Goal: Answer question/provide support

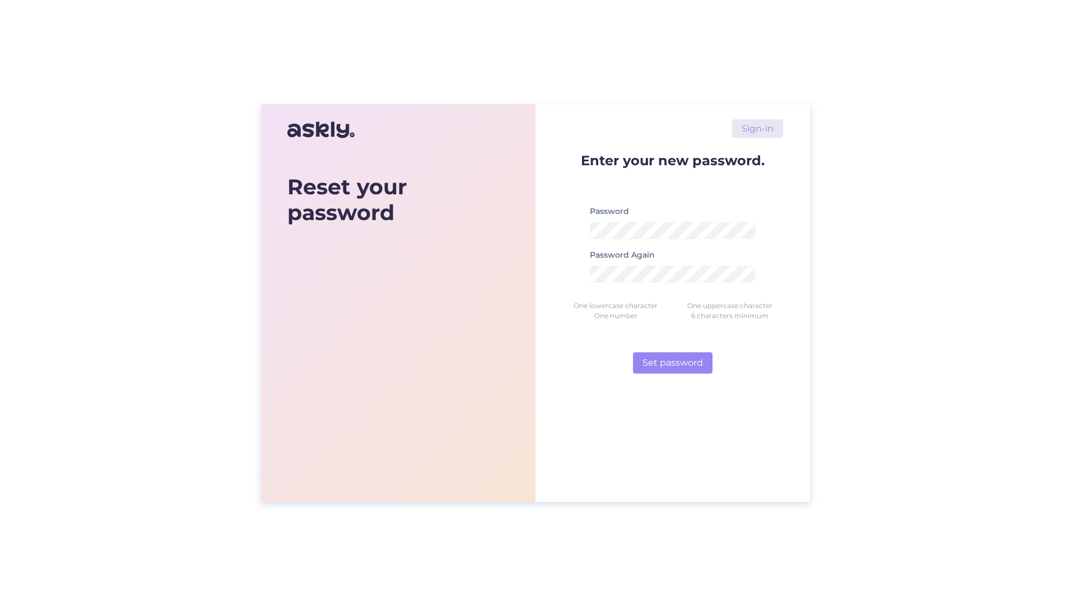
click at [790, 263] on div "Sign-in Enter your new password. Password Password Again One lowercase characte…" at bounding box center [672, 303] width 274 height 398
click at [687, 362] on button "Set password" at bounding box center [673, 362] width 80 height 21
click at [779, 215] on form "Enter your new password. Password Password must match requirements Password Aga…" at bounding box center [672, 263] width 221 height 220
click at [796, 252] on div "Sign-in Enter your new password. Password Password must match requirements Pass…" at bounding box center [672, 303] width 274 height 398
click at [689, 361] on button "Set password" at bounding box center [673, 362] width 80 height 21
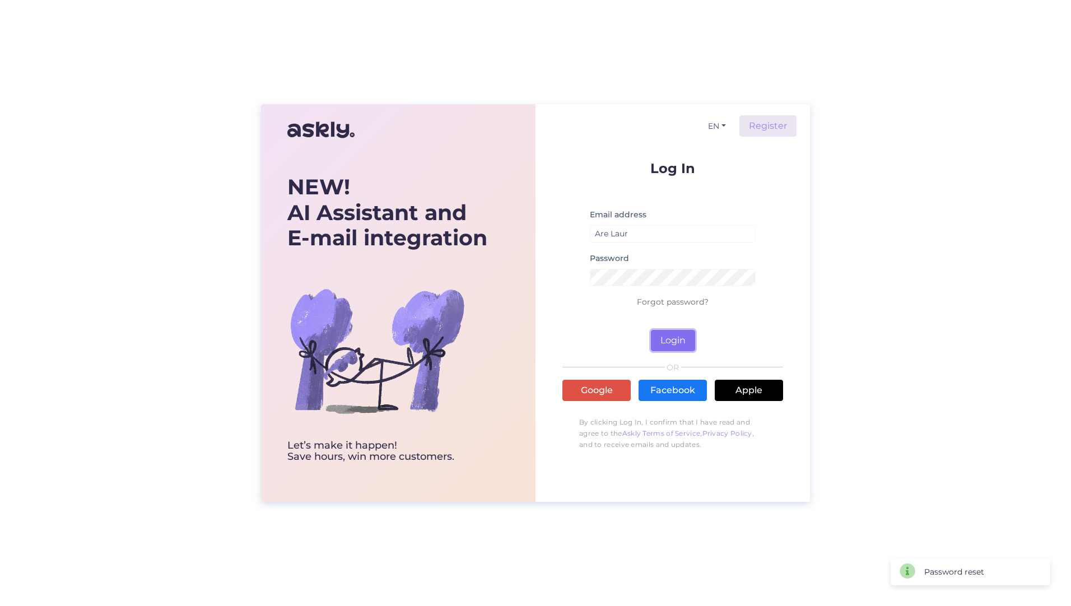
click at [673, 336] on button "Login" at bounding box center [673, 340] width 44 height 21
type input "A"
type input "[EMAIL_ADDRESS][DOMAIN_NAME]"
click at [681, 342] on button "Login" at bounding box center [673, 340] width 44 height 21
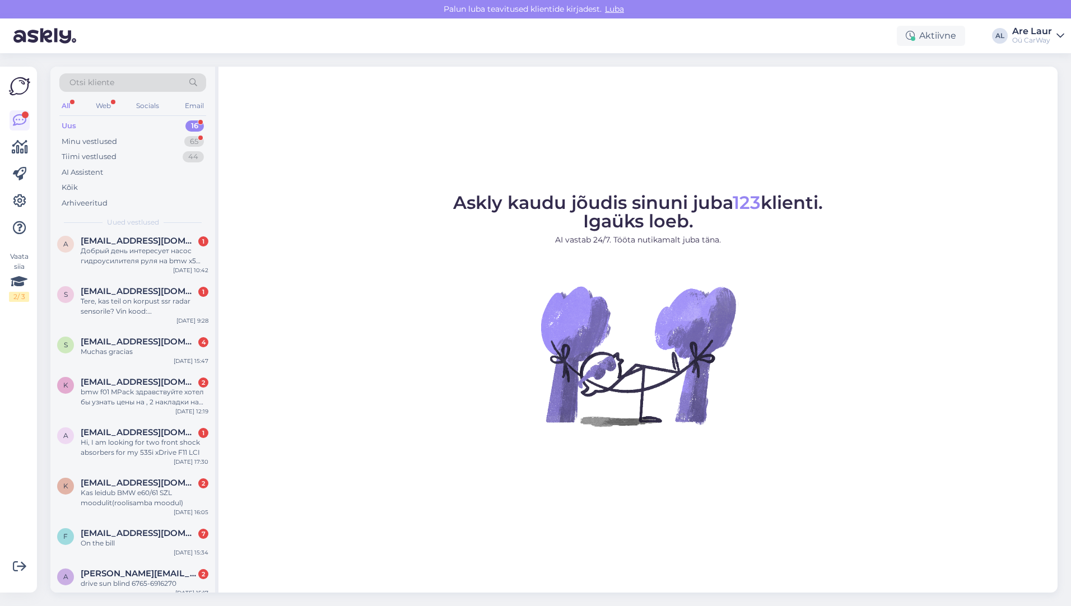
scroll to position [408, 0]
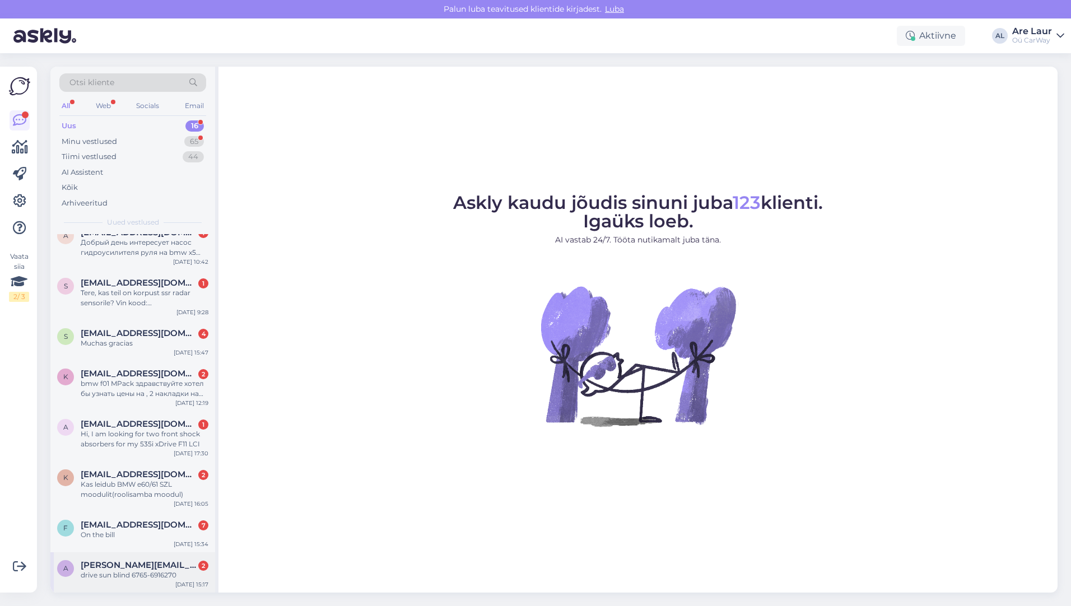
click at [123, 563] on span "[PERSON_NAME][EMAIL_ADDRESS][DOMAIN_NAME]" at bounding box center [139, 565] width 117 height 10
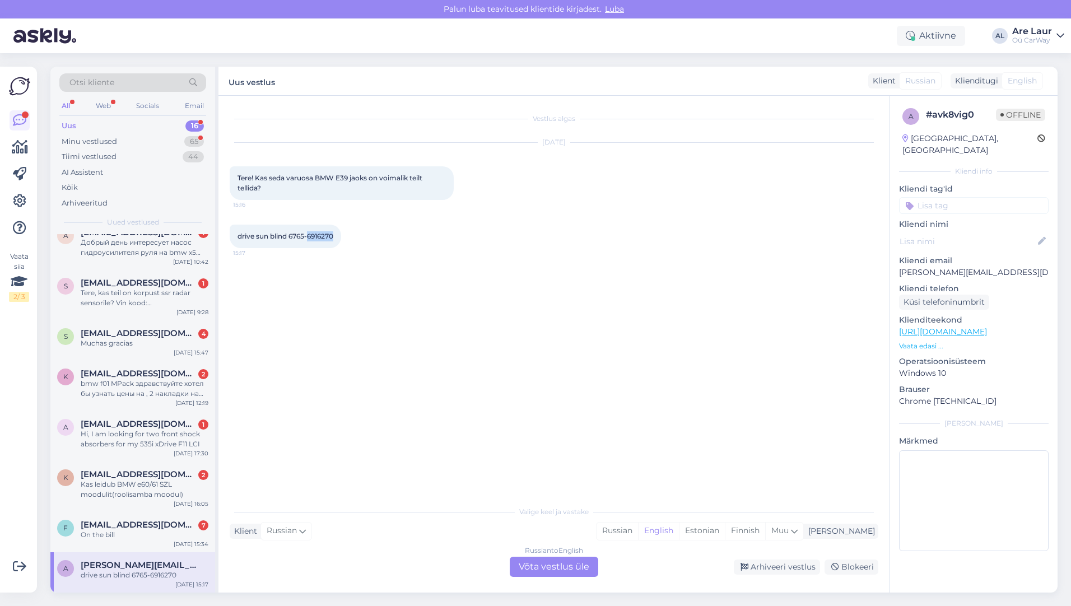
drag, startPoint x: 337, startPoint y: 235, endPoint x: 308, endPoint y: 236, distance: 28.6
click at [308, 236] on div "drive sun blind 6765-6916270 15:17" at bounding box center [285, 237] width 111 height 24
copy span "6916270"
click at [577, 566] on div "Russian to English Võta vestlus üle" at bounding box center [554, 567] width 88 height 20
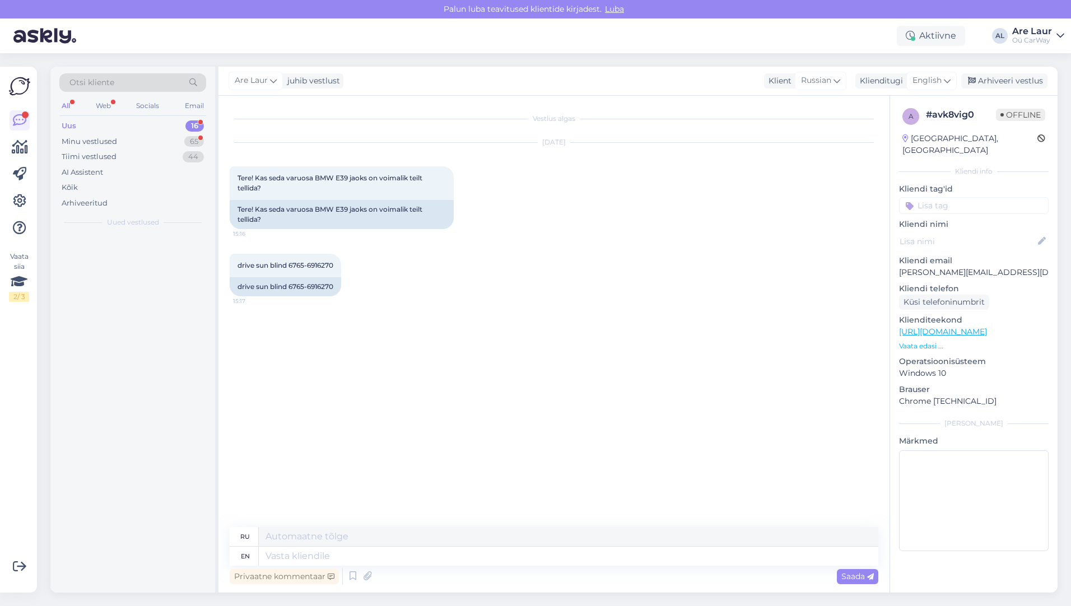
scroll to position [0, 0]
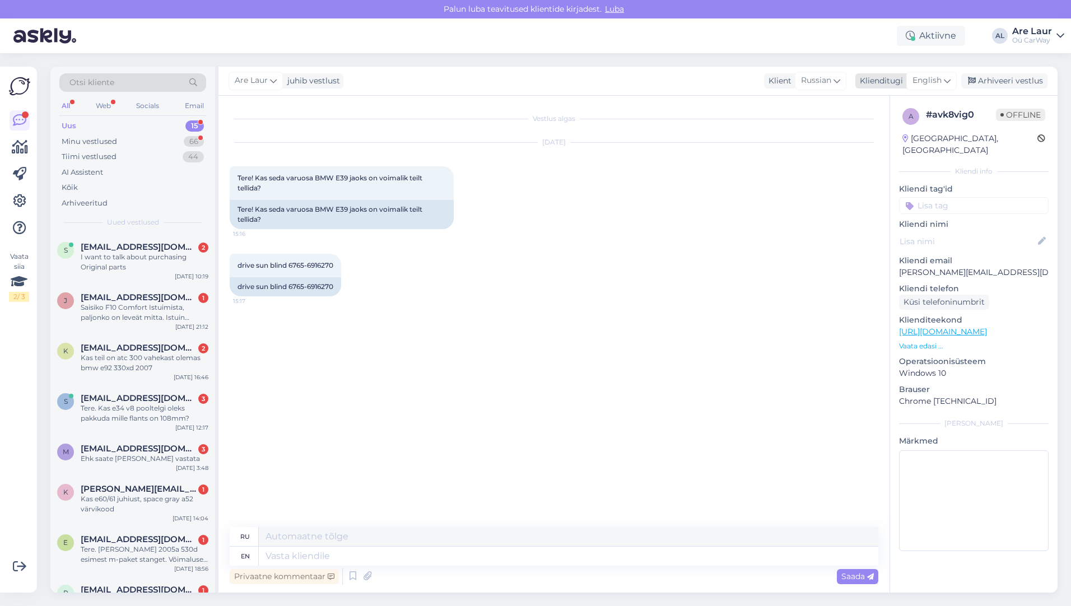
click at [924, 80] on span "English" at bounding box center [926, 80] width 29 height 12
type input "[GEOGRAPHIC_DATA]"
click at [889, 126] on link "Estonian" at bounding box center [906, 131] width 123 height 18
click at [280, 557] on textarea at bounding box center [568, 556] width 619 height 19
type textarea "Tere,"
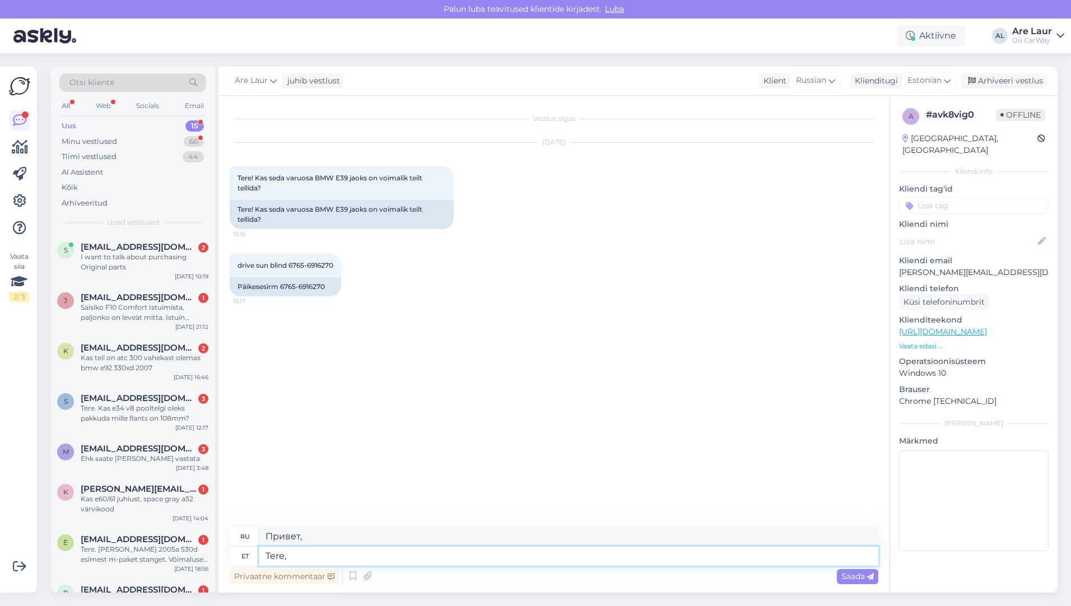
type textarea "Привет,"
type textarea "Tere, ei o"
type textarea "Привет, нет."
type textarea "Tere, ei ole kahjuks p"
type textarea "Здравствуйте, к сожалению, нет."
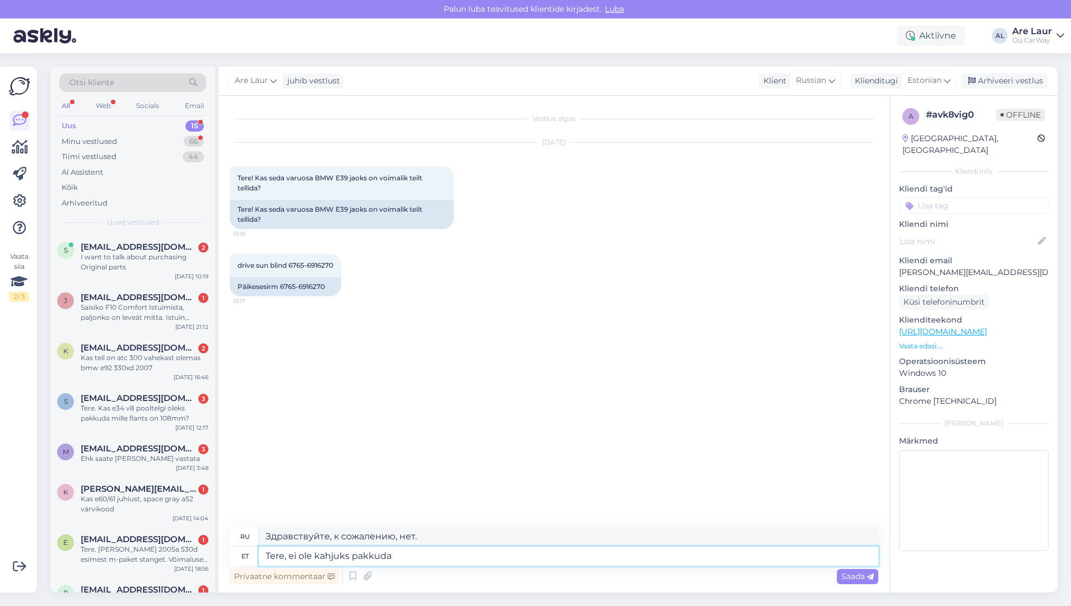
type textarea "Tere, ei ole kahjuks pakkuda"
type textarea "Здравствуйте, к сожалению, предложения нет."
type textarea "Tere, ei ole kahjuks pakkuda sellist asja"
type textarea "Здравствуйте, к сожалению, мы не предлагаем такую ​​услугу."
type textarea "Tere, ei ole kahjuks pakkuda sellist asja."
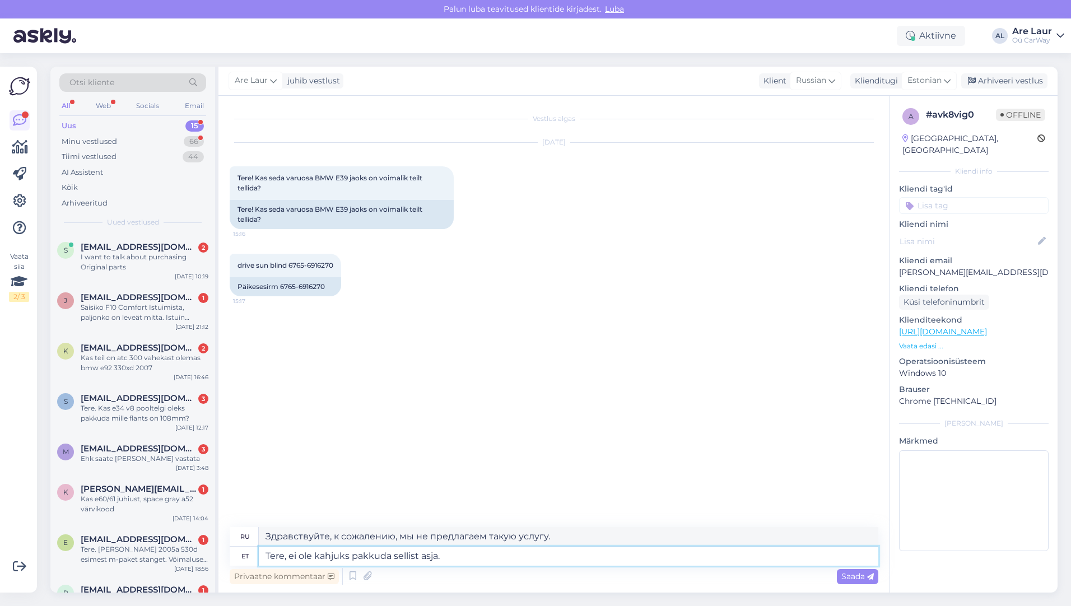
type textarea "Здравствуйте, к сожалению, мы такого не предлагаем."
click at [348, 556] on textarea "Tere, ei ole kahjuks pakkuda sellist asja." at bounding box center [568, 556] width 619 height 19
type textarea "Tere, ei ole pakkuda sellist asja."
type textarea "Здравствуйте, ничего подобного предложить не можем."
click at [492, 557] on textarea "Tere, ei ole pakkuda sellist asja." at bounding box center [568, 556] width 619 height 19
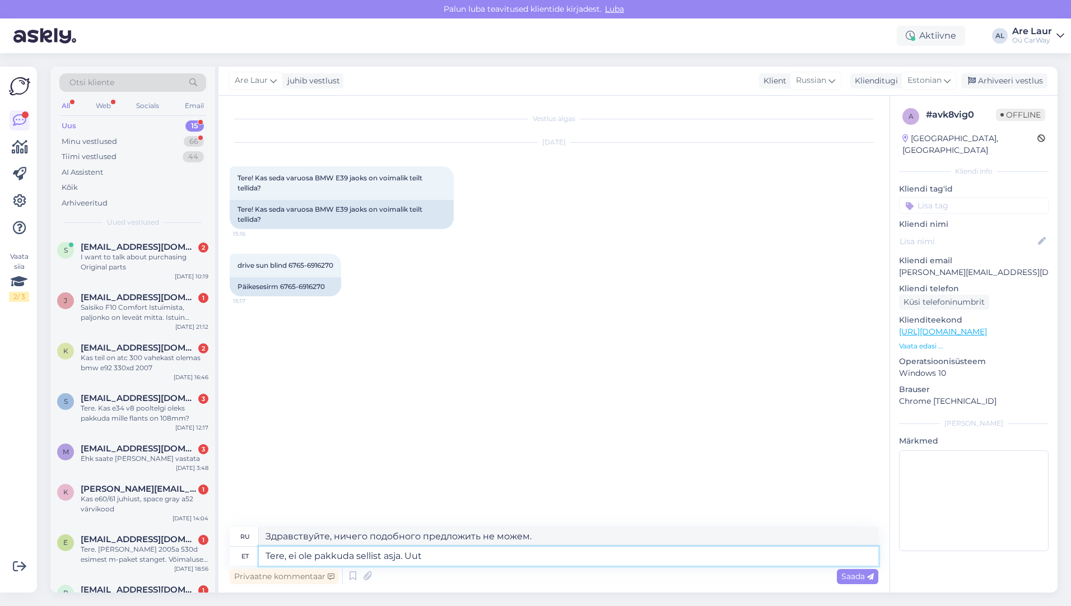
type textarea "Tere, ei ole pakkuda sellist asja. Uut"
type textarea "Здравствуйте, ничего подобного предложить не могу. Новый"
type textarea "Tere, ei ole pakkuda sellist asja. Uut asja t"
type textarea "Привет, ничего подобного предложить не могу. Новая вещь."
type textarea "Tere, ei ole pakkuda sellist asja. Uut asja tellida e"
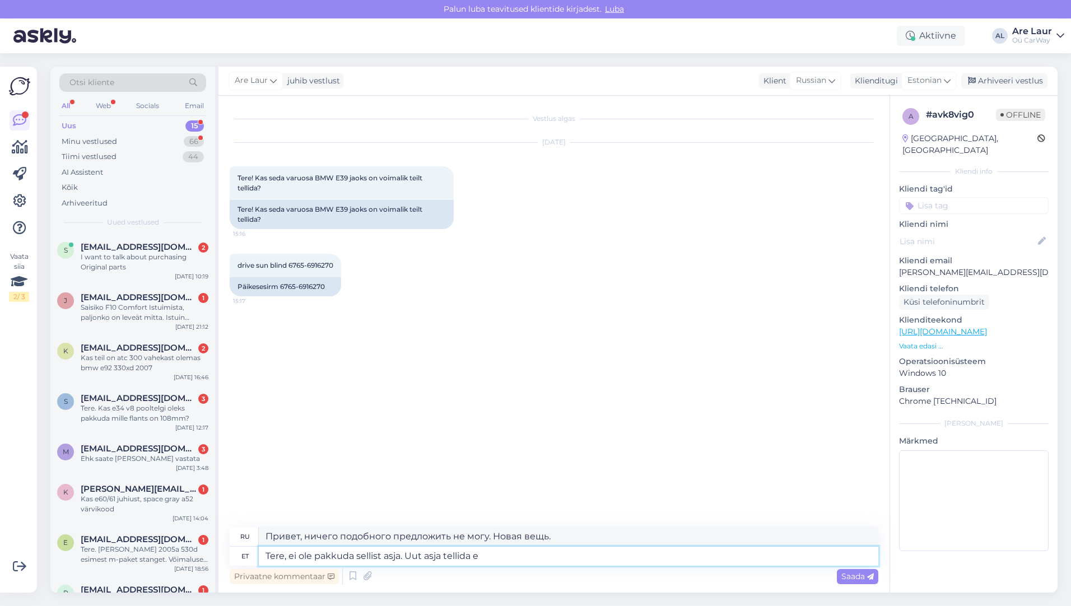
type textarea "Здравствуйте, такого товара нет в наличии. Заказать новый товар."
type textarea "Tere, ei ole pakkuda sellist asja. Uut asja tellida ei"
type textarea "Здравствуйте, ничего подобного предложить не получится. Заказать что-то новое н…"
type textarea "Tere, ei ole pakkuda sellist asja. Uut asja tellida ei saa en"
type textarea "Здравствуйте, такого товара нет в наличии. Вы не можете заказать новый товар."
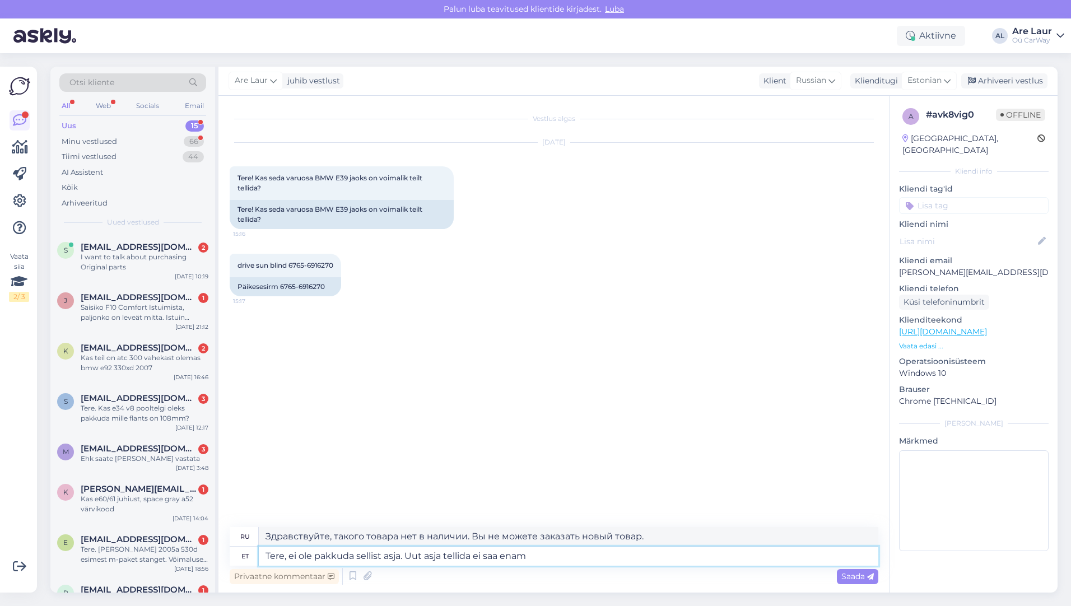
type textarea "Tere, ei ole pakkuda sellist asja. Uut asja tellida ei saa enam."
type textarea "Здравствуйте, такого товара нет в наличии. Вы больше не можете заказать новый т…"
type textarea "Tere, ei ole pakkuda sellist asja. Uut asja tellida ei saa"
type textarea "Здравствуйте, такого товара нет в наличии. Вы не можете заказать новый товар."
type textarea "Tere, ei ole pakkuda sellist asja. Uut asja tellida ei saa,"
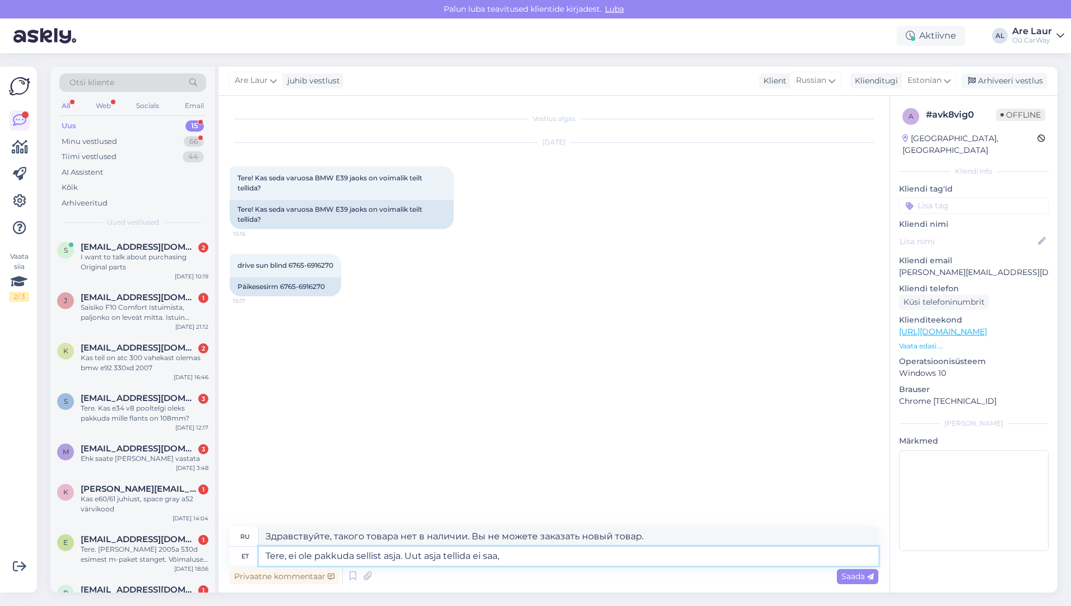
type textarea "Здравствуйте, такого товара нет в наличии. Вы не можете заказать новый."
type textarea "Tere, ei ole pakkuda sellist asja. Uut asja tellida ei saa, ei o"
type textarea "Здравствуйте, такого товара нет в наличии. Заказать новый товар нельзя, нет."
type textarea "Tere, ei ole pakkuda sellist asja. Uut asja tellida ei saa, ei ole e"
type textarea "Здравствуйте, такого предложения нет. Вы не можете заказать новую вещь, её нет."
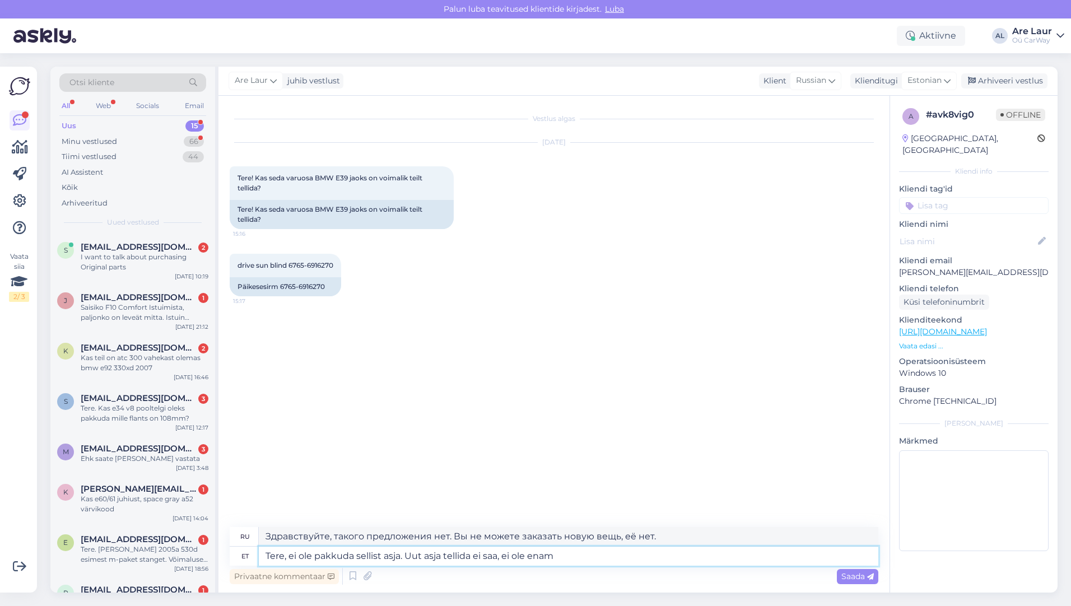
type textarea "Tere, ei ole pakkuda sellist asja. Uut asja tellida ei saa, ei ole enam t"
type textarea "Здравствуйте, такого товара нет в наличии. Вы не можете заказать новый, его бол…"
type textarea "Tere, ei ole pakkuda sellist asja. Uut asja tellida ei saa, ei ole enam tootmis…"
type textarea "Здравствуйте, такого товара нет в наличии. Вы не можете заказать новый товар, о…"
type textarea "Tere, ei ole pakkuda sellist asja. Uut asja tellida ei saa, ei ole enam tootmis…"
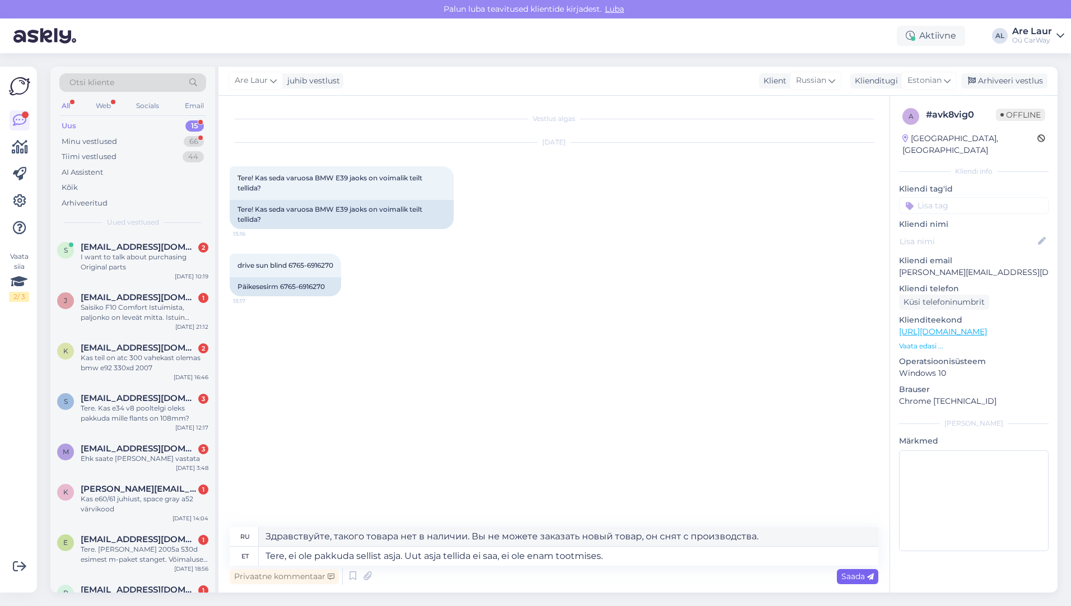
click at [845, 576] on span "Saada" at bounding box center [857, 576] width 32 height 10
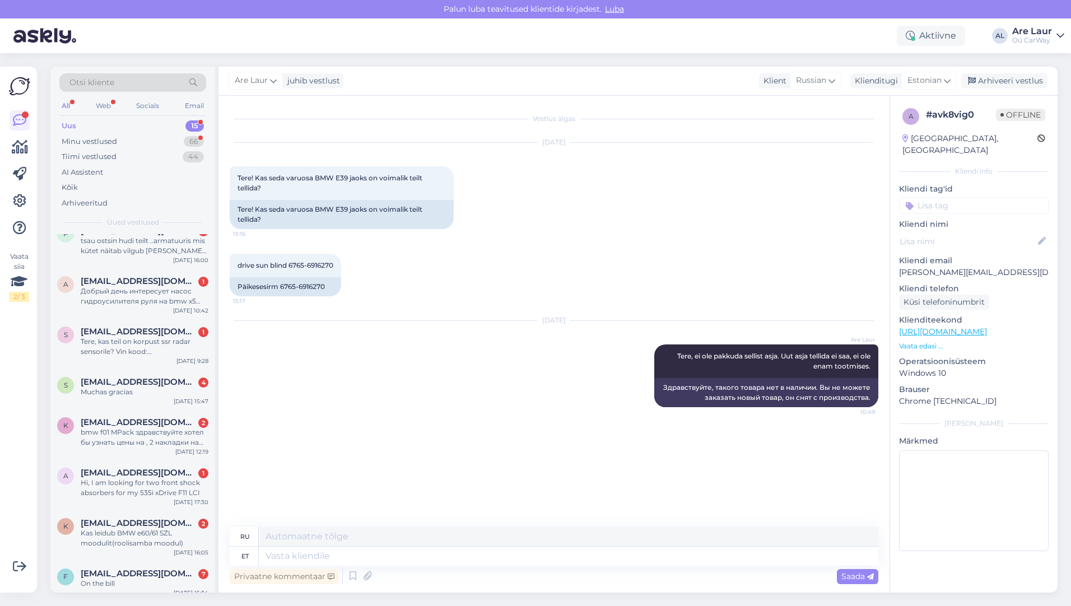
scroll to position [367, 0]
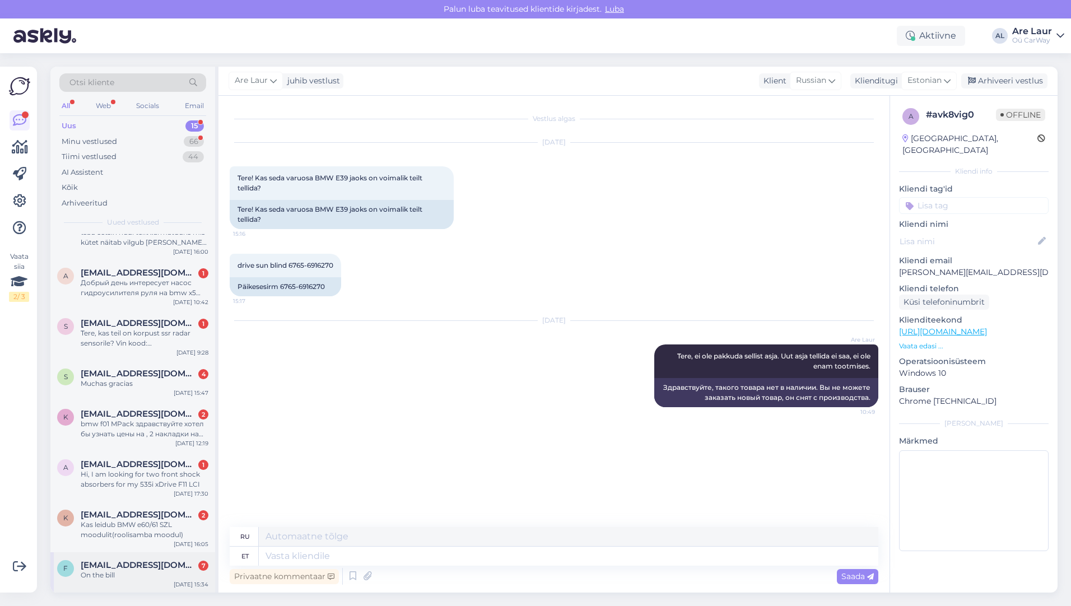
click at [126, 569] on span "[EMAIL_ADDRESS][DOMAIN_NAME]" at bounding box center [139, 565] width 117 height 10
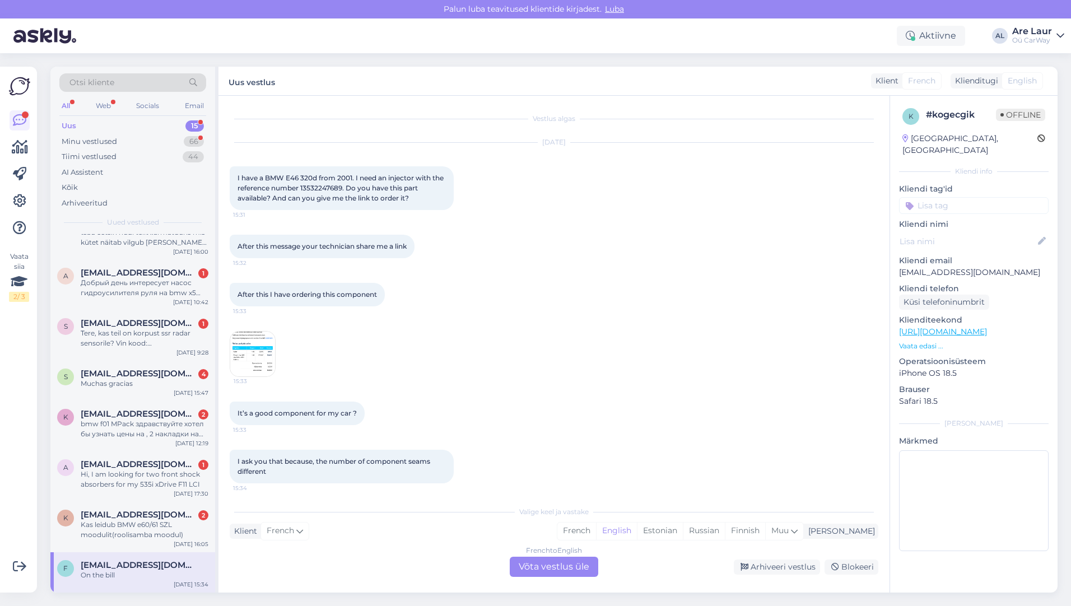
scroll to position [54, 0]
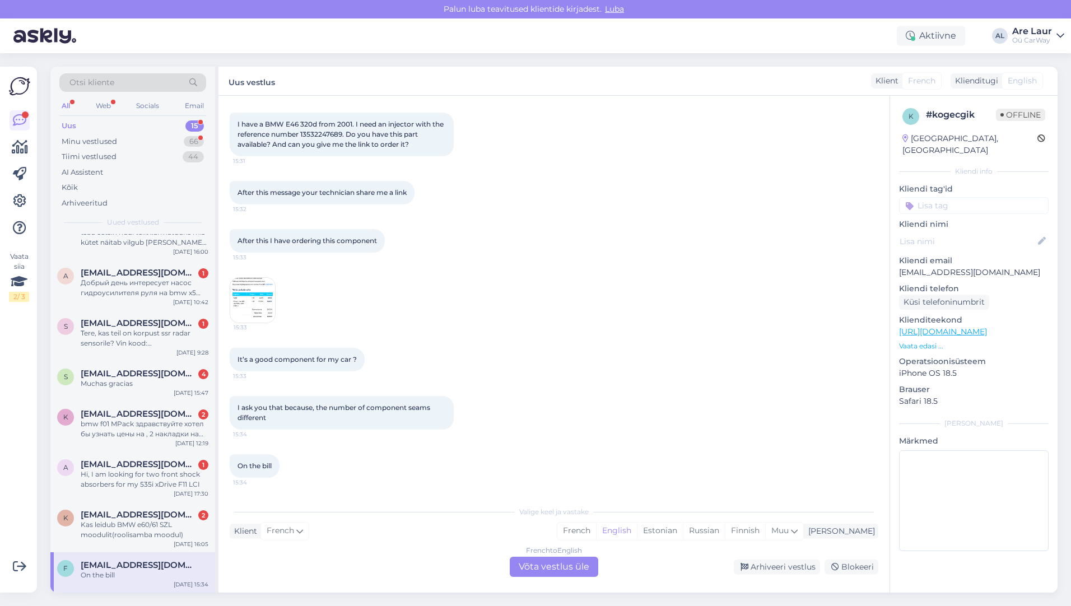
click at [252, 292] on img at bounding box center [252, 300] width 45 height 45
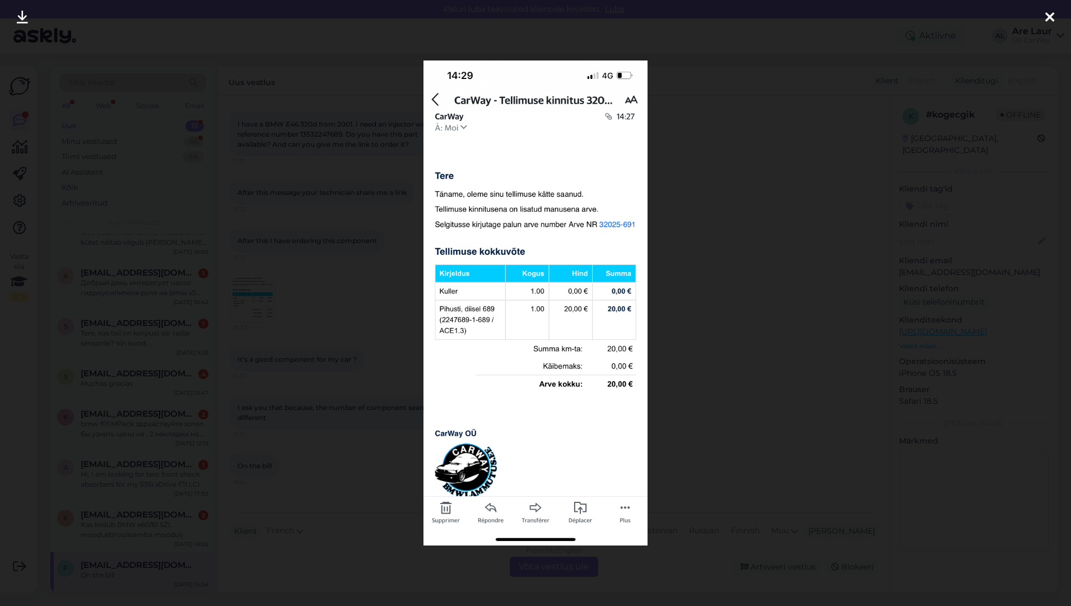
click at [1047, 15] on icon at bounding box center [1049, 18] width 9 height 15
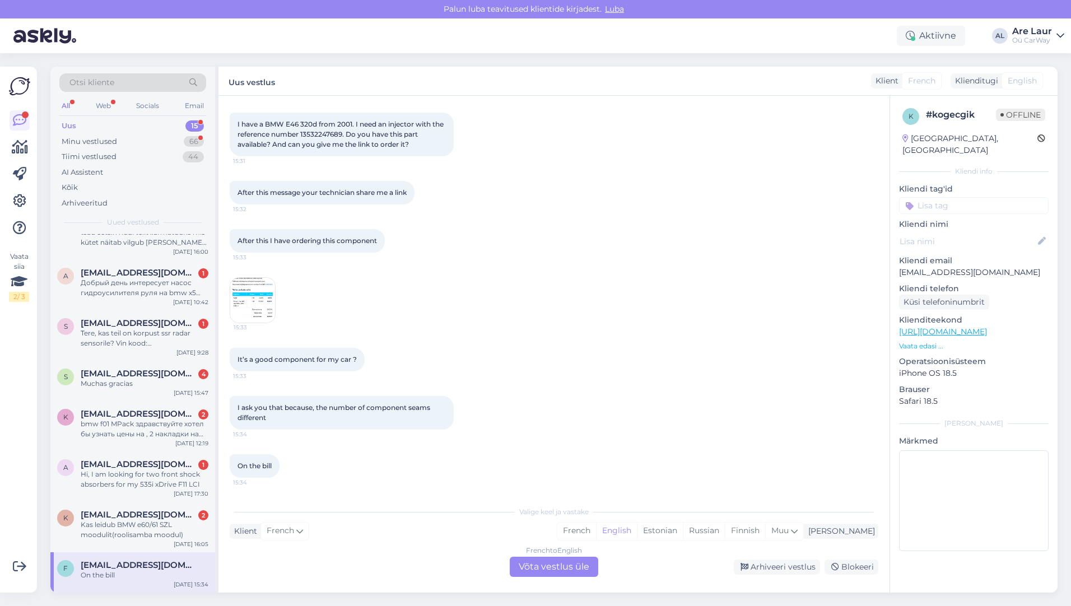
click at [254, 308] on img at bounding box center [252, 300] width 45 height 45
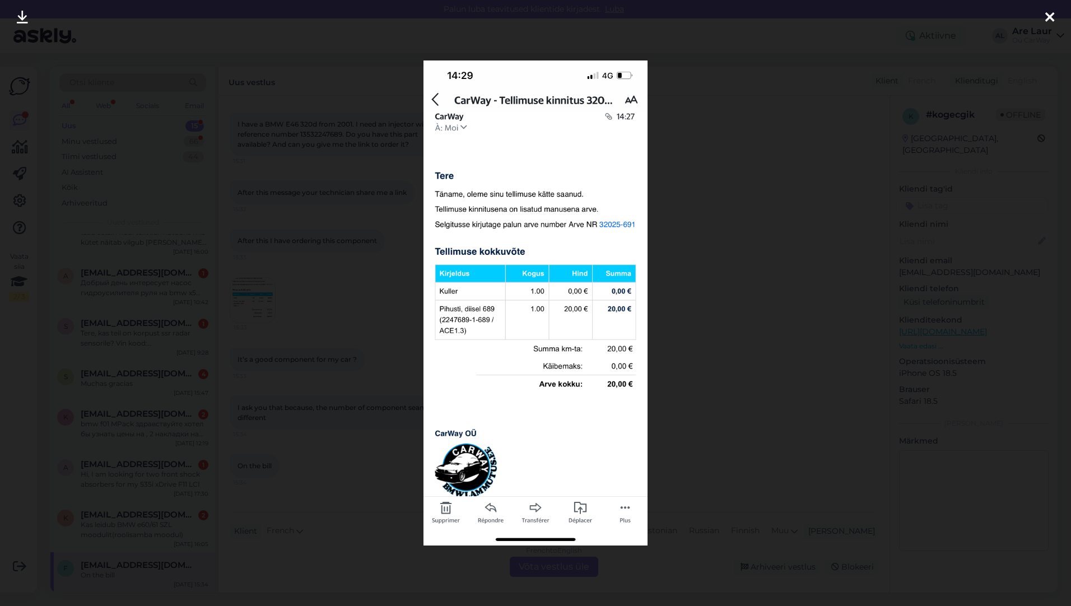
click at [1045, 18] on icon at bounding box center [1049, 18] width 9 height 15
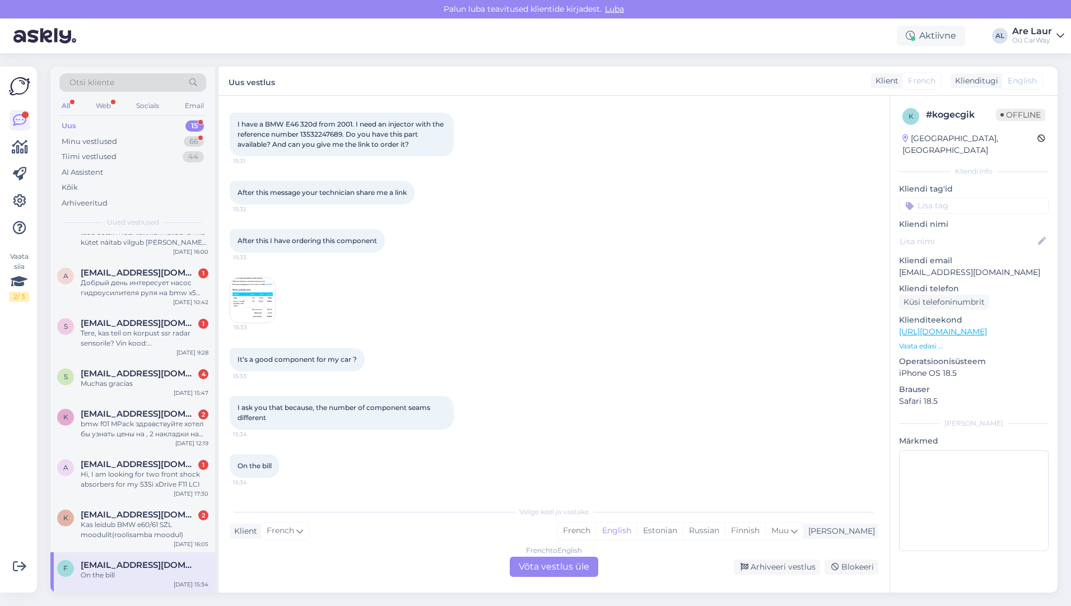
click at [535, 567] on div "French to English Võta vestlus üle" at bounding box center [554, 567] width 88 height 20
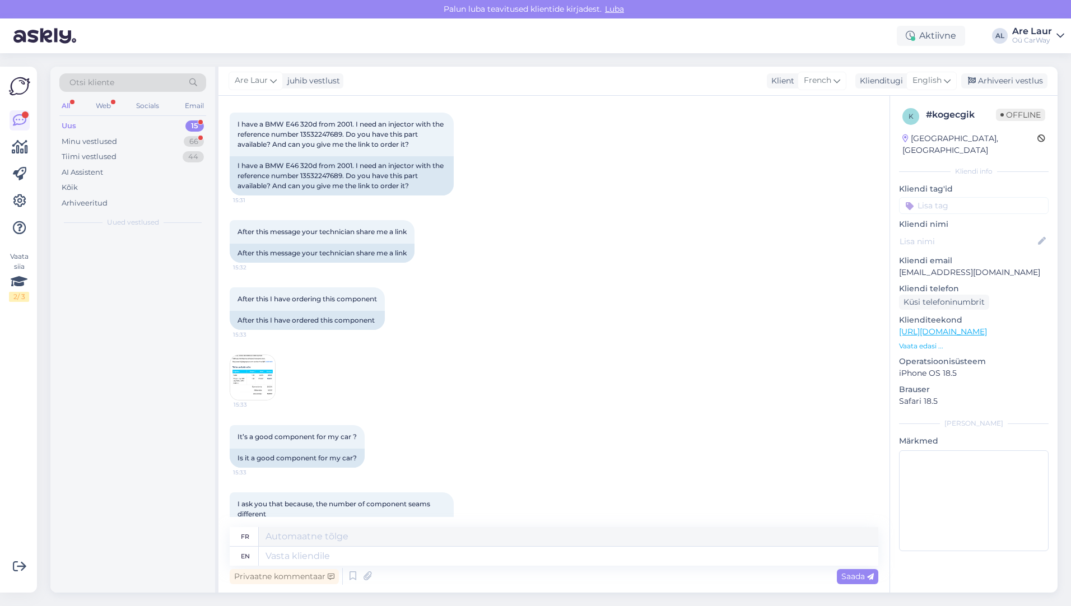
scroll to position [0, 0]
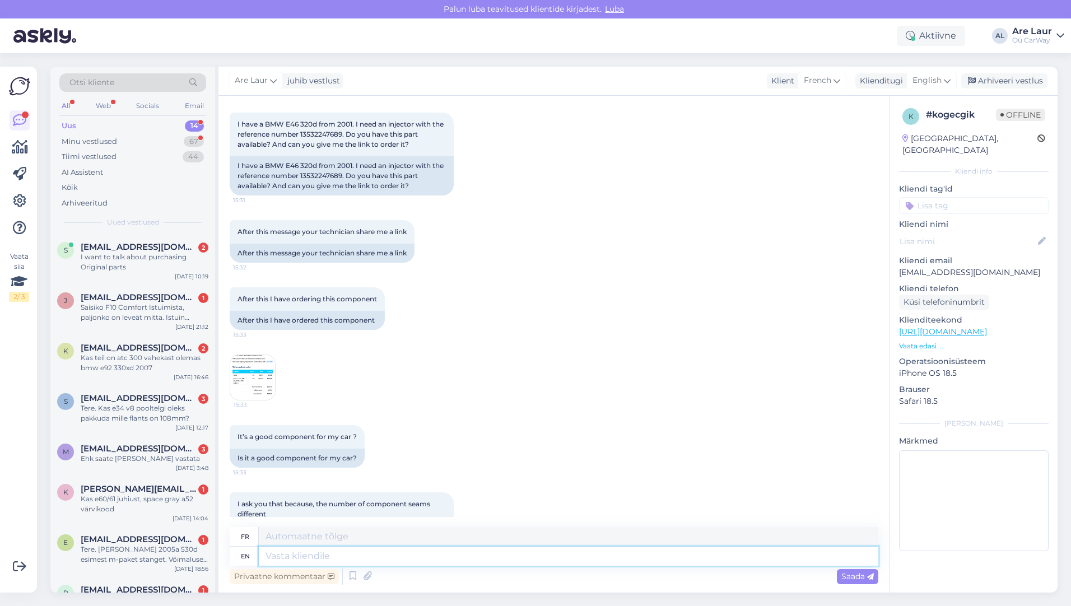
click at [315, 560] on textarea at bounding box center [568, 556] width 619 height 19
type textarea "Yes"
type textarea "Oui"
type textarea "Yes, it"
type textarea "Oui,"
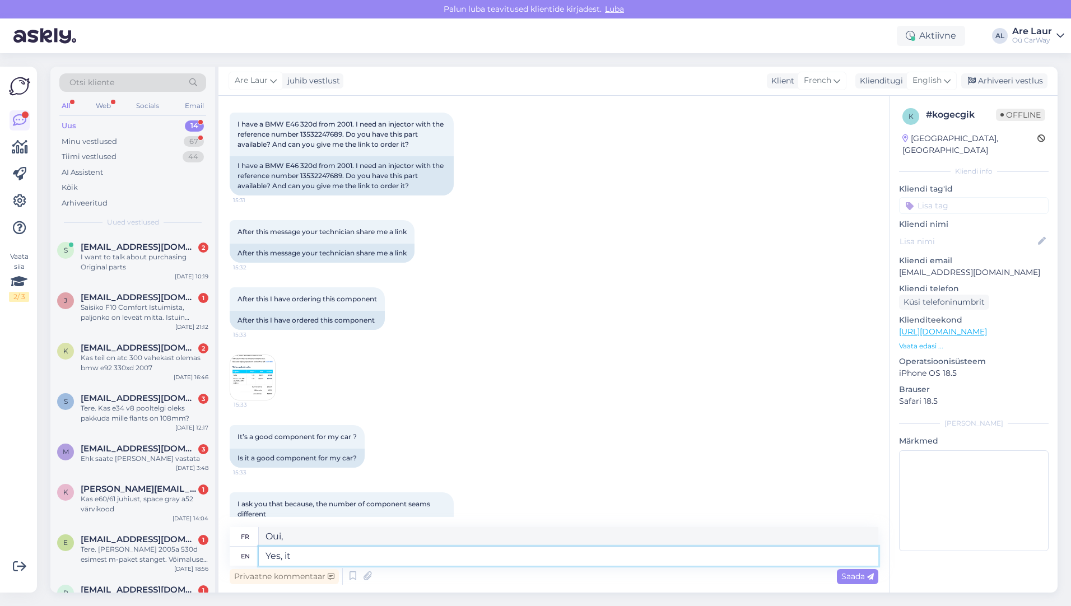
type textarea "Yes, it i"
type textarea "Oui, c'est"
type textarea "Yes, it is"
type textarea "Oui c'est le cas"
type textarea "Yes, it is the"
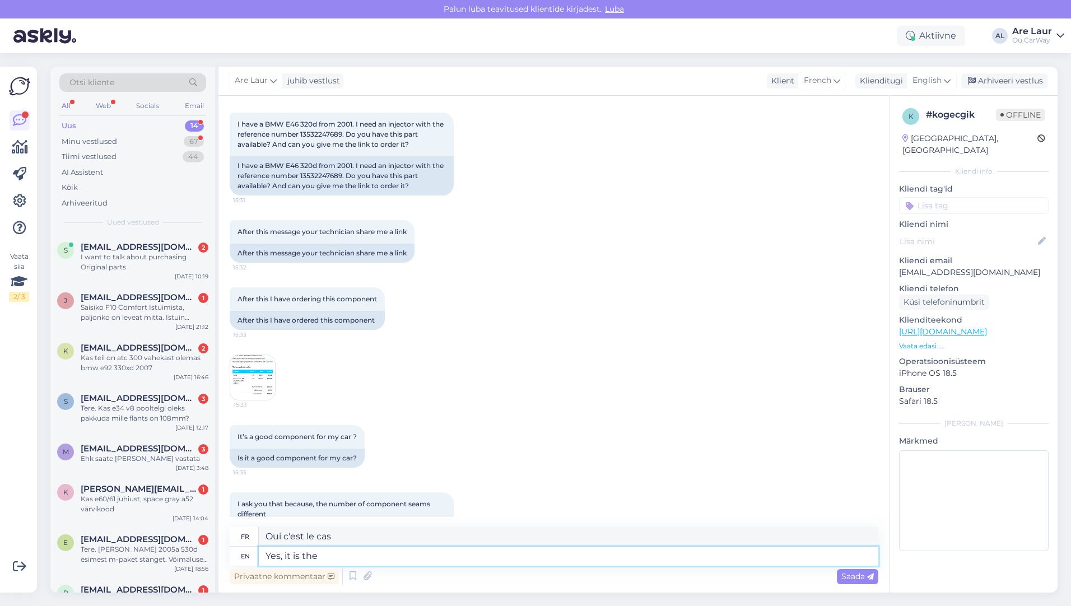
type textarea "Oui, c'est le"
type textarea "Yes, it is the injector"
type textarea "Oui, c'est l'injecteur"
type textarea "Yes, it is the injector for"
type textarea "Oui, c'est l'injecteur pour"
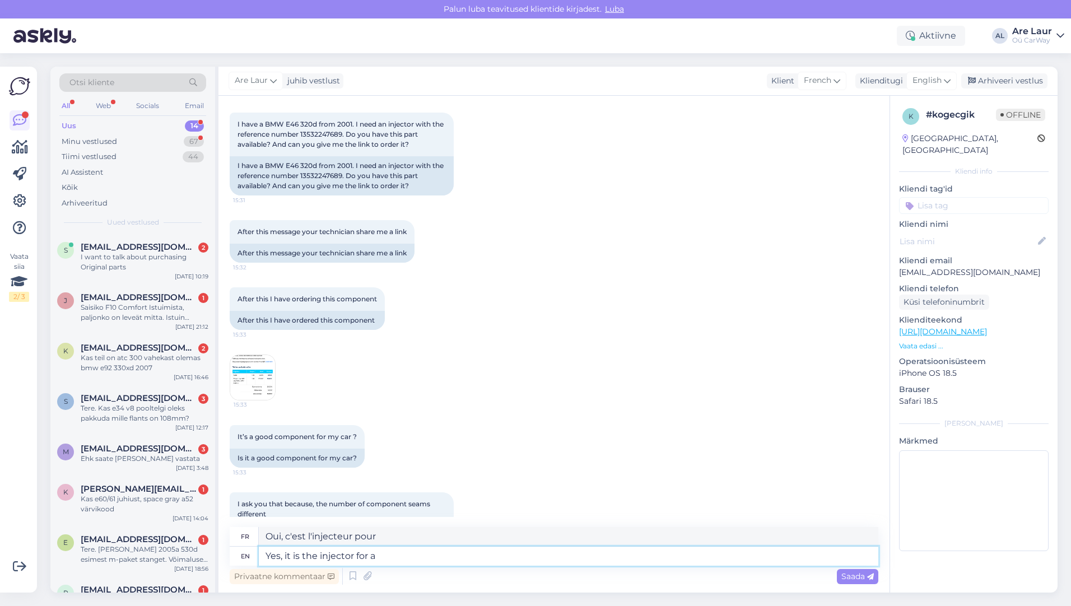
type textarea "Yes, it is the injector for a"
type textarea "Oui, c'est l'injecteur pour un"
type textarea "Yes, it is the injector for a 2.0d"
type textarea "Oui, c'est l'injecteur pour un 2.0d"
type textarea "Yes, it is the injector for a 2.0d engine"
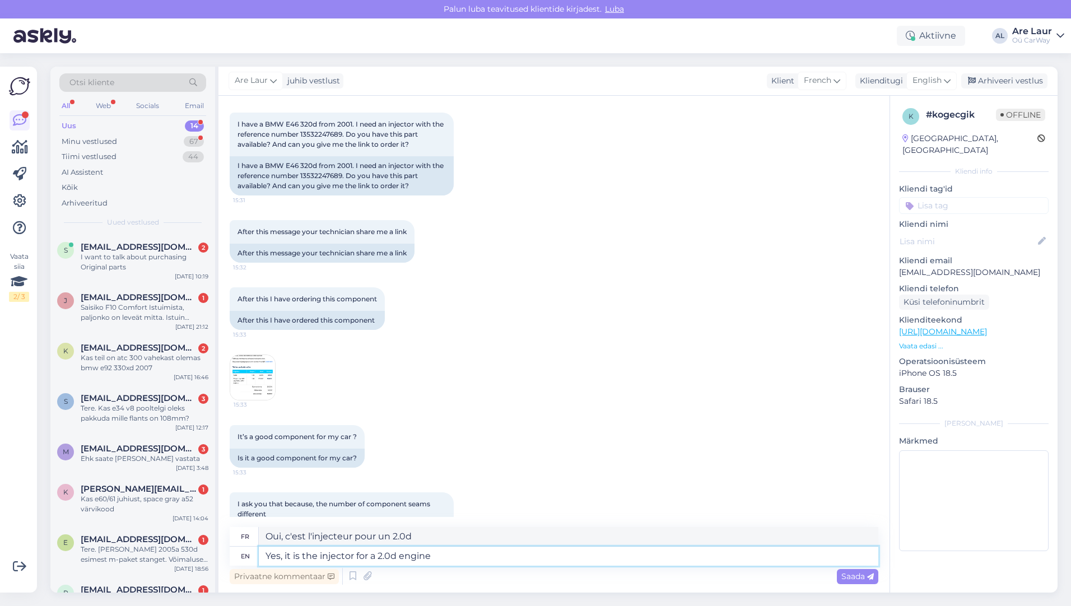
type textarea "Oui, c'est l'injecteur pour un moteur 2.0d"
type textarea "Yes, it is the injector for a 2.0d engine M4"
type textarea "Oui, c'est l'injecteur pour un moteur 2.0d M"
type textarea "Yes, it is the injector for a 2.0d engine M47"
type textarea "Oui, c'est l'injecteur pour un moteur 2.0d M47"
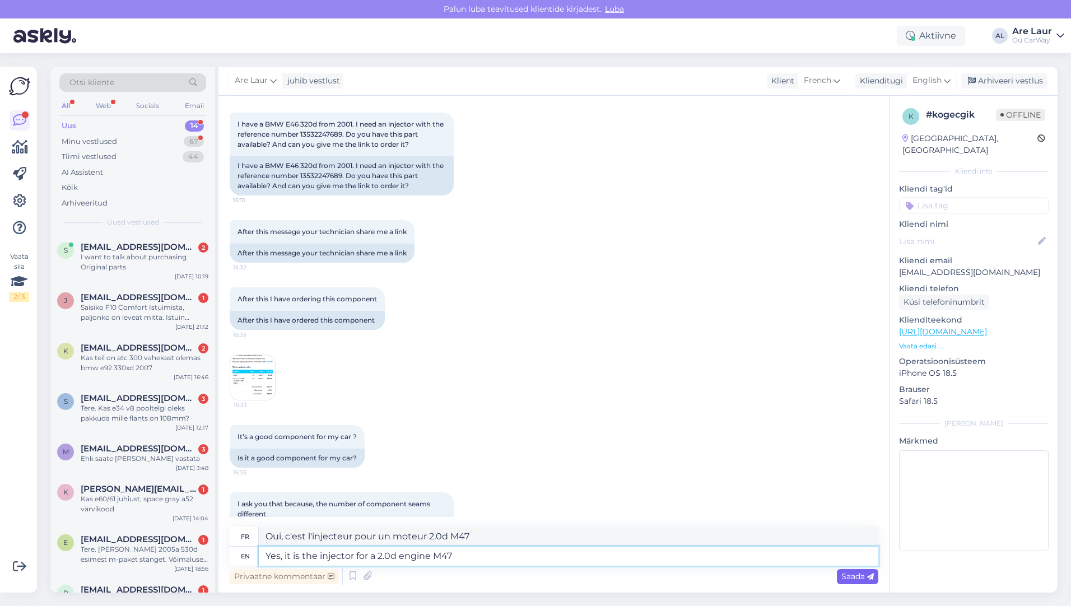
type textarea "Yes, it is the injector for a 2.0d engine M47"
click at [848, 575] on span "Saada" at bounding box center [857, 576] width 32 height 10
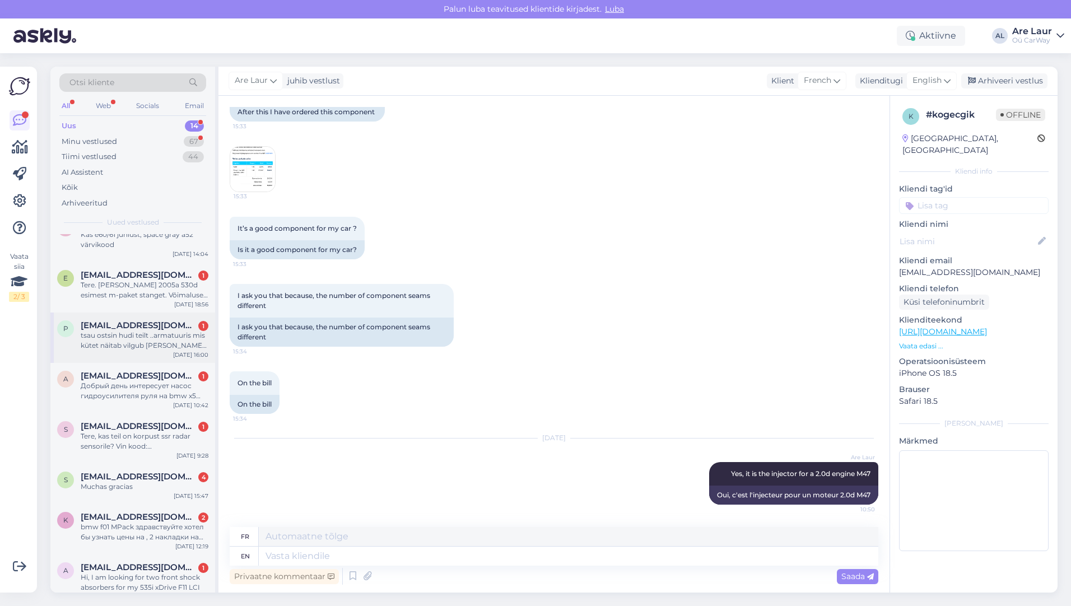
scroll to position [327, 0]
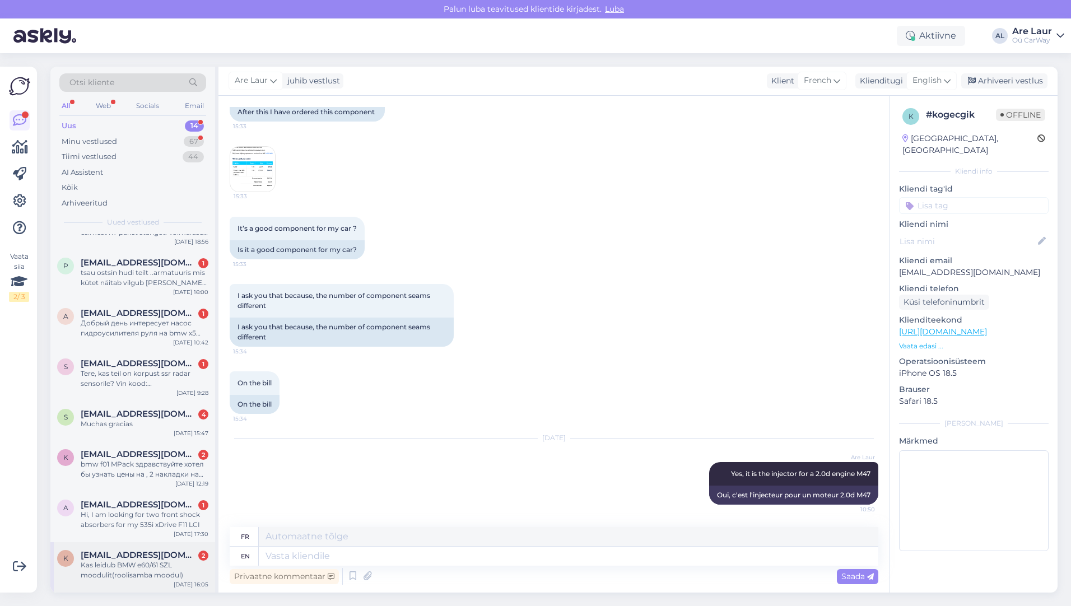
click at [132, 557] on span "[EMAIL_ADDRESS][DOMAIN_NAME]" at bounding box center [139, 555] width 117 height 10
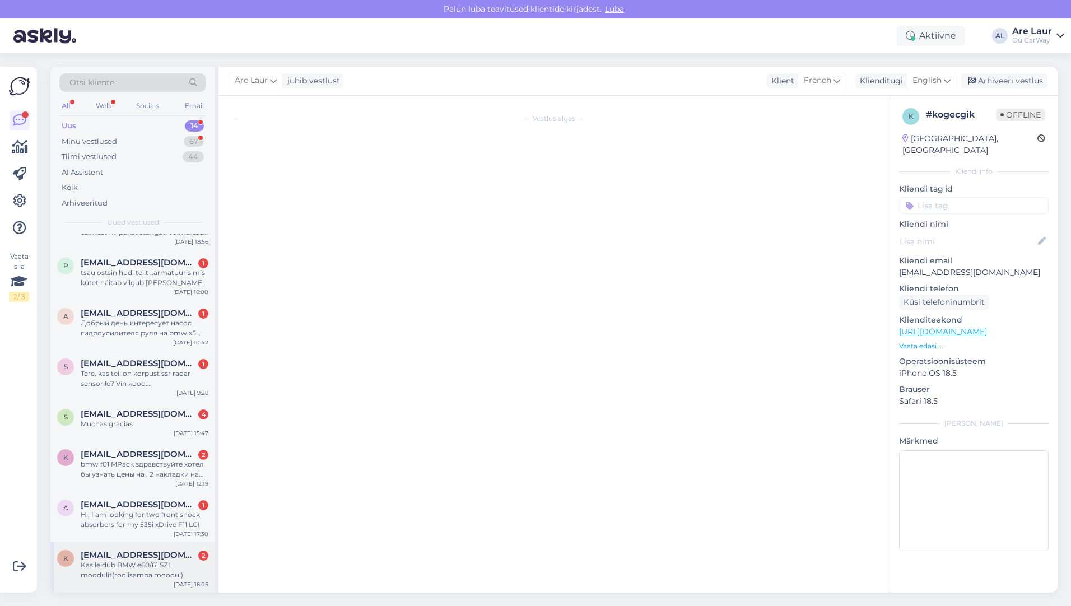
scroll to position [0, 0]
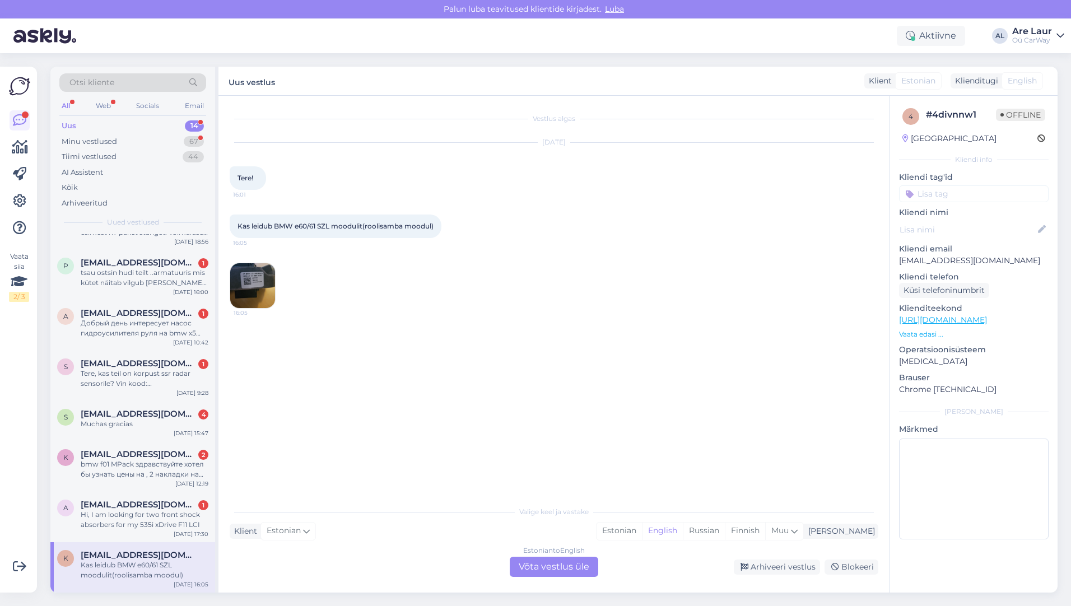
click at [563, 566] on div "Estonian to English Võta vestlus üle" at bounding box center [554, 567] width 88 height 20
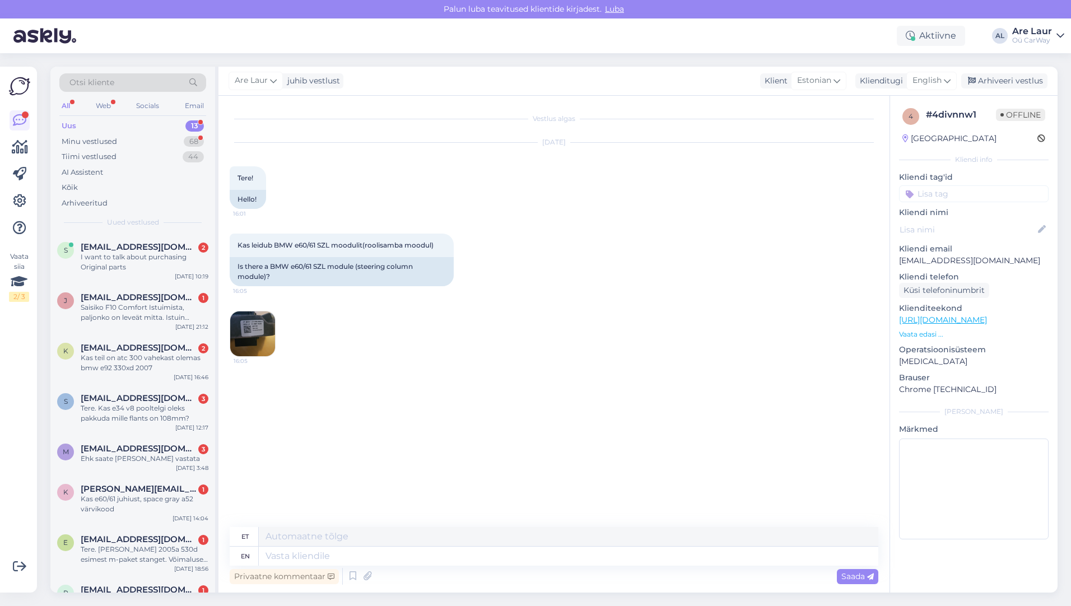
click at [259, 329] on img at bounding box center [252, 333] width 45 height 45
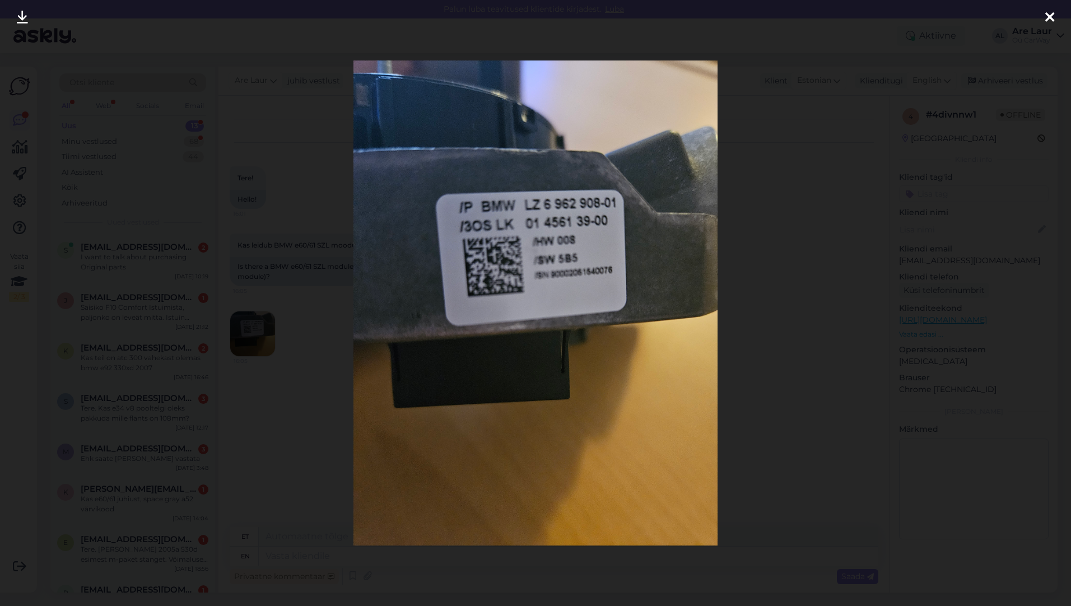
click at [1044, 15] on div at bounding box center [1049, 17] width 22 height 35
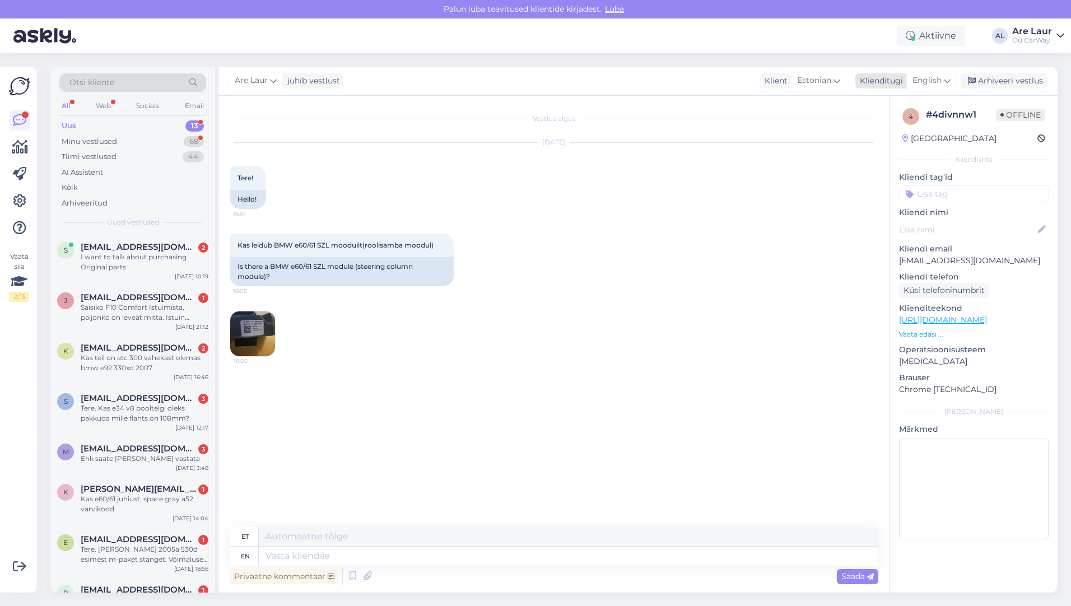
click at [931, 85] on span "English" at bounding box center [926, 80] width 29 height 12
click at [895, 132] on link "Estonian" at bounding box center [906, 131] width 123 height 18
click at [341, 553] on textarea at bounding box center [554, 554] width 649 height 24
type textarea "Tere, Ei ole pakkuda antud detaili hetkel."
click at [860, 575] on span "Saada" at bounding box center [857, 576] width 32 height 10
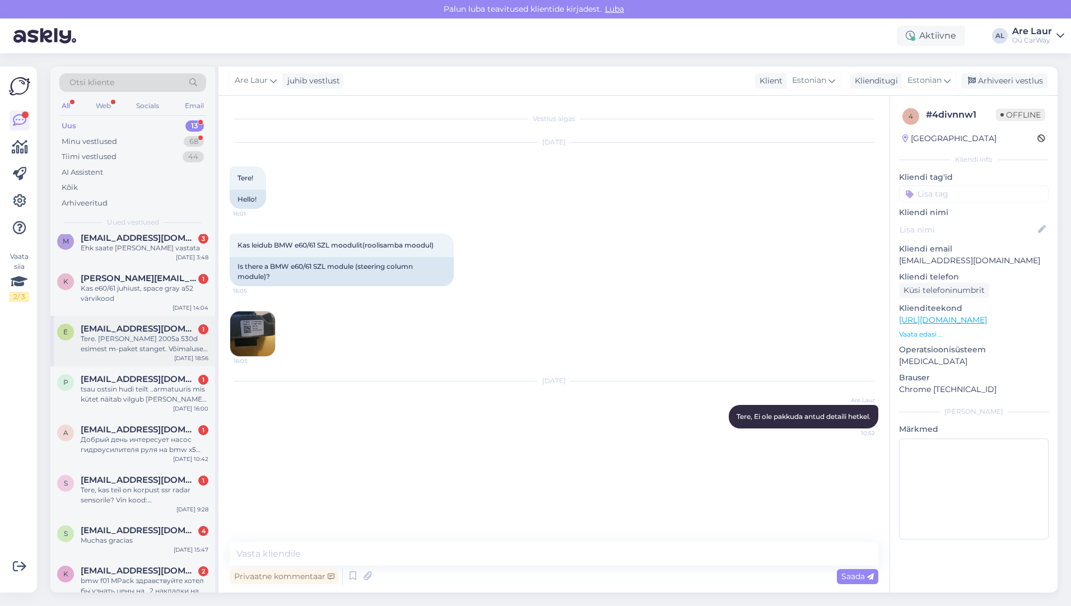
scroll to position [277, 0]
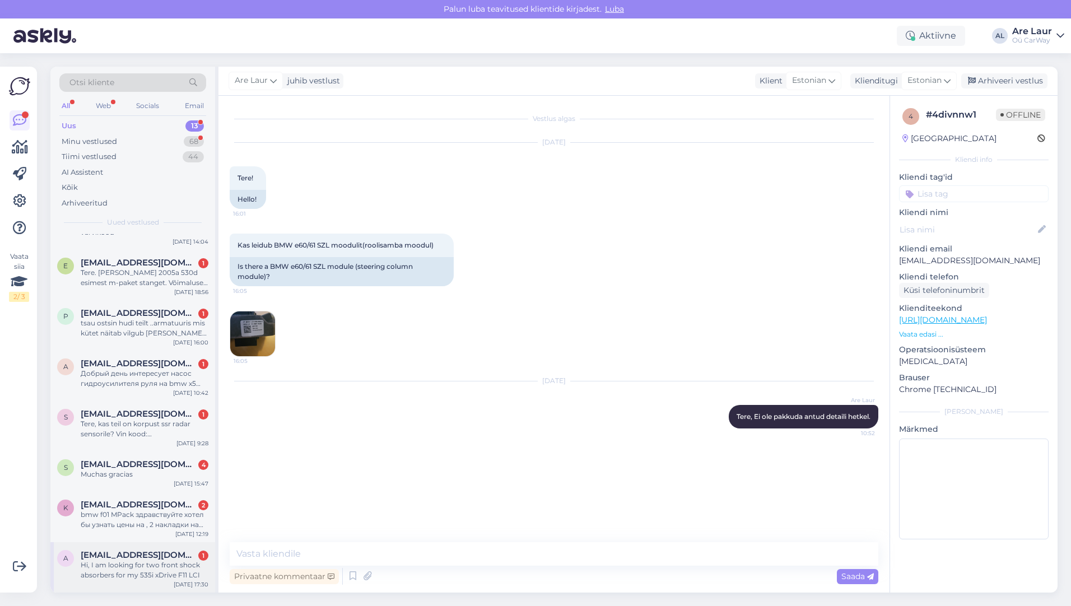
click at [134, 561] on div "Hi, I am looking for two front shock absorbers for my 535i xDrive F11 LCI" at bounding box center [145, 570] width 128 height 20
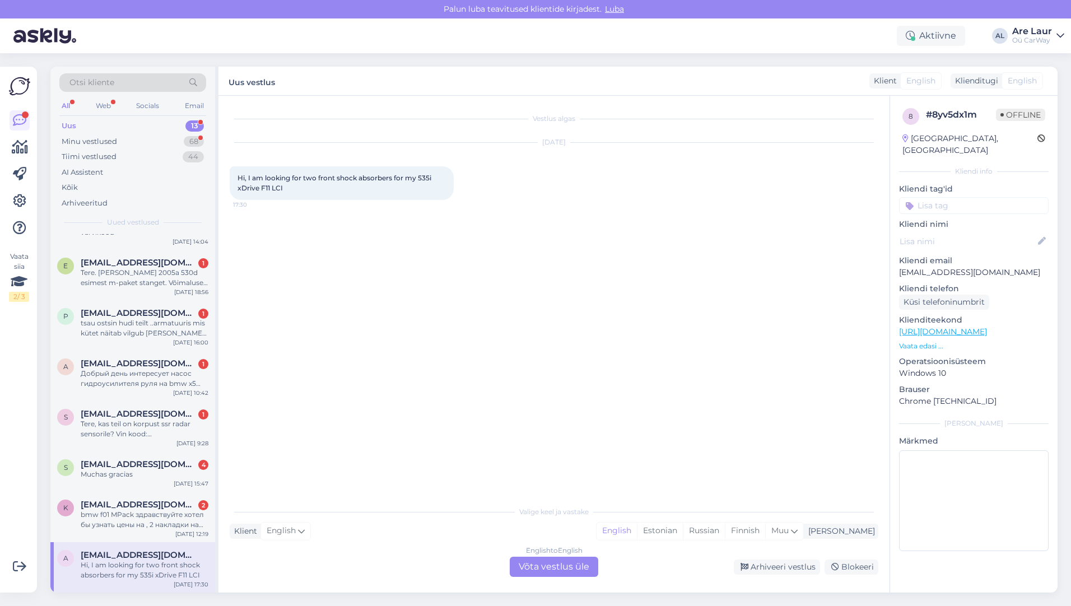
click at [552, 567] on div "English to English Võta vestlus üle" at bounding box center [554, 567] width 88 height 20
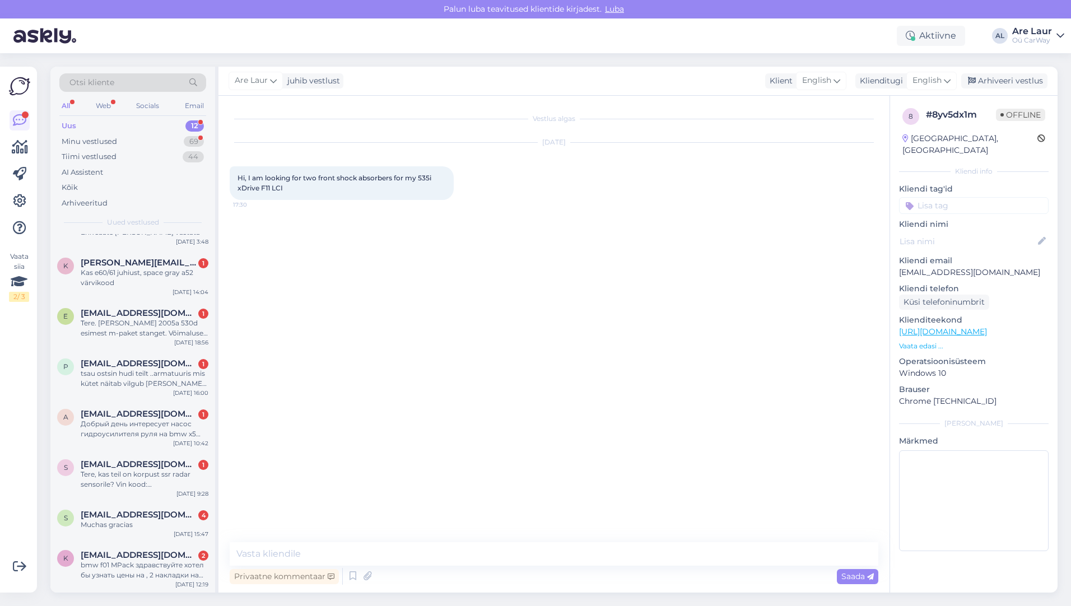
scroll to position [0, 0]
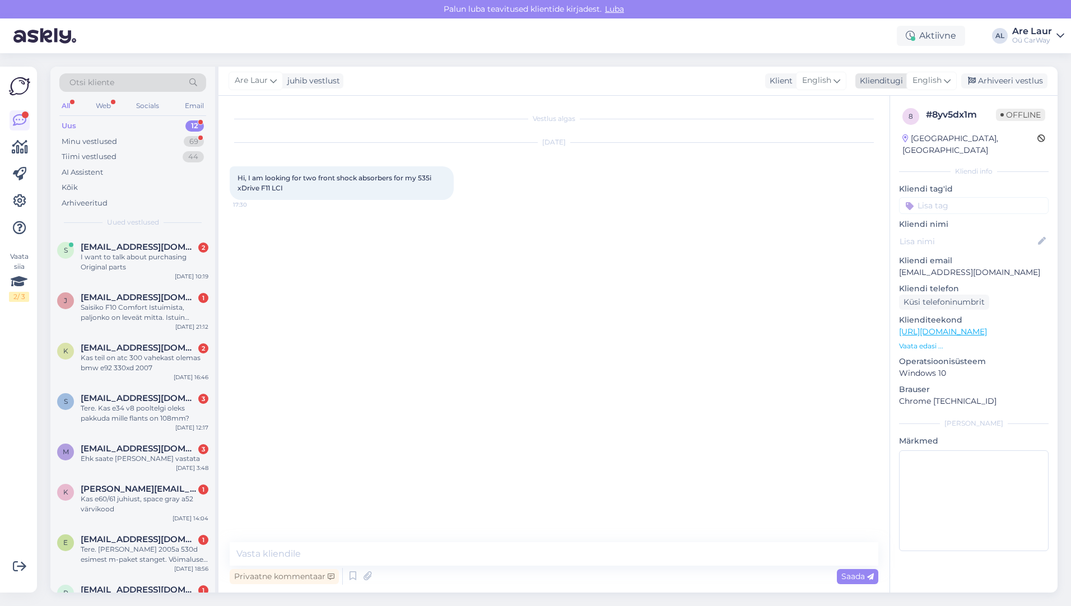
click at [936, 83] on span "English" at bounding box center [926, 80] width 29 height 12
click at [308, 557] on textarea at bounding box center [554, 554] width 649 height 24
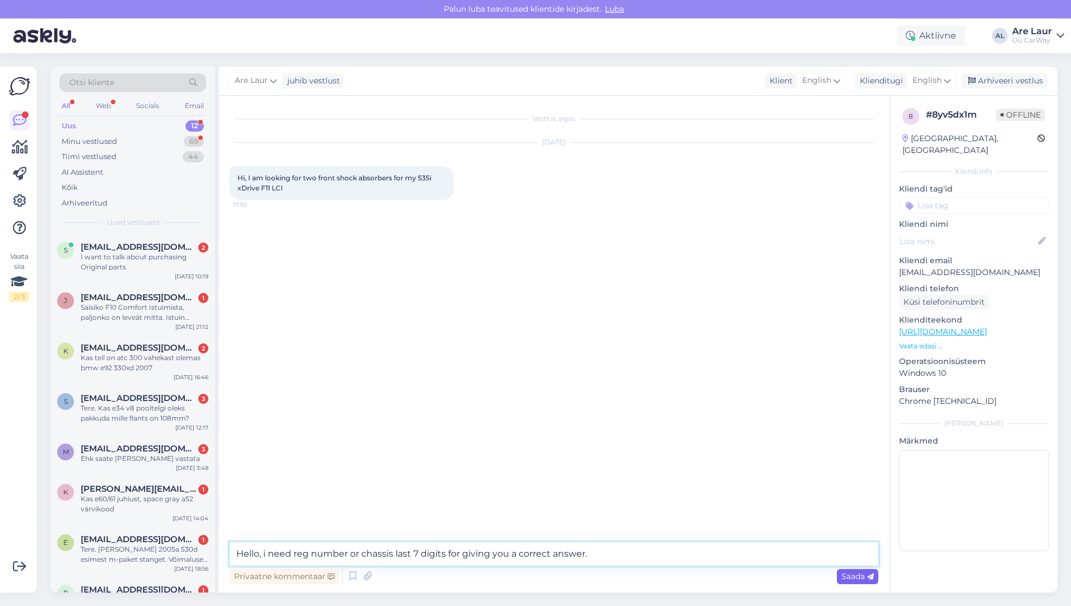
type textarea "Hello, i need reg number or chassis last 7 digits for giving you a correct answ…"
click at [842, 579] on span "Saada" at bounding box center [857, 576] width 32 height 10
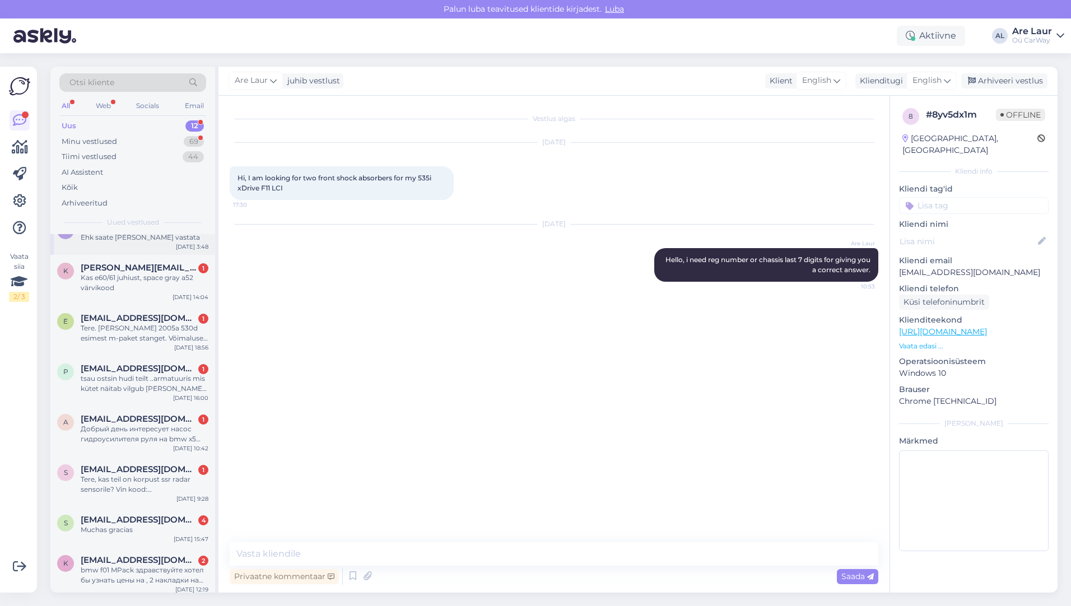
scroll to position [226, 0]
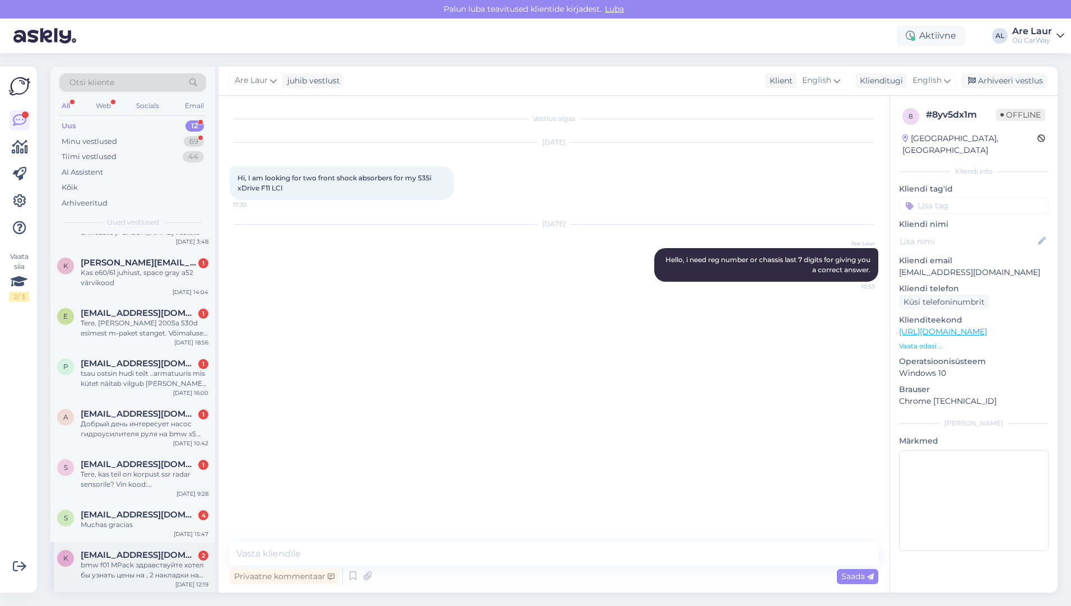
click at [122, 561] on div "bmw f01 MPack здравствуйте хотел бы узнать цены на , 2 накладки на передний бам…" at bounding box center [145, 570] width 128 height 20
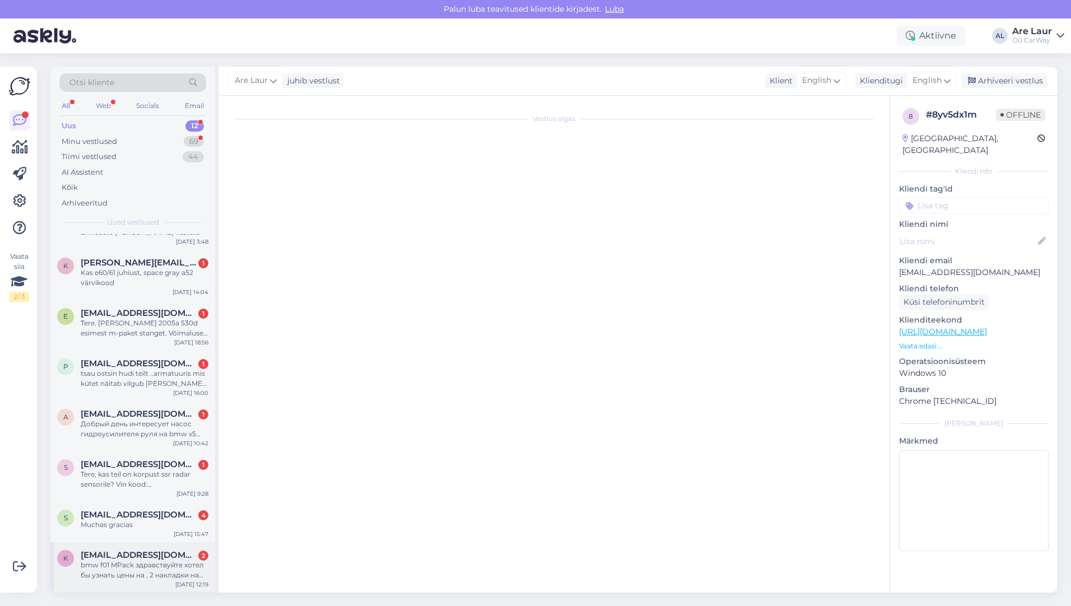
scroll to position [93, 0]
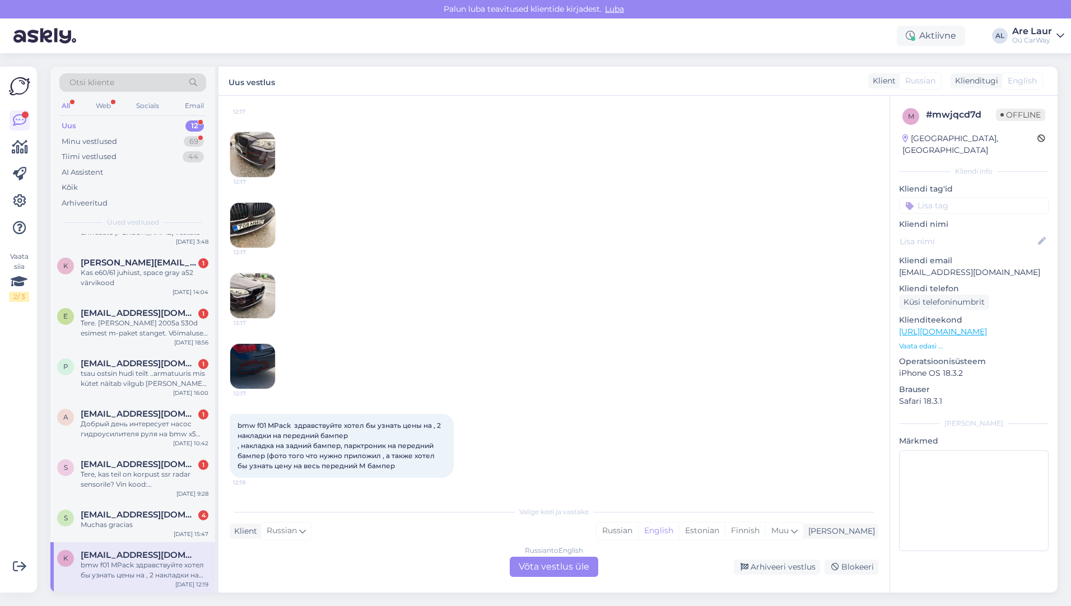
click at [565, 566] on div "Russian to English Võta vestlus üle" at bounding box center [554, 567] width 88 height 20
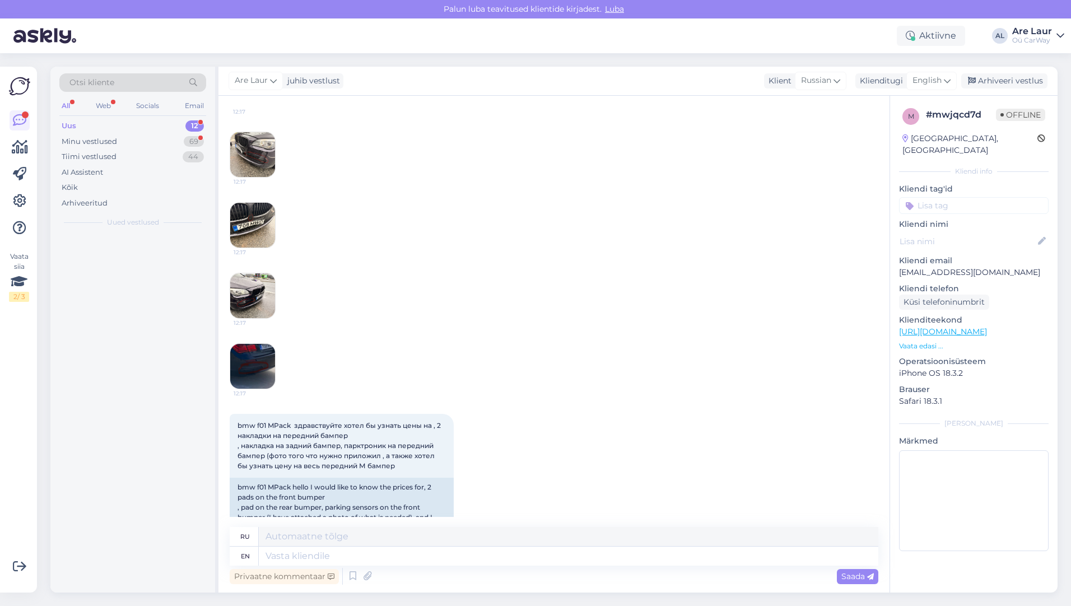
scroll to position [0, 0]
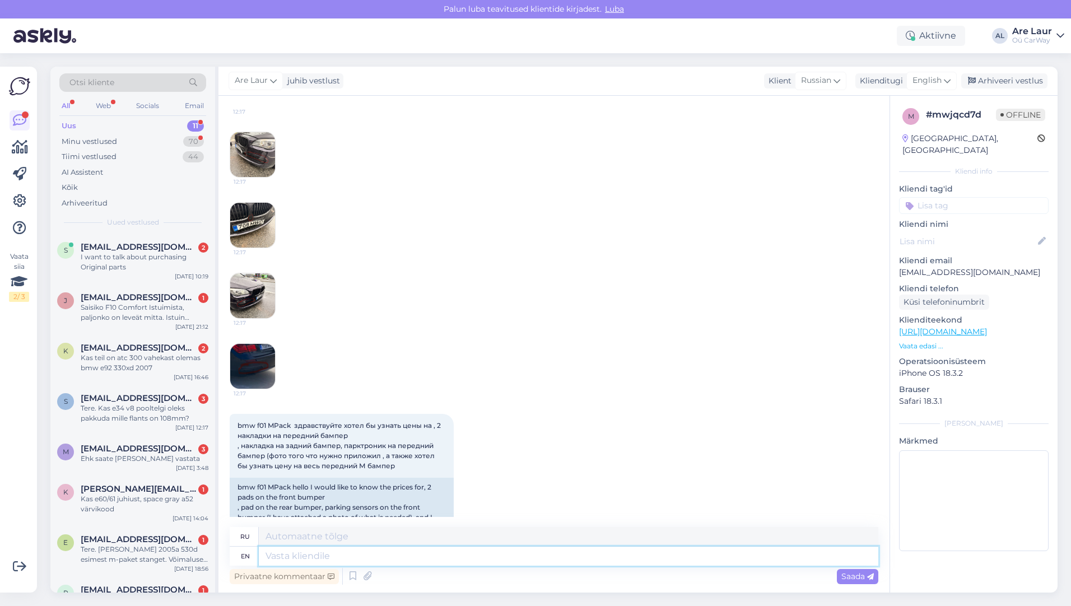
click at [340, 558] on textarea at bounding box center [568, 556] width 619 height 19
click at [251, 168] on img at bounding box center [252, 154] width 45 height 45
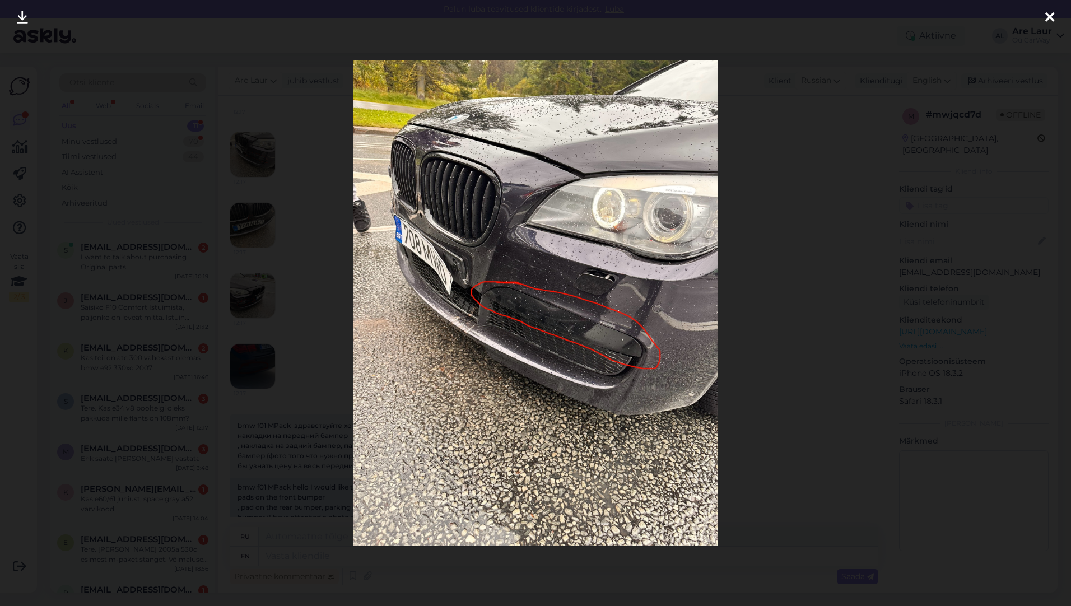
click at [1052, 20] on icon at bounding box center [1049, 18] width 9 height 15
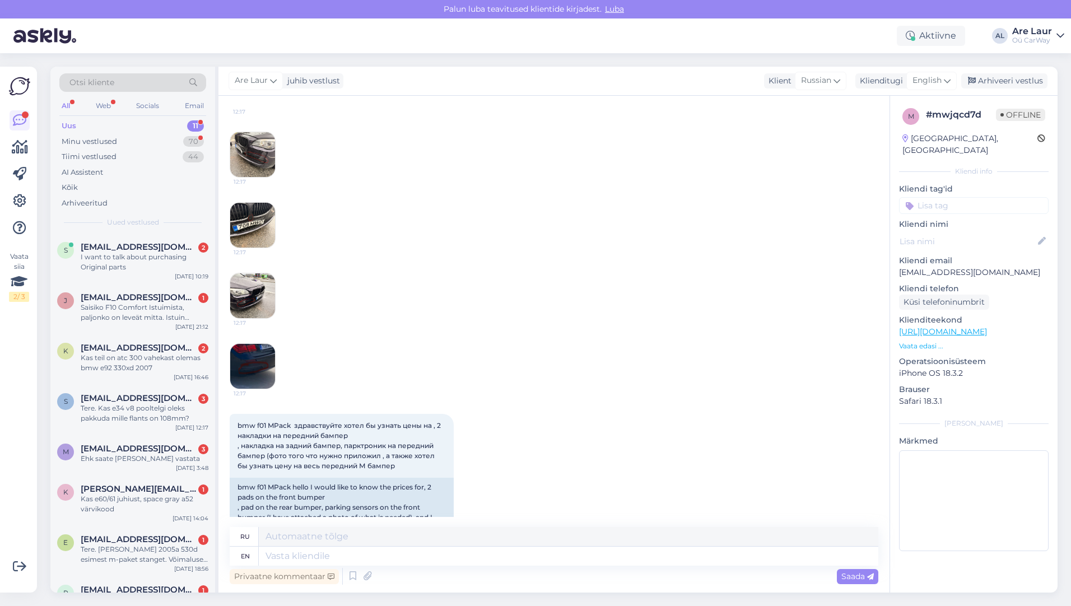
click at [245, 234] on img at bounding box center [252, 225] width 45 height 45
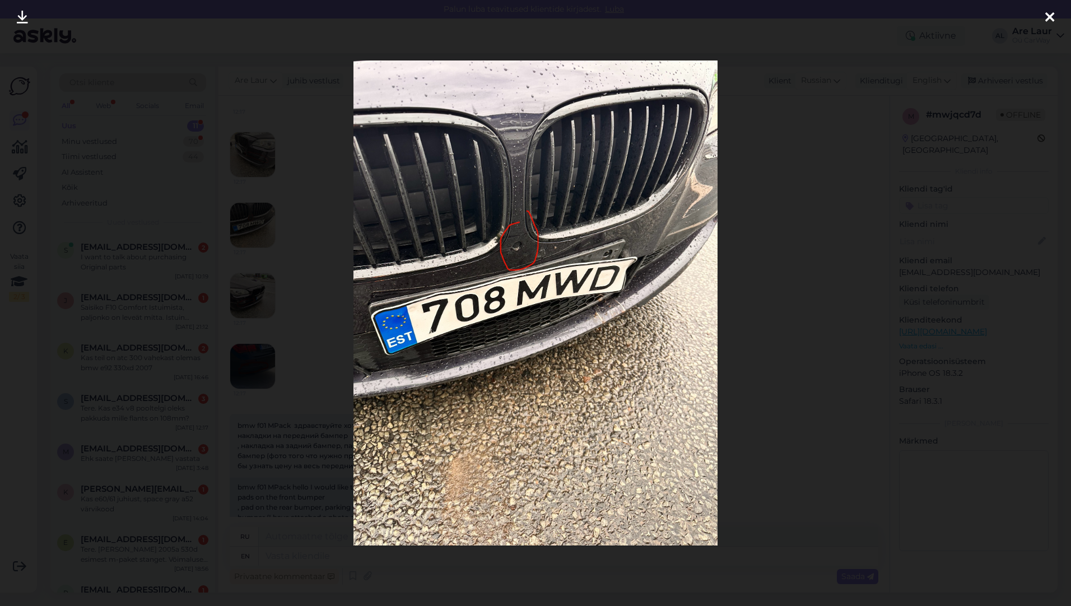
click at [1046, 17] on icon at bounding box center [1049, 18] width 9 height 15
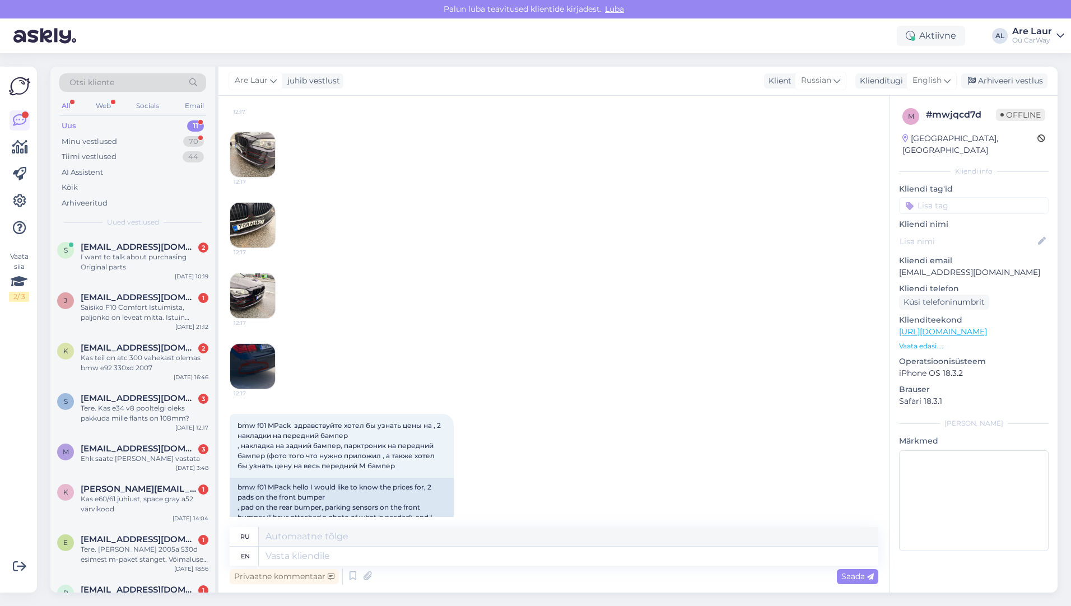
click at [262, 290] on img at bounding box center [252, 295] width 45 height 45
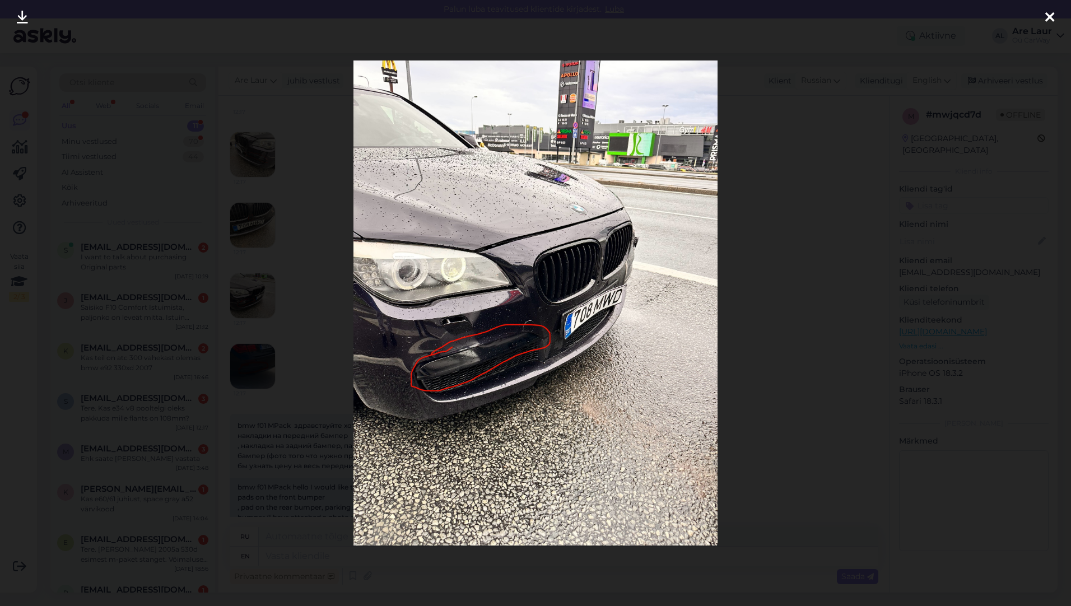
click at [1050, 20] on icon at bounding box center [1049, 18] width 9 height 15
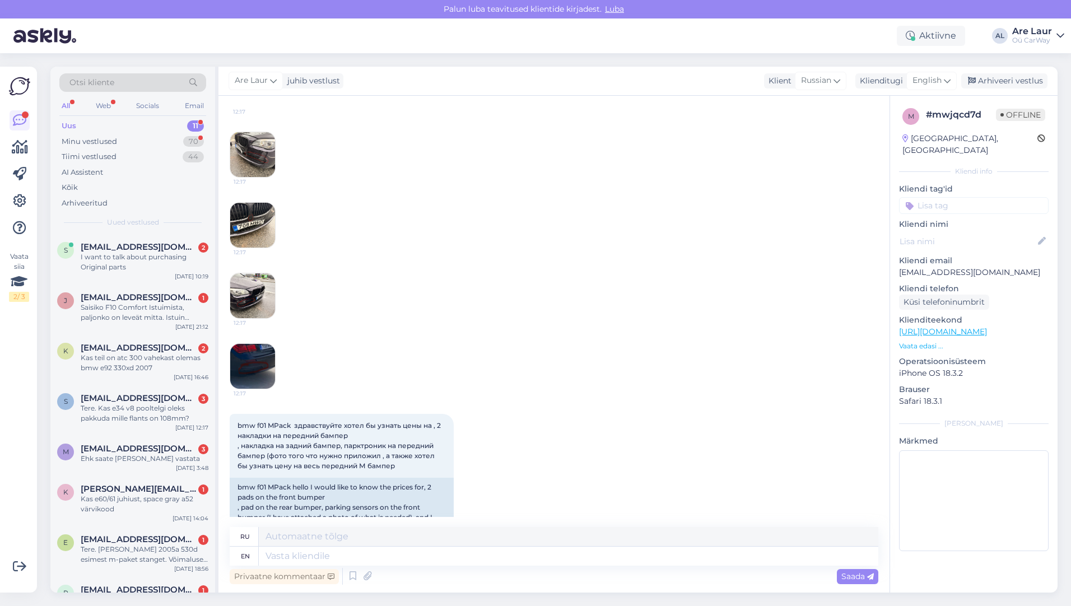
click at [244, 370] on img at bounding box center [252, 366] width 45 height 45
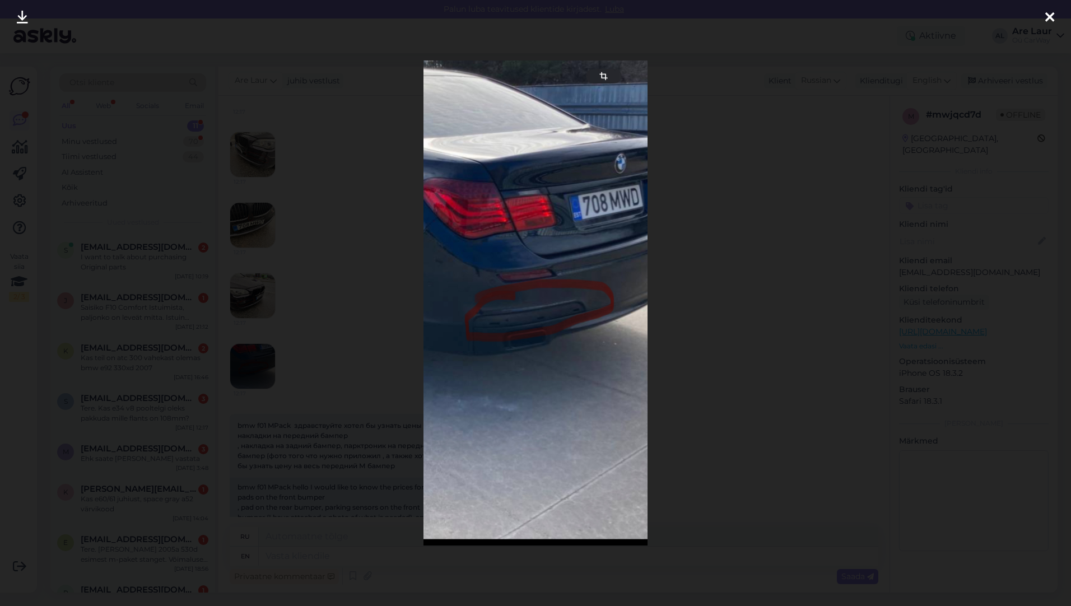
click at [1045, 16] on icon at bounding box center [1049, 18] width 9 height 15
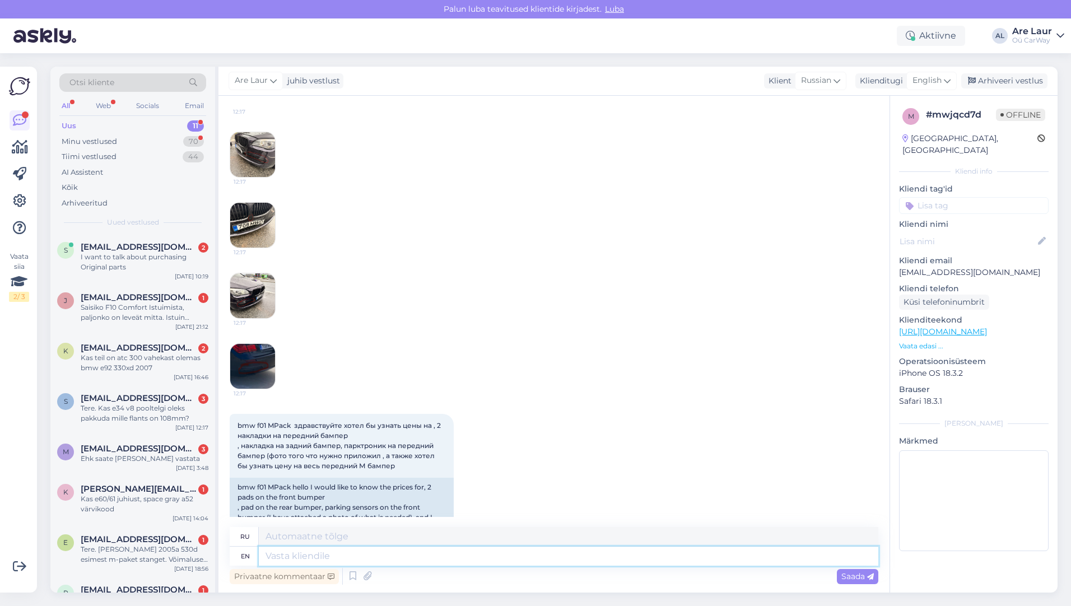
click at [316, 560] on textarea at bounding box center [568, 556] width 619 height 19
type textarea "Hello"
type textarea "Привет"
type textarea "Hello,"
type textarea "Привет,"
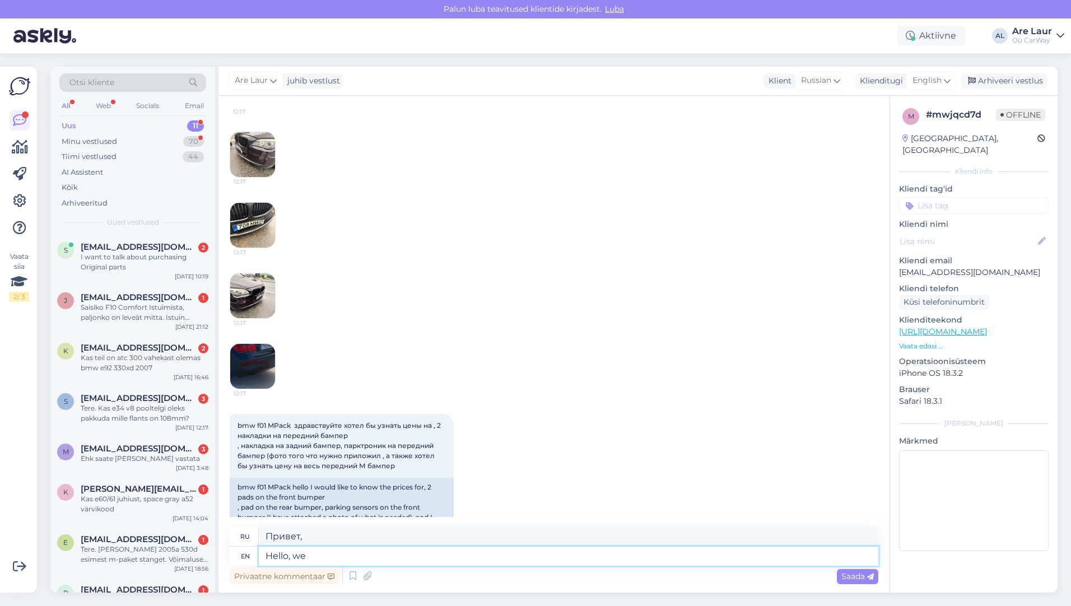
type textarea "Hello, we"
type textarea "Привет, мы"
type textarea "Hello, we sell"
type textarea "Здравствуйте, мы продаем"
type textarea "Hello, we sell bump"
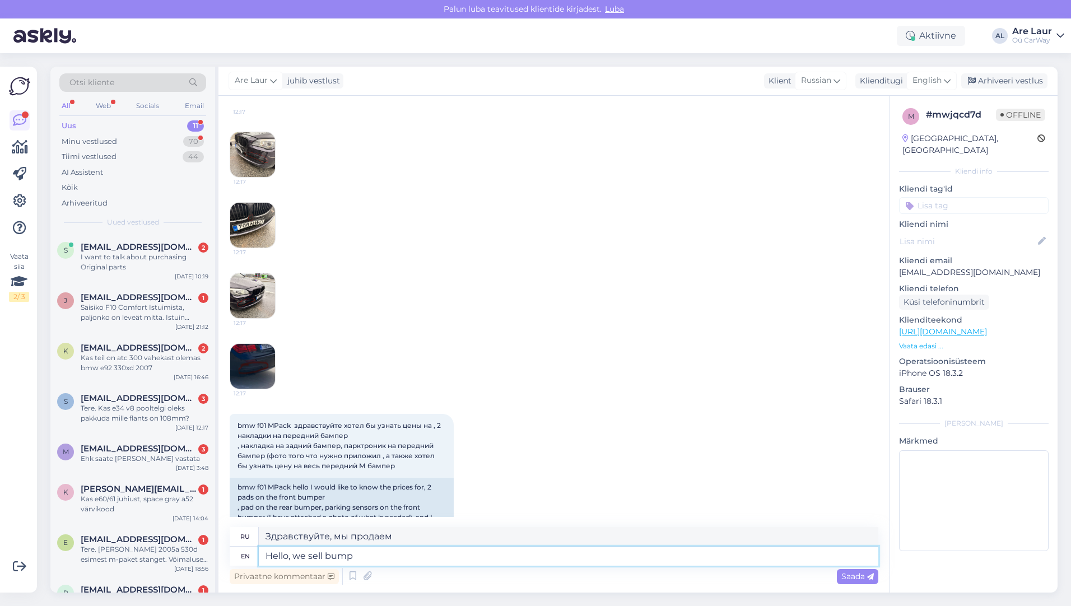
type textarea "Привет, мы продаем бомжей."
type textarea "Hello, we sell bumpers a"
type textarea "Здравствуйте, мы продаем бамперы."
type textarea "Hello, we sell bumpers as a"
type textarea "Здравствуйте, мы продаем бамперы как"
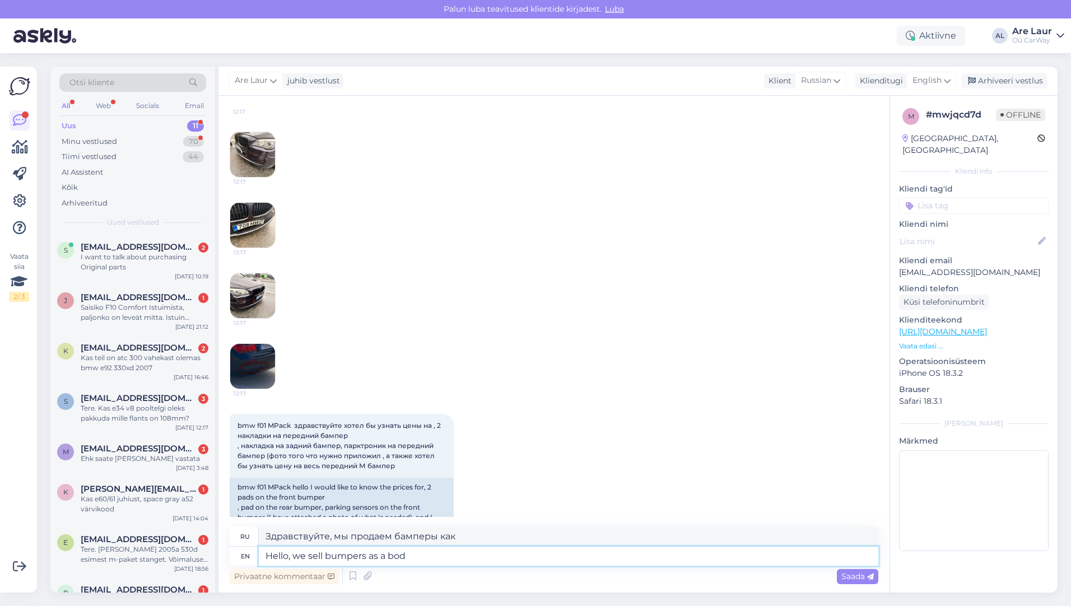
type textarea "Hello, we sell bumpers as a body"
type textarea "Здравствуйте, мы продаем бамперы как кузов."
type textarea "Hello, we sell bumpers as a bodykit"
type textarea "Здравствуйте, мы продаем бамперы в комплекте с обвесом."
type textarea "Hello, we sell bumpers as a body"
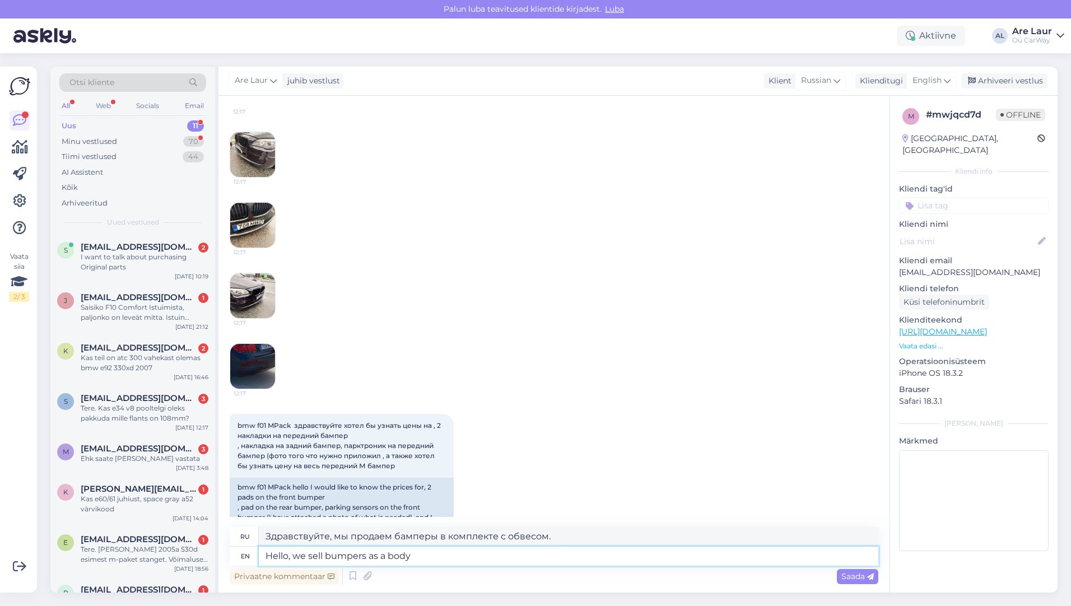
type textarea "Здравствуйте, мы продаем бамперы как кузов."
type textarea "Hello, we sell bumpers as a body kit"
type textarea "Здравствуйте, мы продаем бамперы как обвес."
type textarea "Hello, we sell bumpers as a body kit,"
type textarea "Здравствуйте, мы продаем бамперы как обвес,"
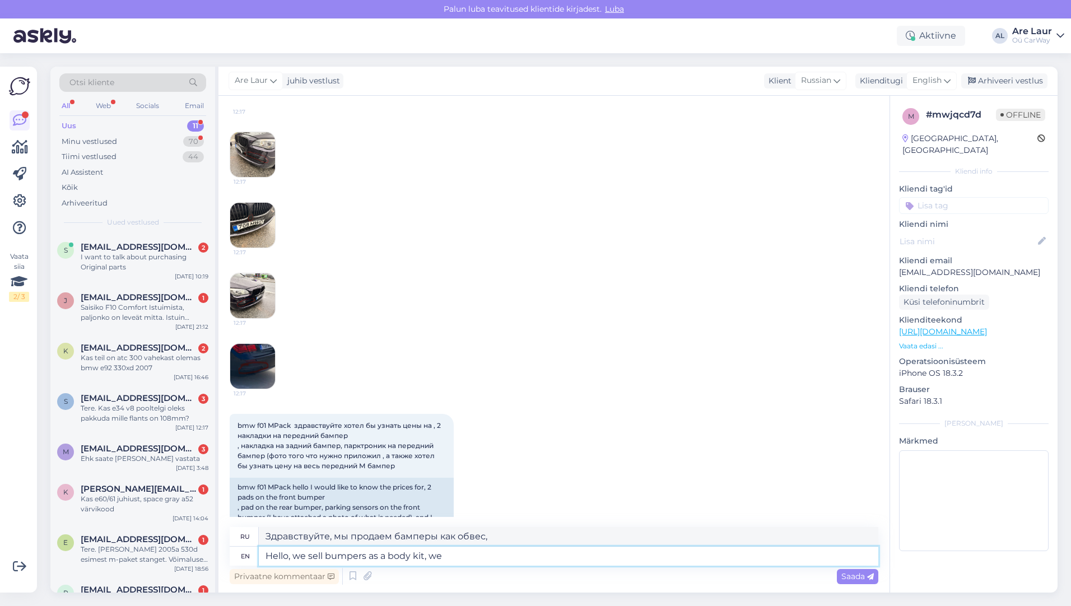
type textarea "Hello, we sell bumpers as a body kit, we h"
type textarea "Здравствуйте, мы продаем бамперы как обвес, мы"
type textarea "Hello, we sell bumpers as a body kit, we have n"
type textarea "Здравствуйте, мы продаем бамперы как обвес, у нас есть"
type textarea "Hello, we sell bumpers as a body kit, we have no"
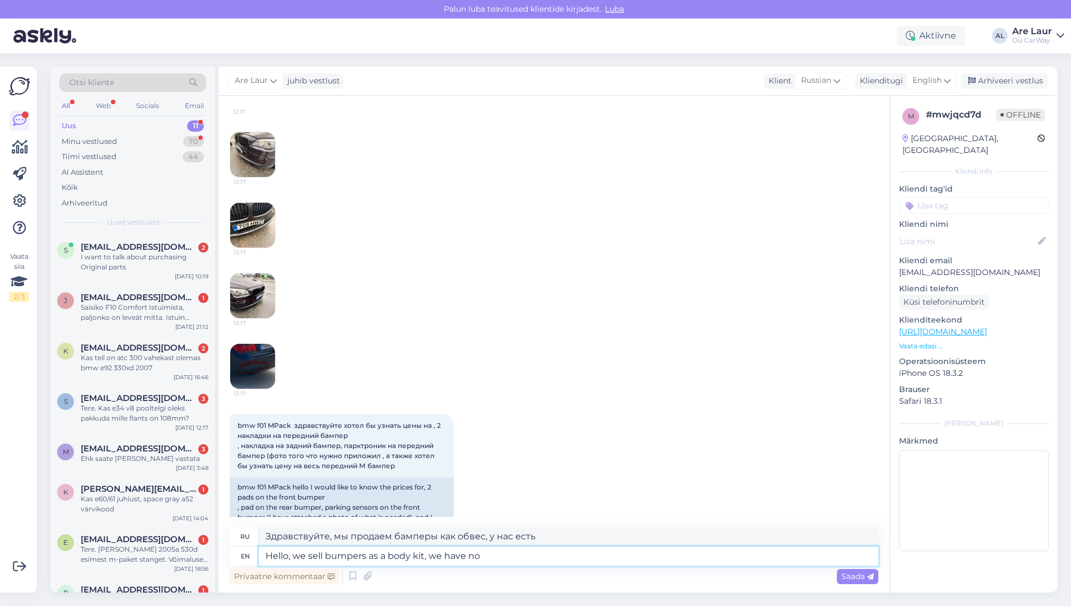
type textarea "Здравствуйте, мы продаем бамперы как обвес, у нас нет"
type textarea "Hello, we sell bumpers as a body kit, we have no spareparts"
type textarea "Здравствуйте, мы продаем бамперы как обвес, запчастей у нас нет."
type textarea "Hello, we sell bumpers as a body kit, we have no spares"
type textarea "Здравствуйте, мы продаем [PERSON_NAME] как обвес, запасных нет."
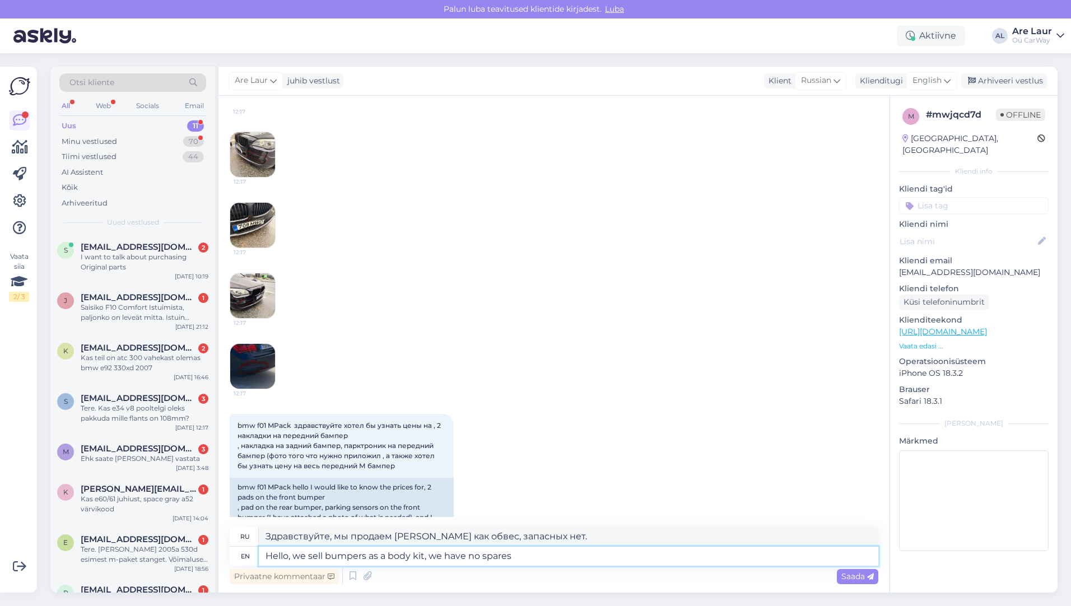
type textarea "Hello, we sell bumpers as a body kit, we have no spares"
type textarea "Здравствуйте, мы продаем бамперы в комплекте с обвесом, запчастей у нас нет."
type textarea "Hello, we sell bumpers as a body kit, we have no spares for a"
type textarea "Здравствуйте, мы продаем бамперы как обвес, у нас нет запасных частей для"
type textarea "Hello, we sell bumpers as a body kit, we have no spares for a"
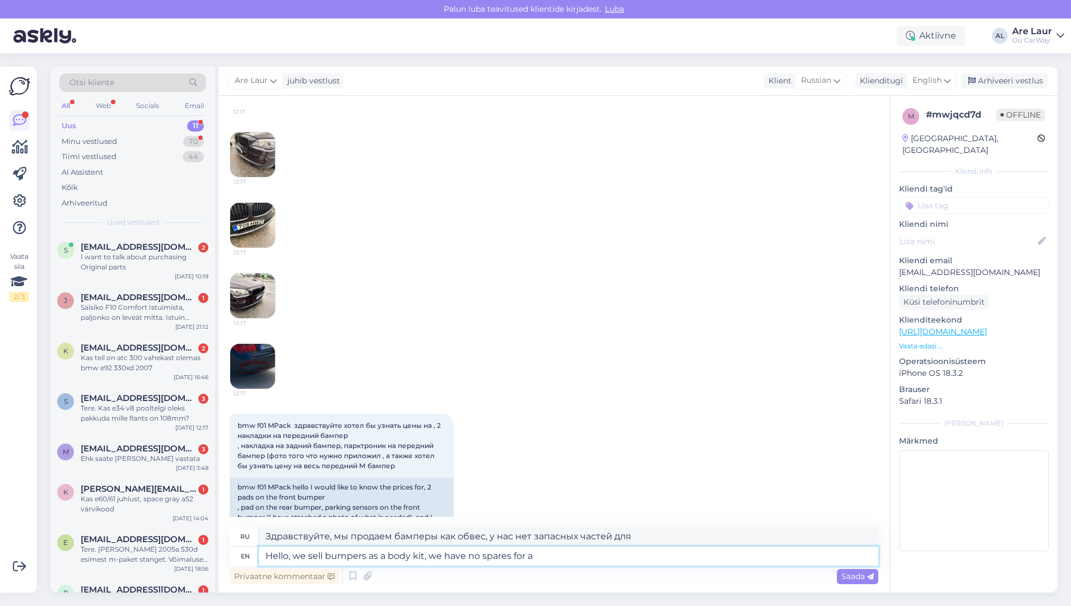
type textarea "Здравствуйте, мы продаем бамперы как комплект обвеса, у нас нет запасных частей…"
type textarea "Hello, we sell bumpers as a body kit, we have no spares for a bumper."
type textarea "Здравствуйте, мы продаем бамперы в комплекте с обвесом, запчастей для бампера у…"
click at [240, 231] on img at bounding box center [252, 225] width 45 height 45
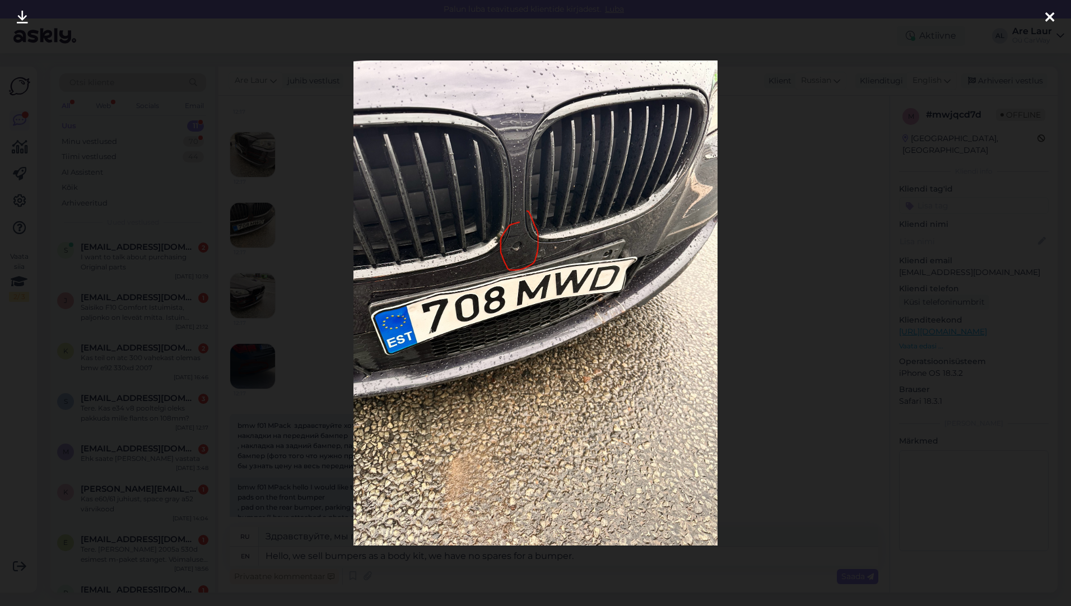
click at [1055, 13] on div at bounding box center [1049, 17] width 22 height 35
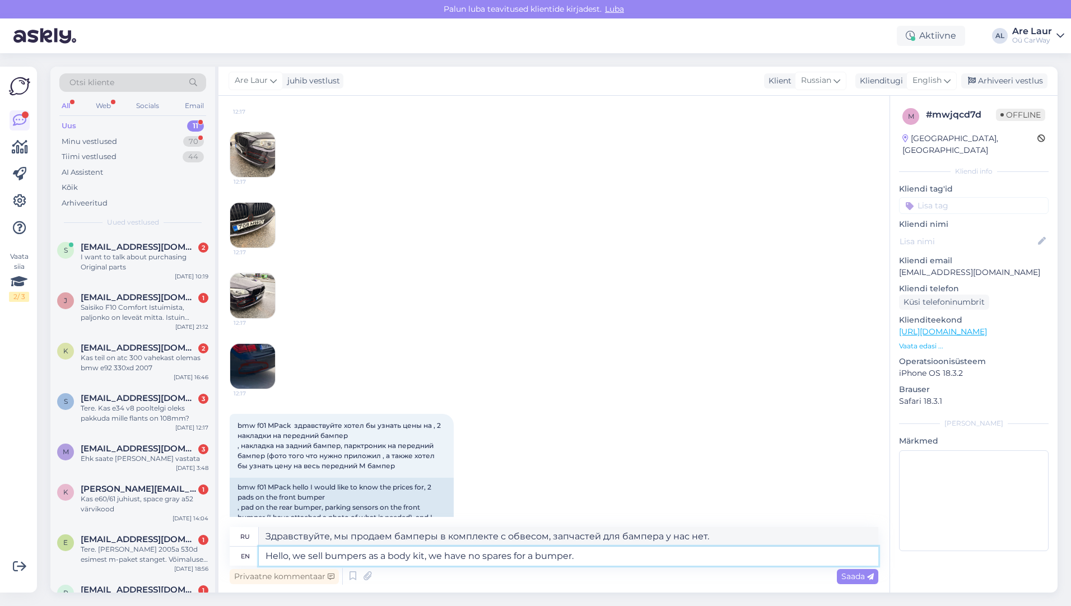
click at [602, 559] on textarea "Hello, we sell bumpers as a body kit, we have no spares for a bumper." at bounding box center [568, 556] width 619 height 19
type textarea "Hello, we sell bumpers as a body kit, we have no spares for a bumper. Park"
type textarea "Здравствуйте, мы продаём бамперы в комплекте, запасных бамперов у нас нет. [GEO…"
type textarea "Hello, we sell bumpers as a body kit, we have no spares for a bumper. Park dita…"
type textarea "Здравствуйте, мы продаём бамперы в комплекте, запасных бамперов у нас нет. [GEO…"
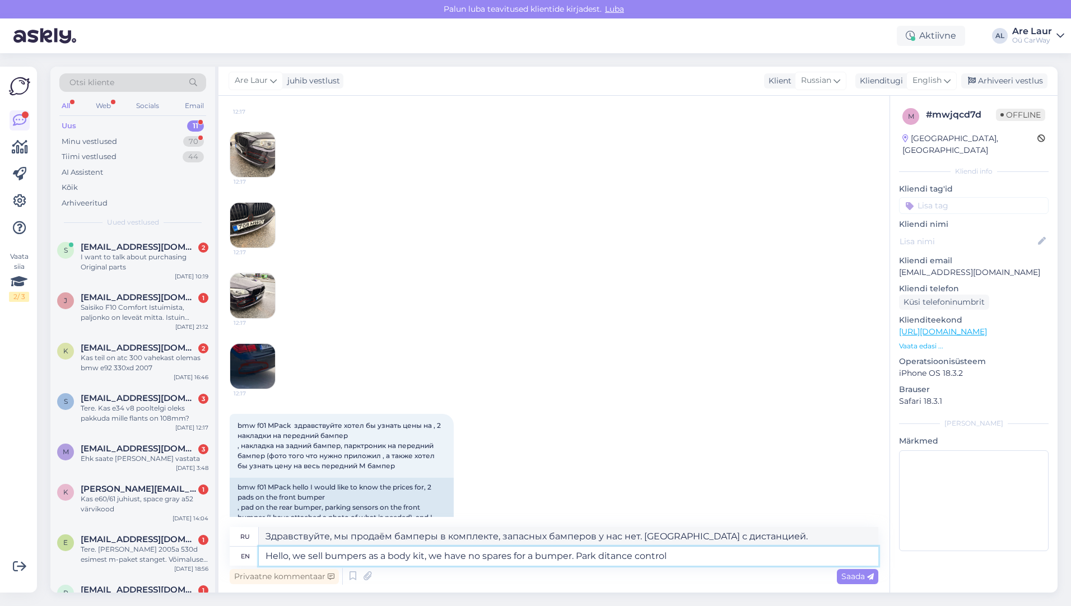
type textarea "Hello, we sell bumpers as a body kit, we have no spares for a bumper. Park dita…"
type textarea "Здравствуйте, мы продаём бамперы в комплекте, запасных бамперов у нас нет. Сист…"
type textarea "Hello, we sell bumpers as a body kit, we have no spares for a bumper. Park dita…"
type textarea "Здравствуйте, мы продаём бамперы в комплекте, запасных бамперов у нас нет. [GEO…"
type textarea "Hello, we sell bumpers as a body kit, we have no spares for a bumper. Park dita…"
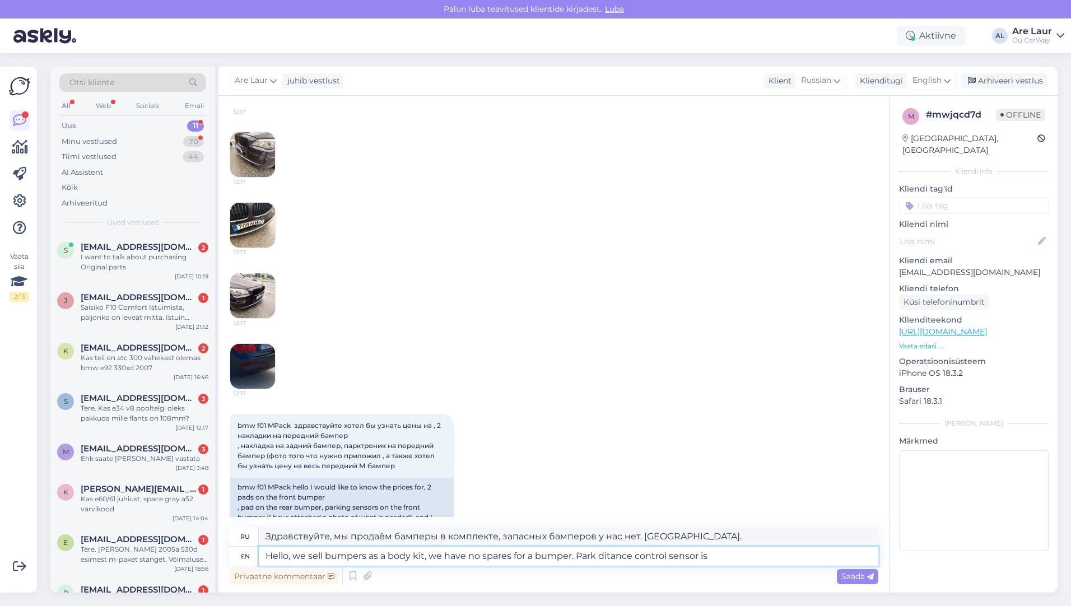
type textarea "Здравствуйте, мы продаём бамперы в комплекте, запасных бамперов у нас нет. [GEO…"
type textarea "Hello, we sell bumpers as a body kit, we have no spares for a bumper. Park dita…"
type textarea "Здравствуйте, мы продаём бамперы в комплекте, запасных бамперов у нас нет. Датч…"
type textarea "Hello, we sell bumpers as a body kit, we have no spares for a bumper. Park dita…"
type textarea "Здравствуйте, мы продаём бамперы в комплекте, запасных бамперов у нас нет. Датч…"
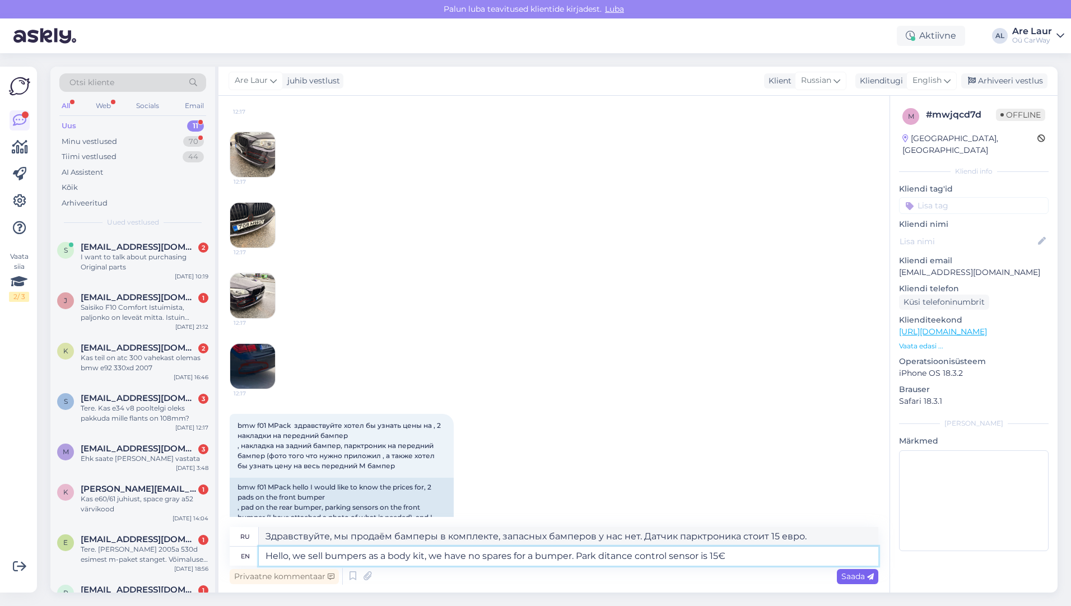
type textarea "Hello, we sell bumpers as a body kit, we have no spares for a bumper. Park dita…"
click at [856, 579] on span "Saada" at bounding box center [857, 576] width 32 height 10
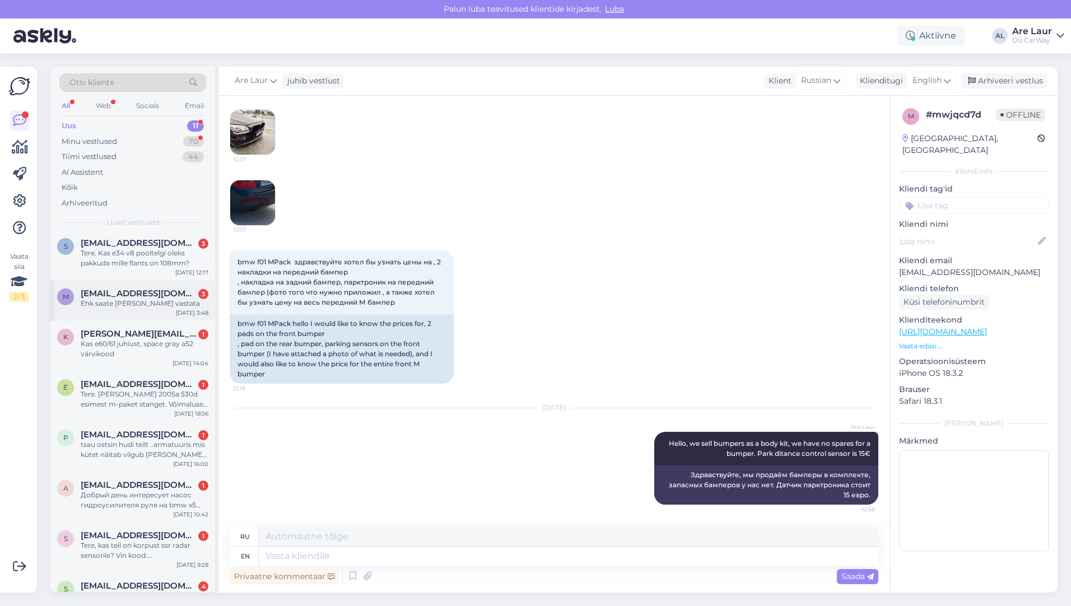
scroll to position [176, 0]
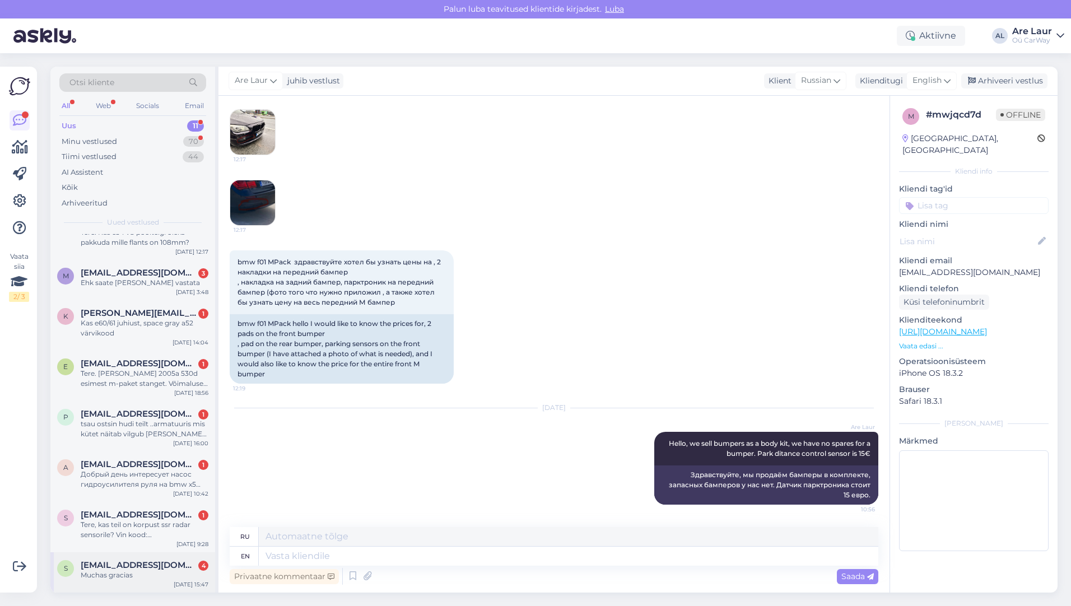
click at [130, 563] on span "[EMAIL_ADDRESS][DOMAIN_NAME]" at bounding box center [139, 565] width 117 height 10
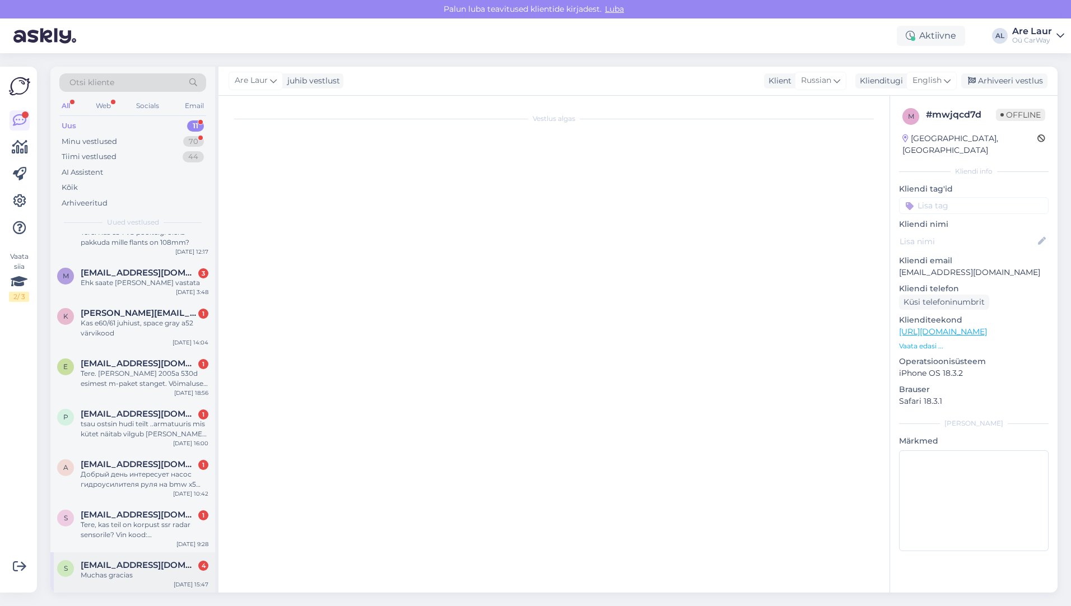
scroll to position [0, 0]
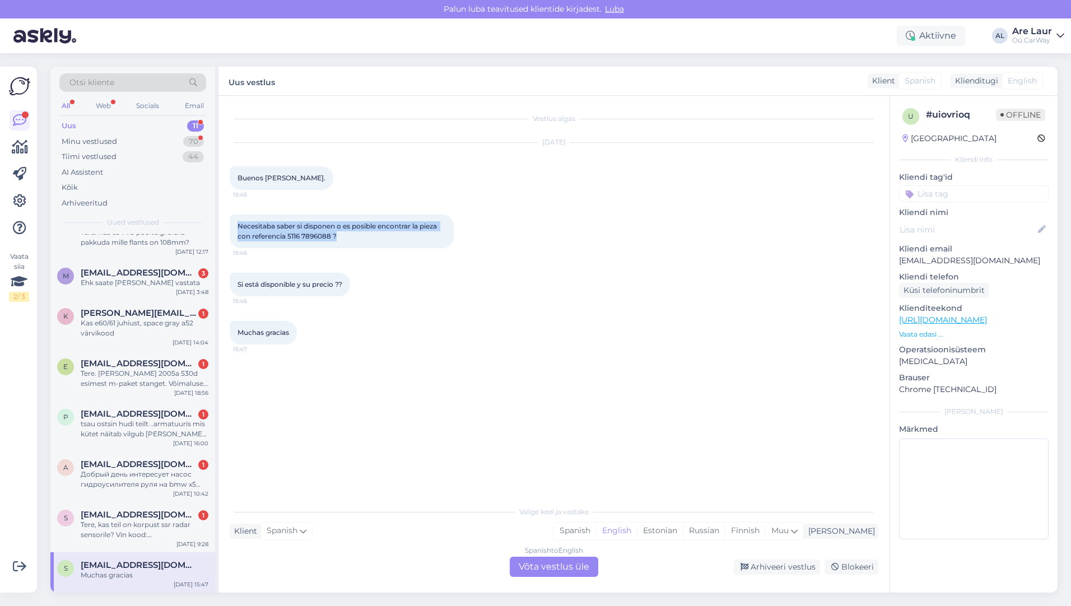
drag, startPoint x: 237, startPoint y: 223, endPoint x: 343, endPoint y: 235, distance: 106.5
click at [343, 235] on div "Necesitaba saber si disponen o es posible encontrar la pieza con referencia 511…" at bounding box center [342, 232] width 224 height 34
drag, startPoint x: 343, startPoint y: 235, endPoint x: 334, endPoint y: 235, distance: 9.0
copy span "Necesitaba saber si disponen o es posible encontrar la pieza con referencia 511…"
click at [562, 570] on div "Spanish to English Võta vestlus üle" at bounding box center [554, 567] width 88 height 20
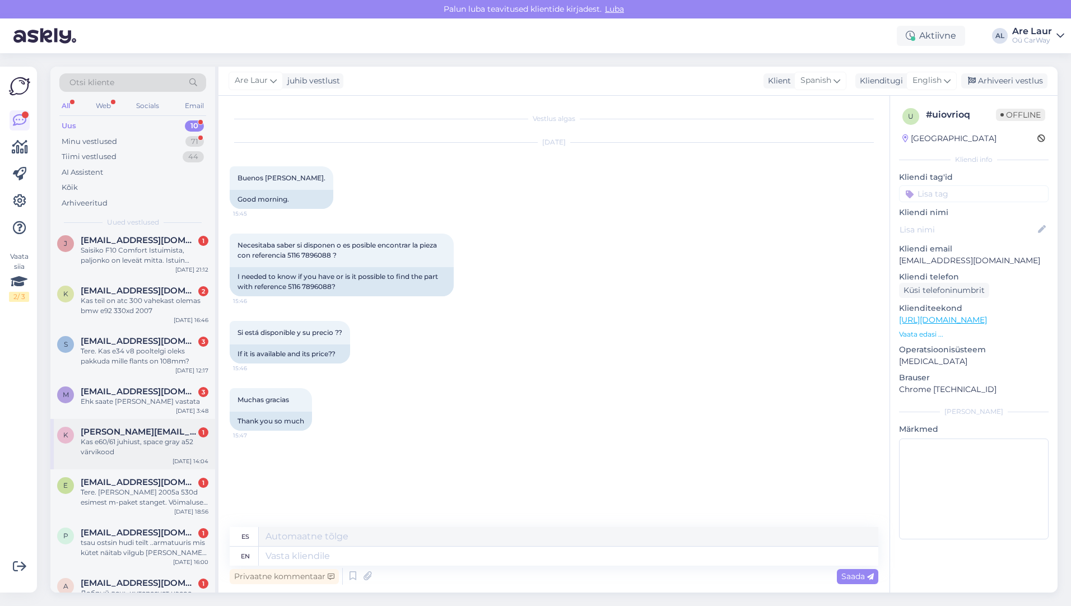
scroll to position [136, 0]
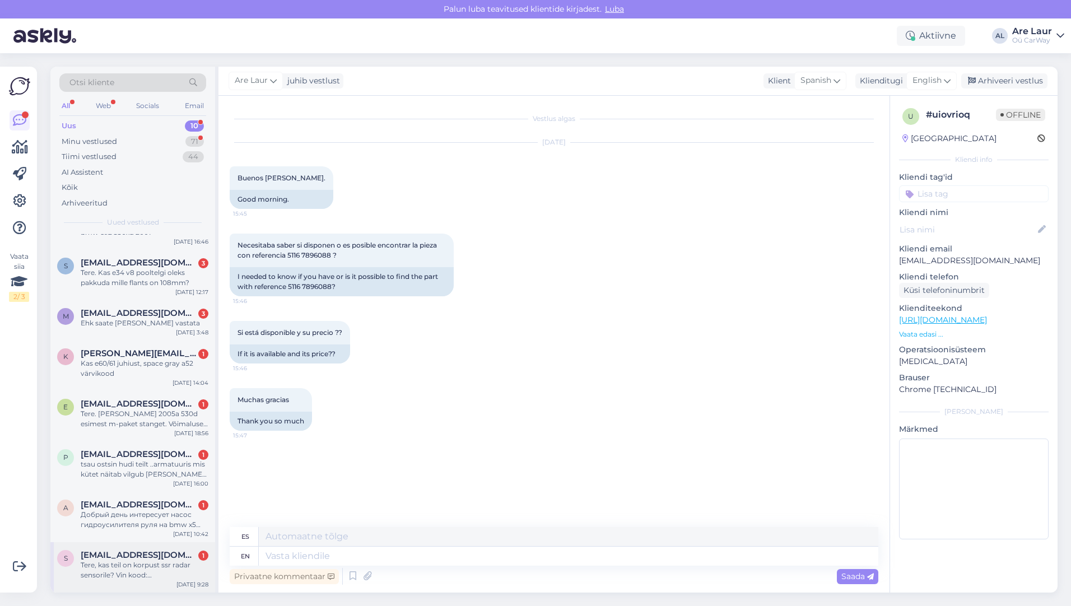
click at [142, 554] on span "[EMAIL_ADDRESS][DOMAIN_NAME]" at bounding box center [139, 555] width 117 height 10
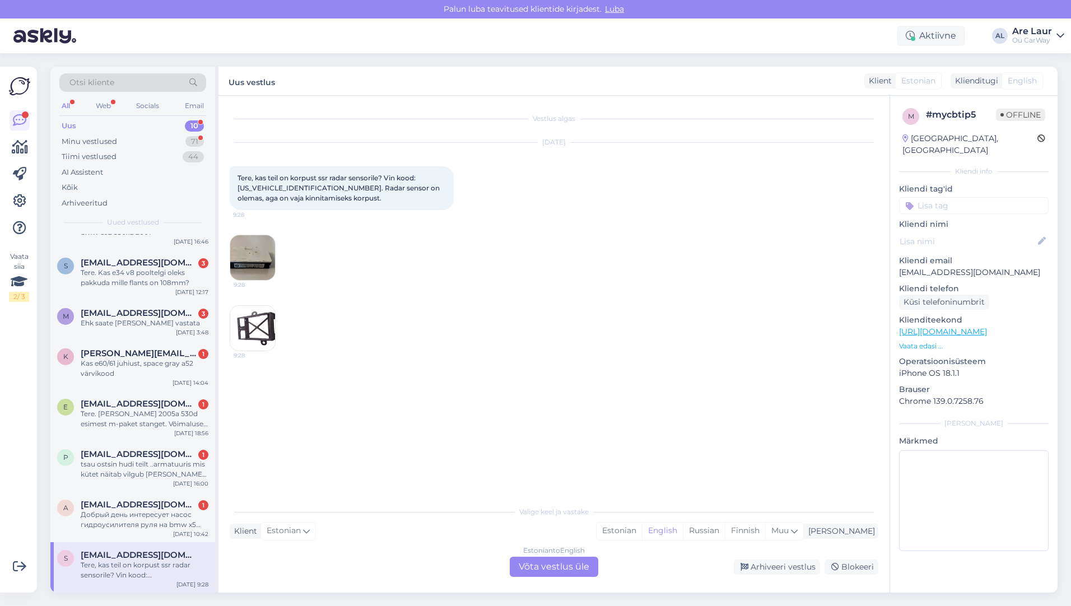
click at [573, 574] on div "Estonian to English Võta vestlus üle" at bounding box center [554, 567] width 88 height 20
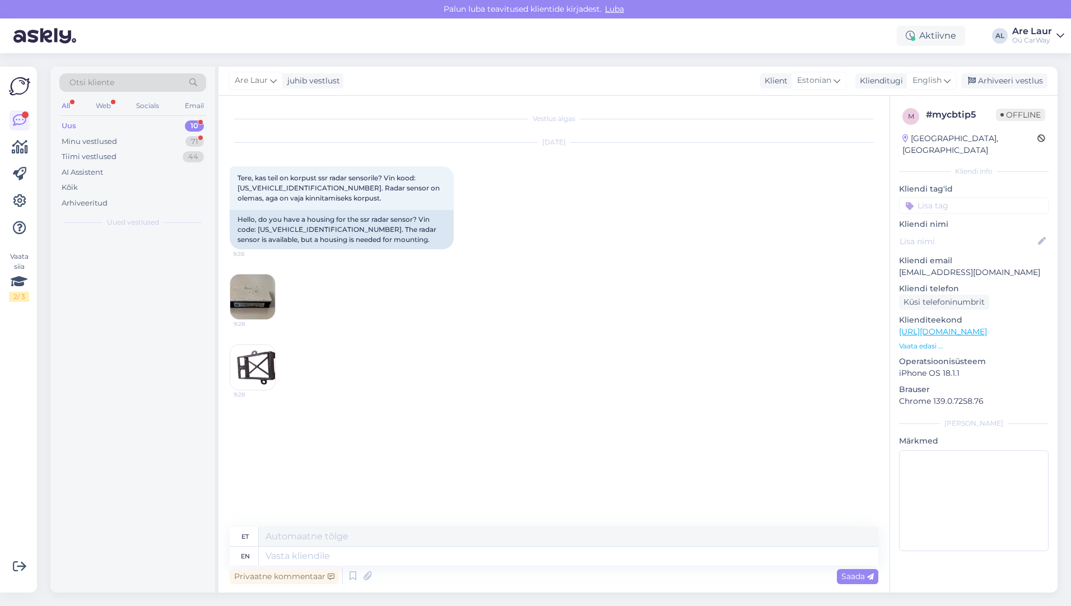
scroll to position [0, 0]
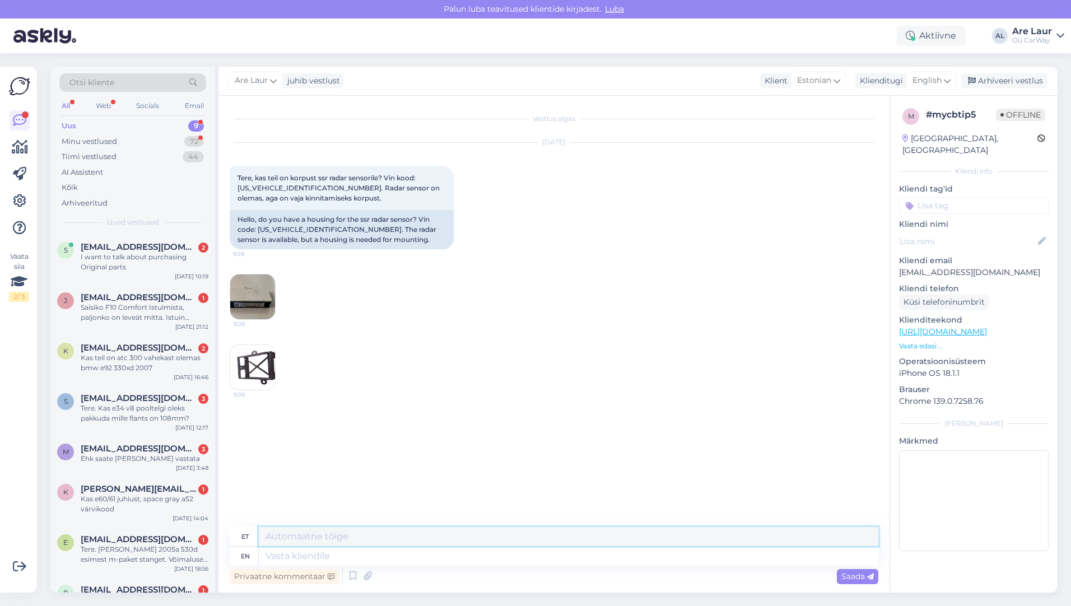
click at [353, 540] on textarea at bounding box center [568, 536] width 619 height 19
click at [441, 535] on textarea "Tere, ei ole pakkuda neid asju eraldi." at bounding box center [568, 536] width 619 height 19
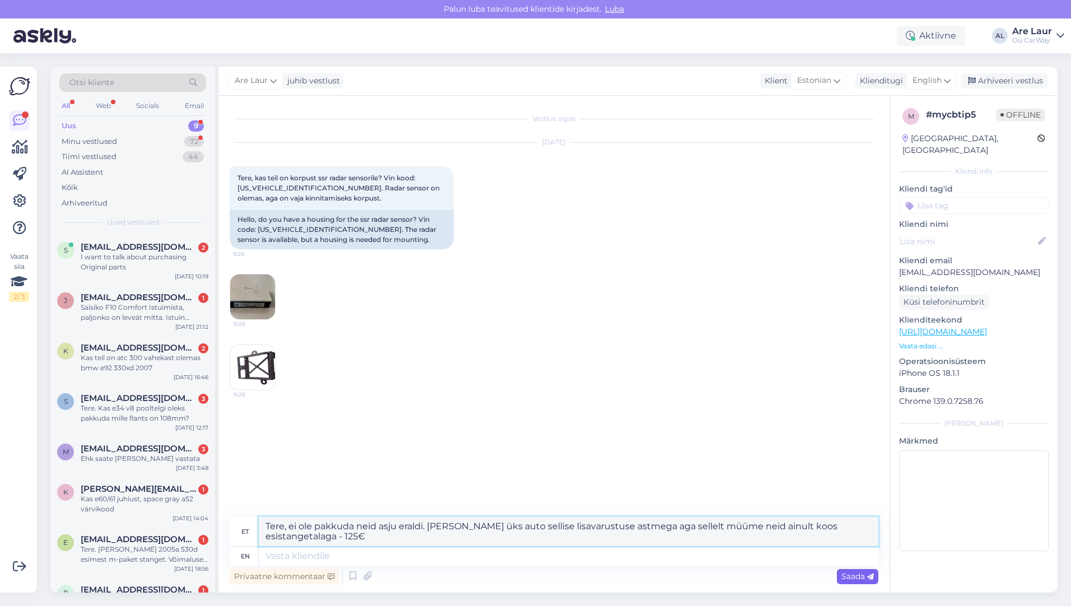
type textarea "Tere, ei ole pakkuda neid asju eraldi. [PERSON_NAME] üks auto sellise lisavarus…"
click at [845, 579] on span "Saada" at bounding box center [857, 576] width 32 height 10
click at [856, 574] on span "Saada" at bounding box center [857, 576] width 32 height 10
drag, startPoint x: 263, startPoint y: 524, endPoint x: 297, endPoint y: 538, distance: 36.2
click at [299, 539] on textarea "Tere, ei ole pakkuda neid asju eraldi. [PERSON_NAME] üks auto sellise lisavarus…" at bounding box center [568, 531] width 619 height 29
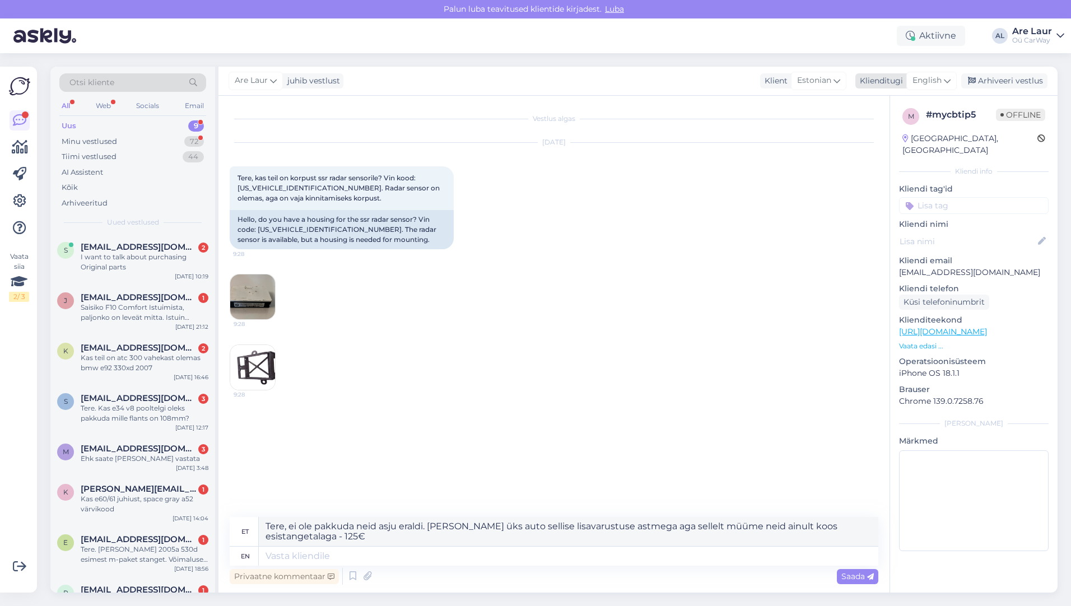
click at [924, 80] on span "English" at bounding box center [926, 80] width 29 height 12
click at [897, 131] on link "Estonian" at bounding box center [906, 131] width 123 height 18
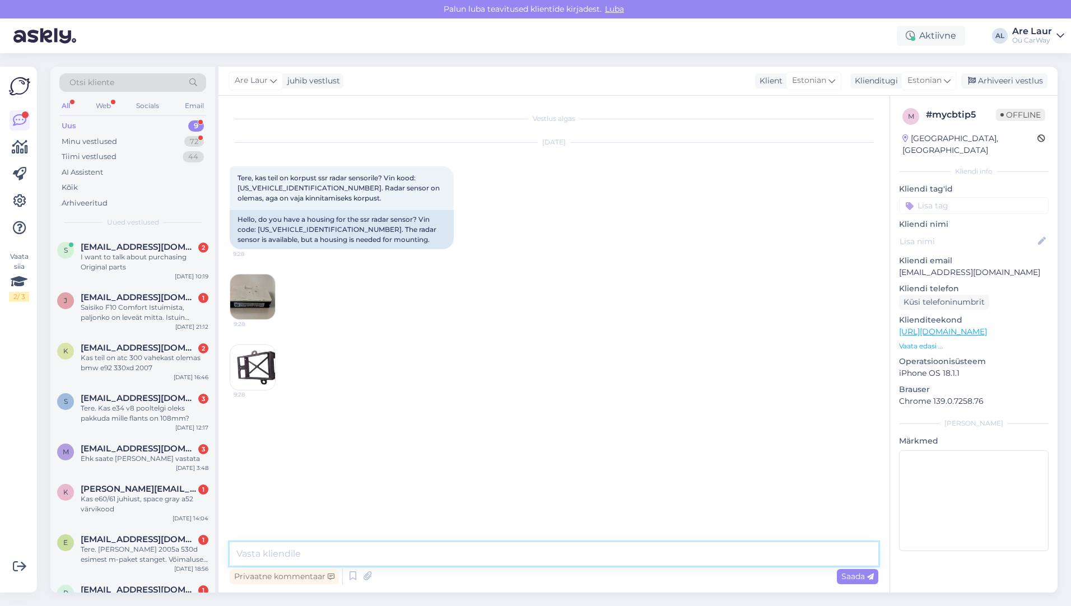
click at [274, 556] on textarea at bounding box center [554, 554] width 649 height 24
paste textarea "Tere, ei ole pakkuda neid asju eraldi. [PERSON_NAME] üks auto sellise lisavarus…"
type textarea "Tere, ei ole pakkuda neid asju eraldi. [PERSON_NAME] üks auto sellise lisavarus…"
click at [856, 578] on span "Saada" at bounding box center [857, 576] width 32 height 10
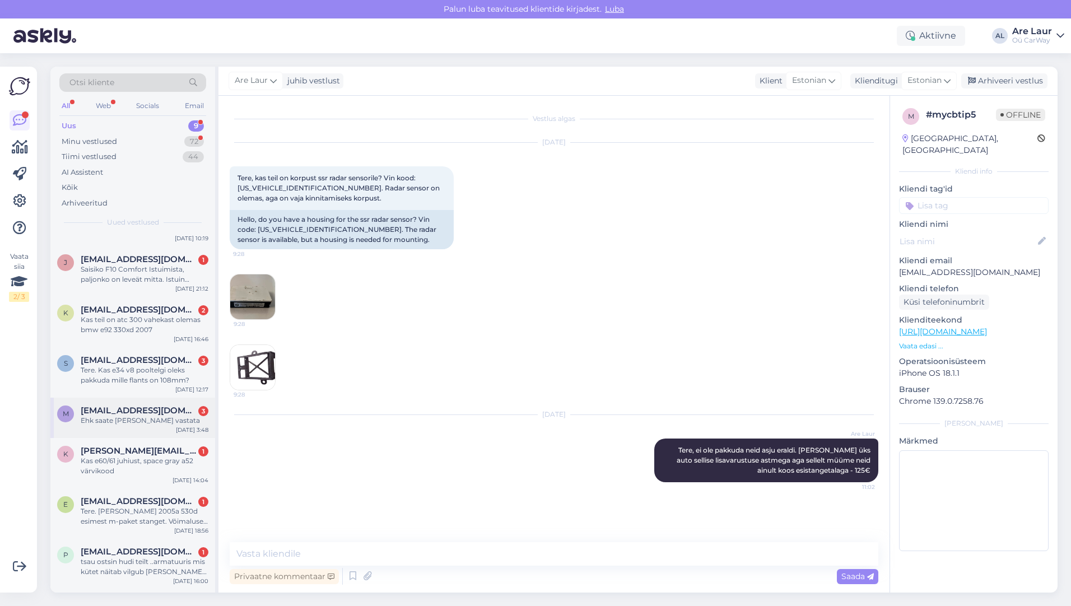
scroll to position [85, 0]
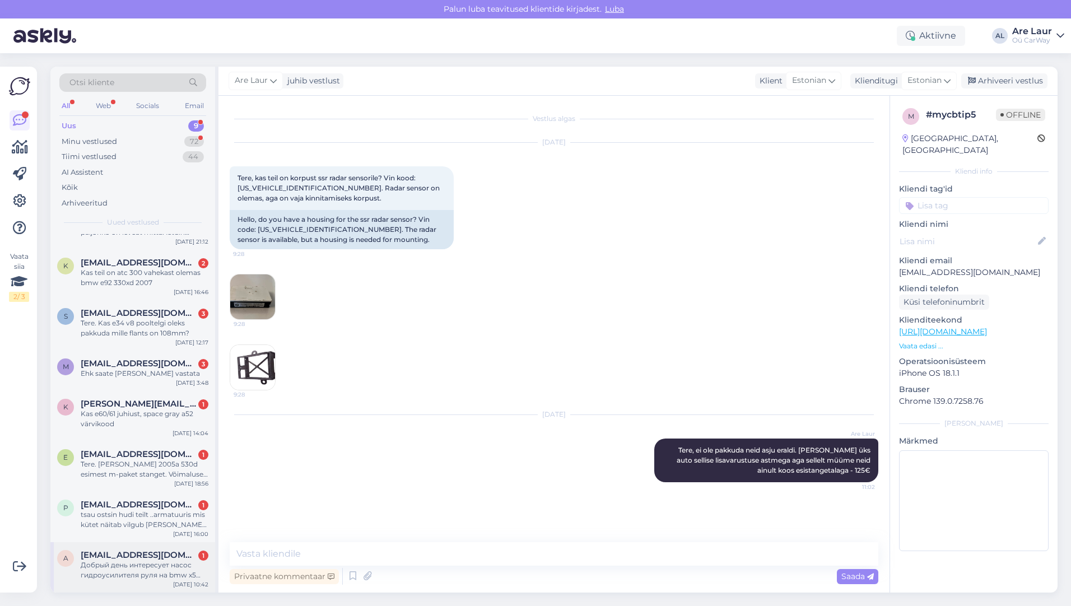
click at [131, 553] on span "[EMAIL_ADDRESS][DOMAIN_NAME]" at bounding box center [139, 555] width 117 height 10
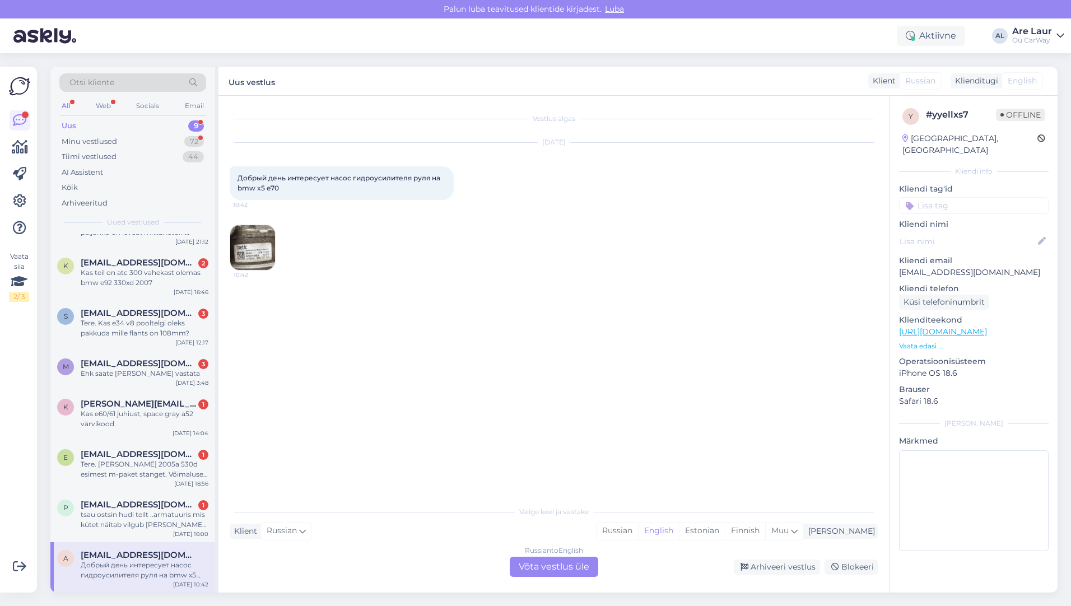
click at [258, 239] on img at bounding box center [252, 247] width 45 height 45
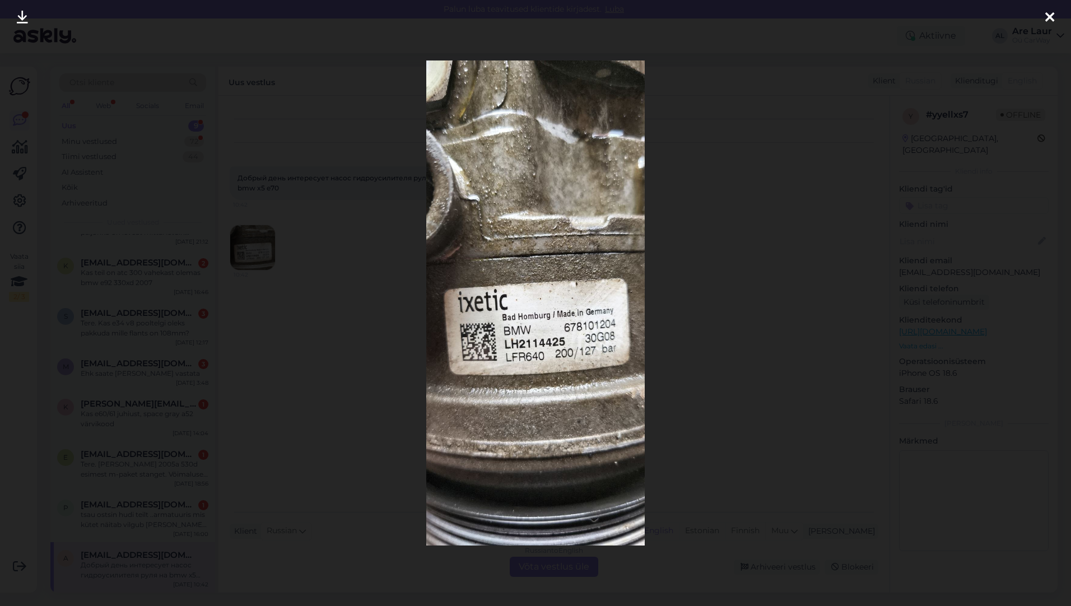
click at [1051, 14] on icon at bounding box center [1049, 18] width 9 height 15
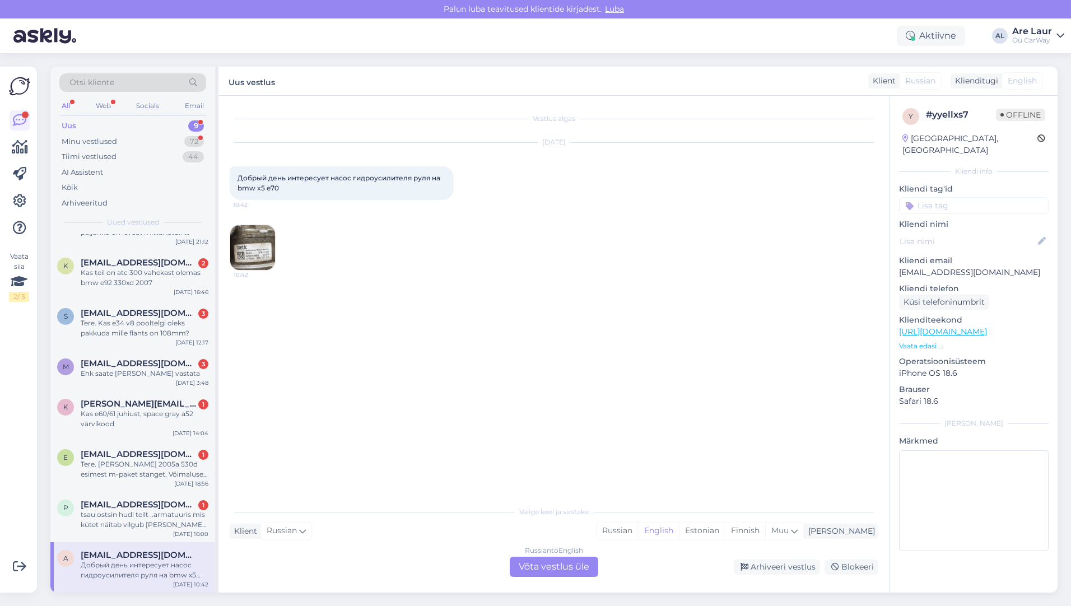
click at [541, 566] on div "Russian to English Võta vestlus üle" at bounding box center [554, 567] width 88 height 20
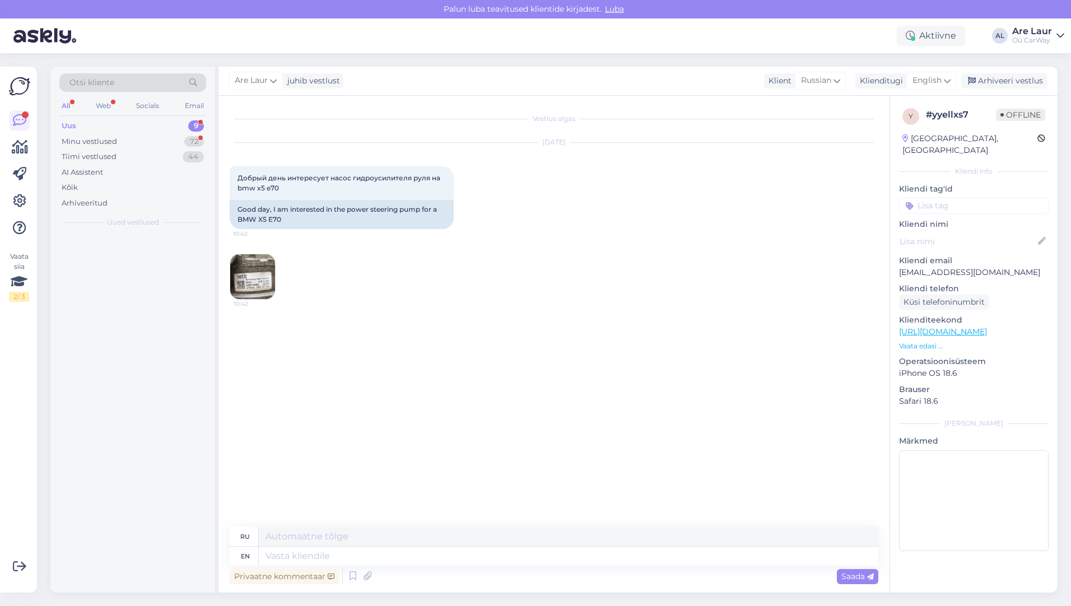
scroll to position [0, 0]
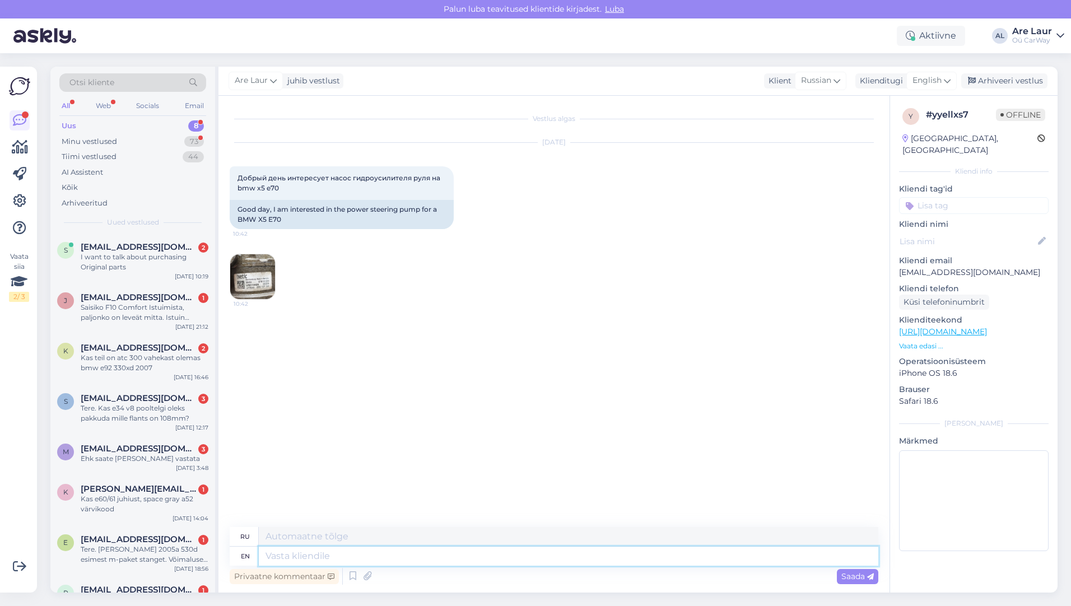
click at [302, 557] on textarea at bounding box center [568, 556] width 619 height 19
type textarea "Tere,"
type textarea "Тере,"
type textarea "Tere, Ei o"
type textarea "Тере, Эй"
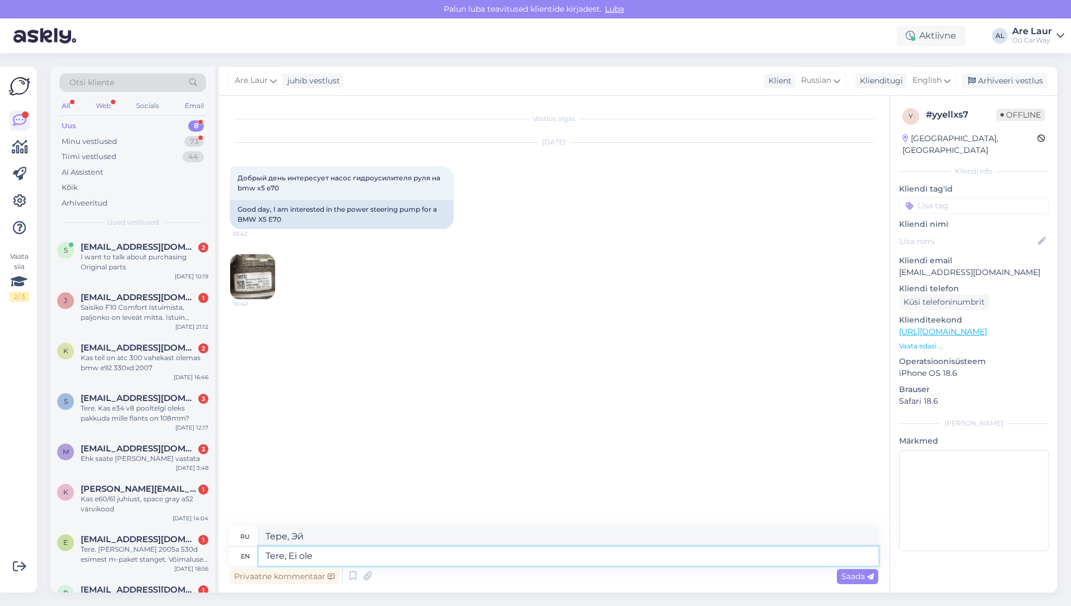
type textarea "Tere, Ei ole"
type textarea "Tere, Ei ole pakkuda."
type textarea "Tere, Ei"
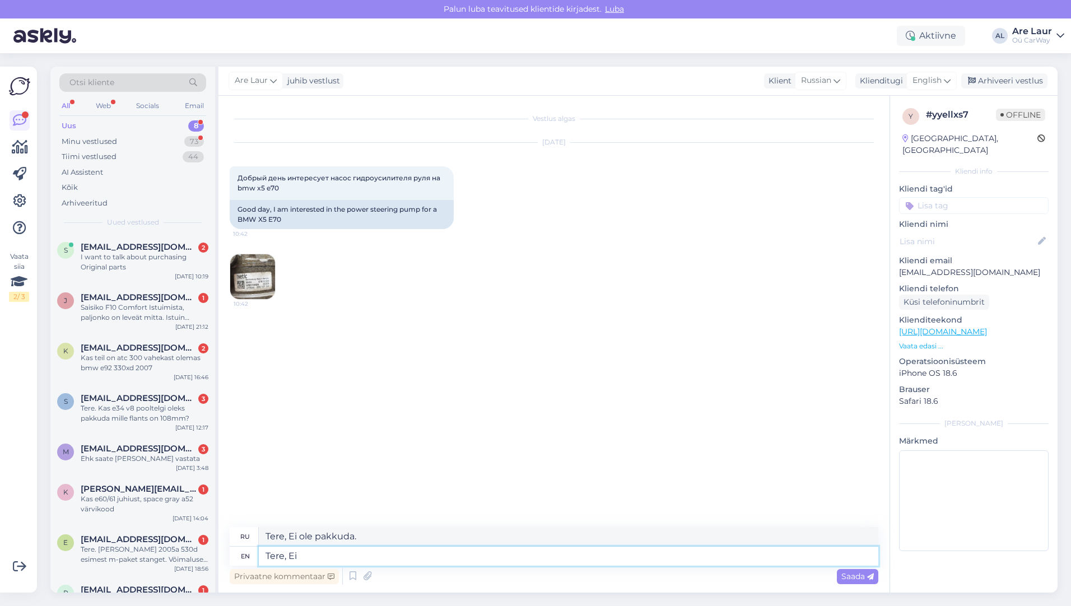
type textarea "Tere, Ei ole"
type textarea "Tere"
type textarea "Тере, Эй"
type textarea "T"
type textarea "Тере,"
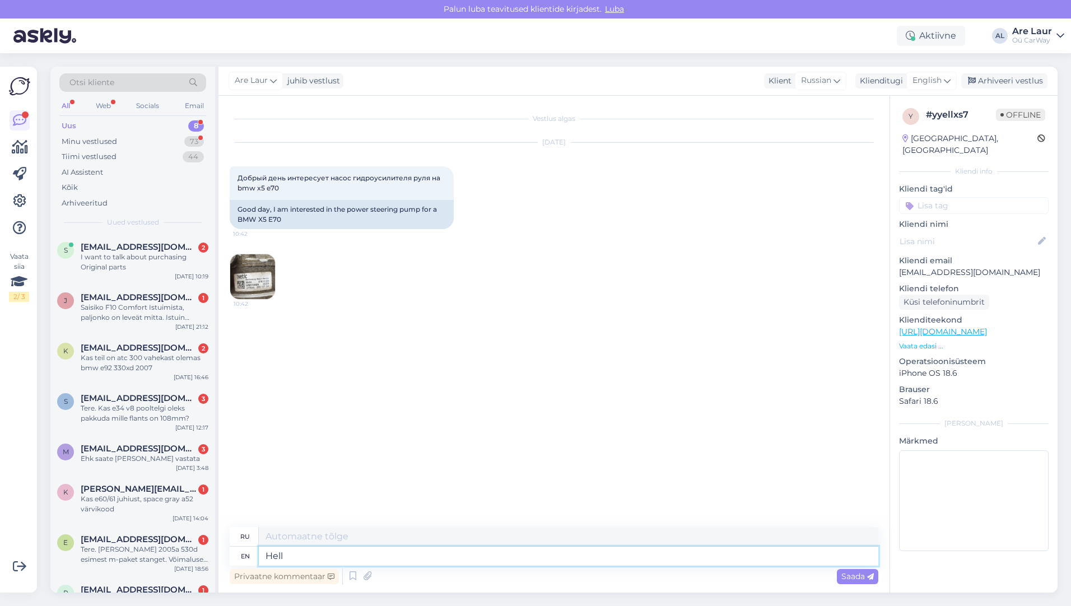
type textarea "Hello"
type textarea "Привет"
type textarea "Hello, e"
type textarea "Привет,"
type textarea "Hello, ew d"
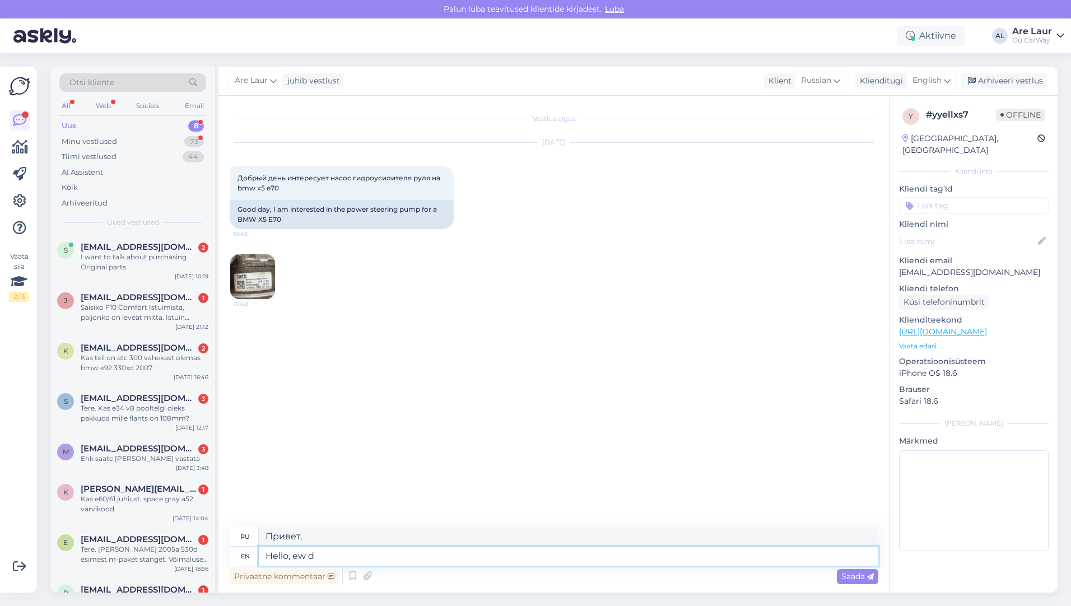
type textarea "Привет, фу"
type textarea "Hello, ew do"
type textarea "Привет, что делаешь?"
type textarea "Hello, ew do not"
type textarea "Привет, фу, не надо"
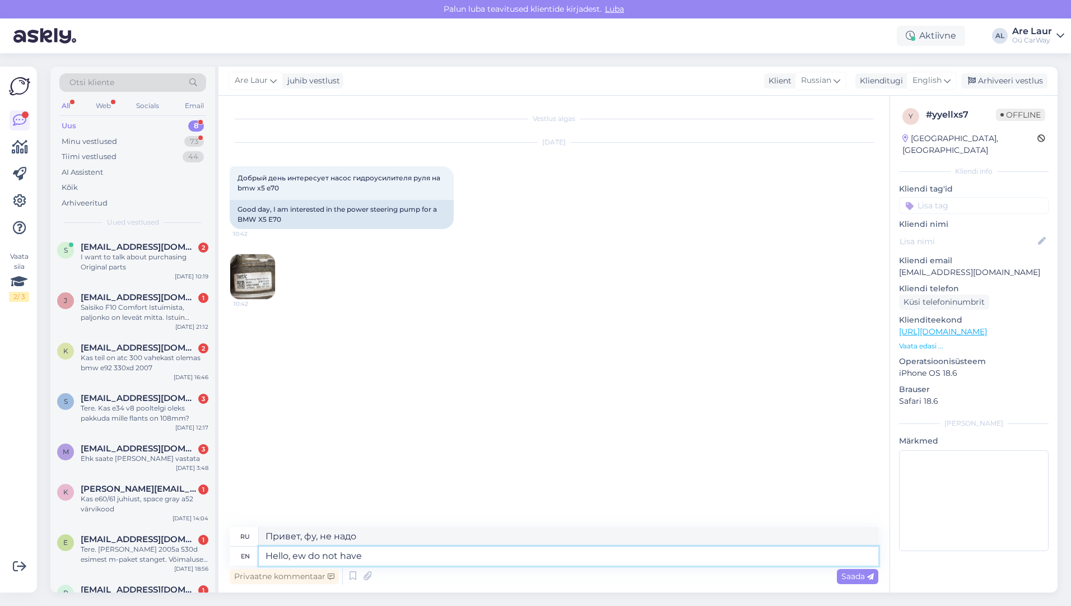
type textarea "Hello, ew do not have"
type textarea "Привет, у меня нет"
type textarea "Hello, ew do not have it a"
type textarea "Привет, у меня его нет."
type textarea "Hello, ew do not have it at t"
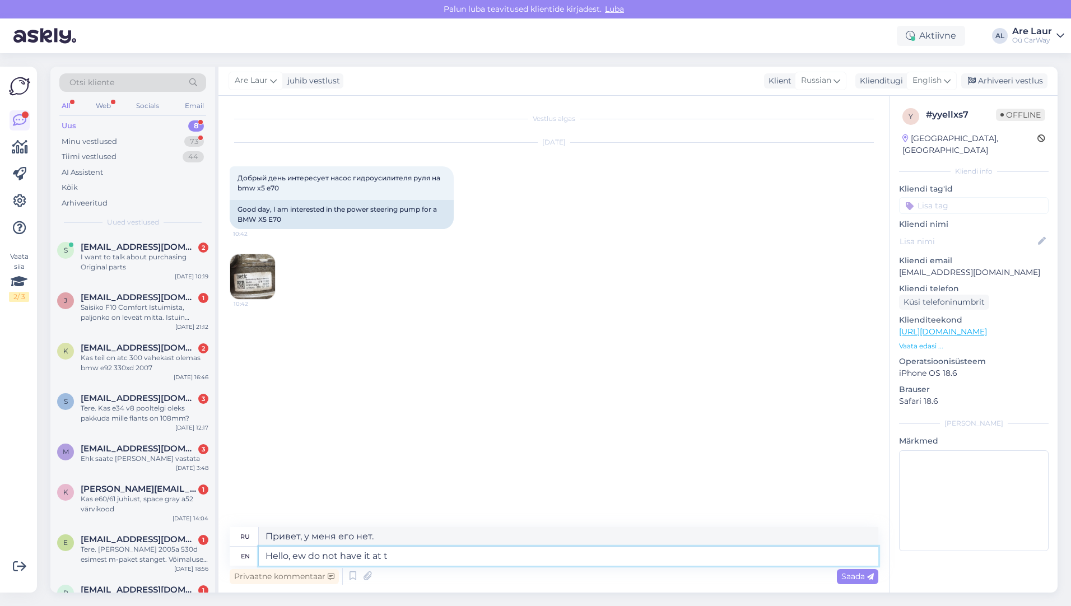
type textarea "Привет, у меня его нет"
type textarea "Hello, ew do not have it at the m"
type textarea "Привет, у меня его нет в наличии"
type textarea "Hello, ew do not have it at the moment"
type textarea "Привет, у меня его сейчас нет."
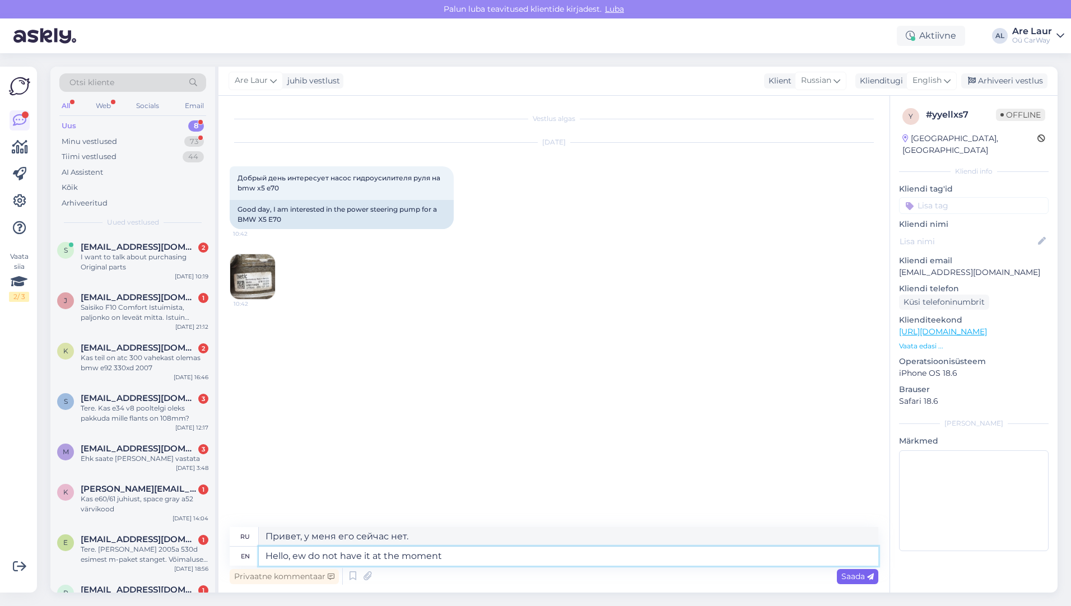
type textarea "Hello, ew do not have it at the moment"
click at [860, 575] on span "Saada" at bounding box center [857, 576] width 32 height 10
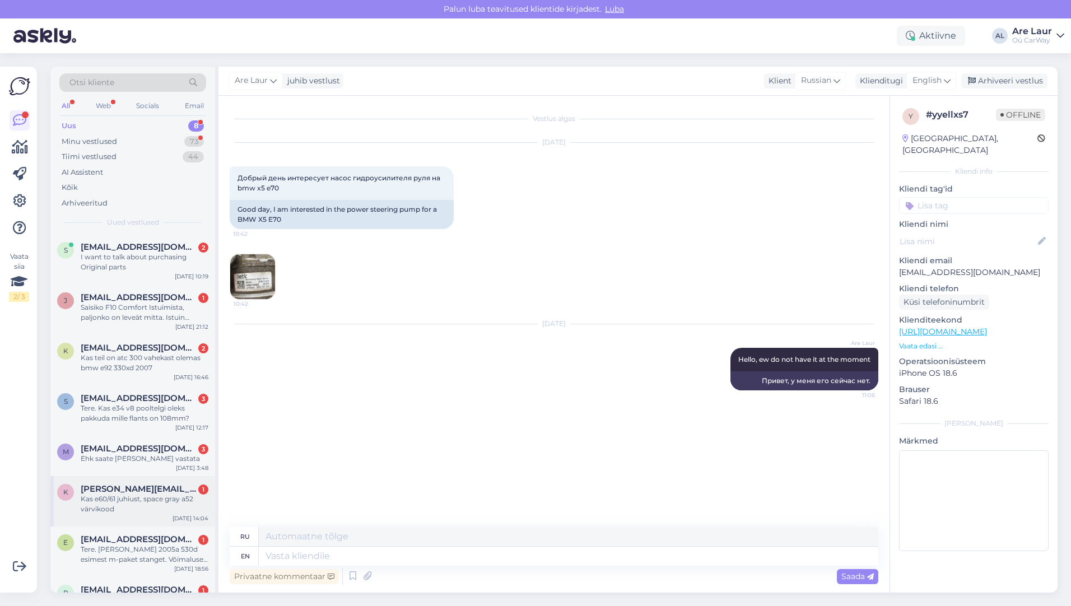
scroll to position [35, 0]
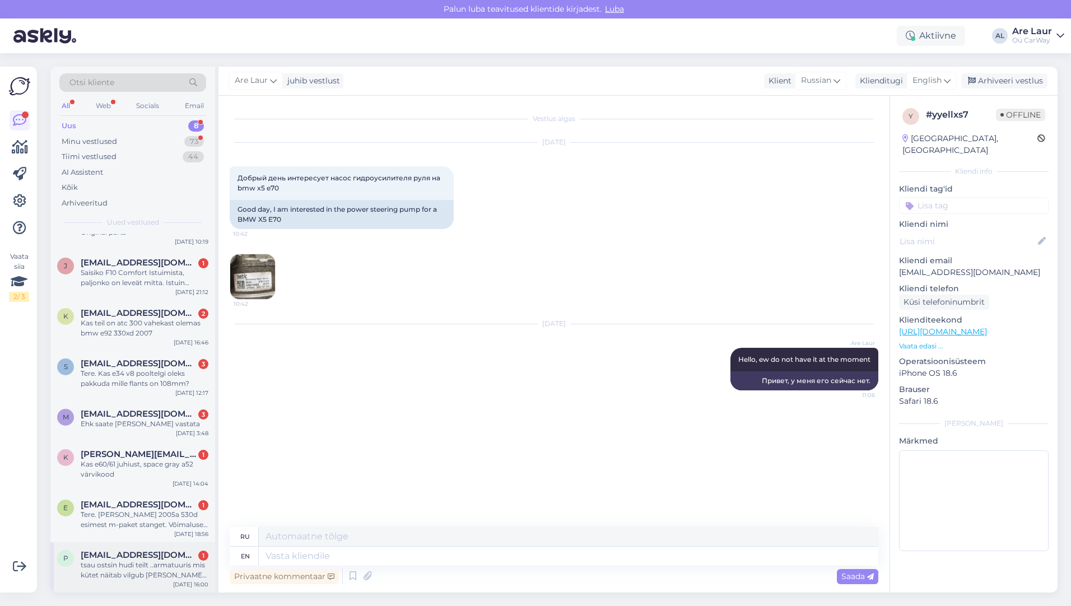
click at [135, 559] on span "[EMAIL_ADDRESS][DOMAIN_NAME]" at bounding box center [139, 555] width 117 height 10
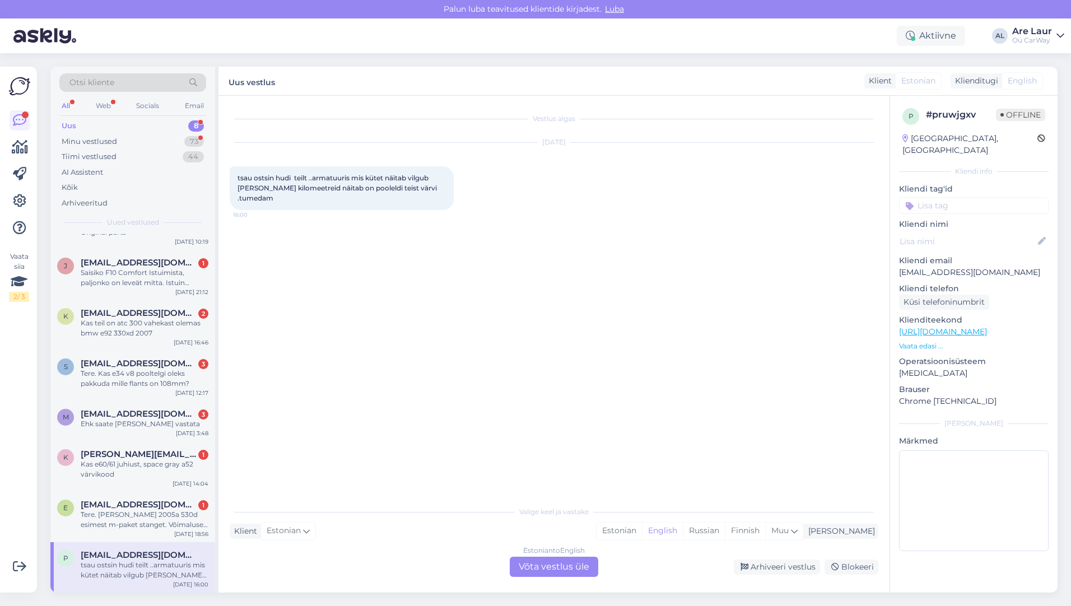
click at [541, 567] on div "Estonian to English Võta vestlus üle" at bounding box center [554, 567] width 88 height 20
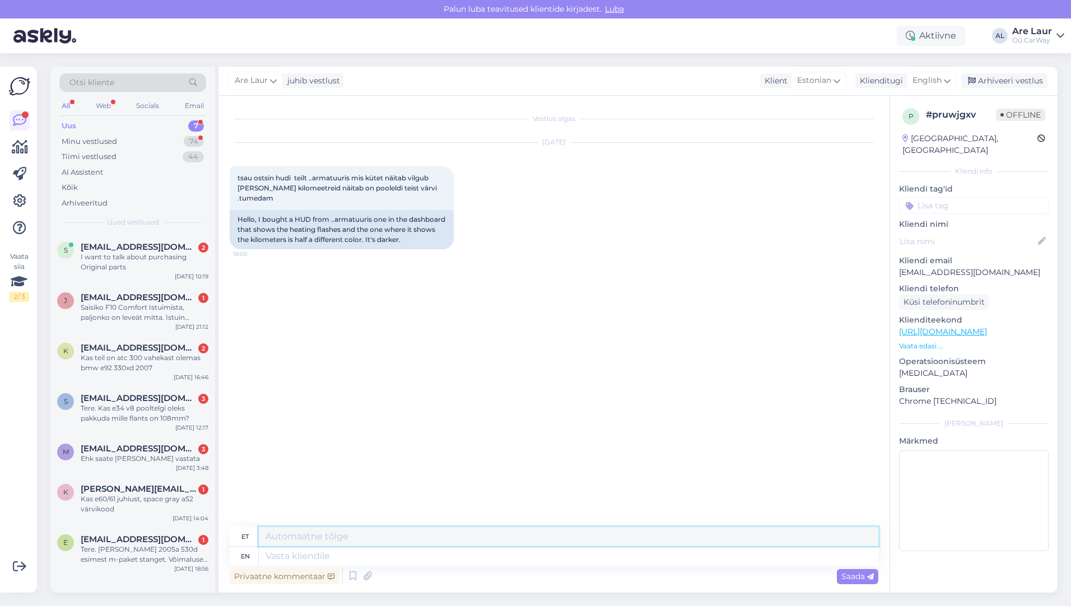
click at [394, 535] on textarea at bounding box center [568, 536] width 619 height 19
type textarea "Tere, see"
click at [928, 79] on span "English" at bounding box center [926, 80] width 29 height 12
click at [896, 130] on link "Estonian" at bounding box center [906, 131] width 123 height 18
click at [323, 547] on textarea at bounding box center [554, 554] width 649 height 24
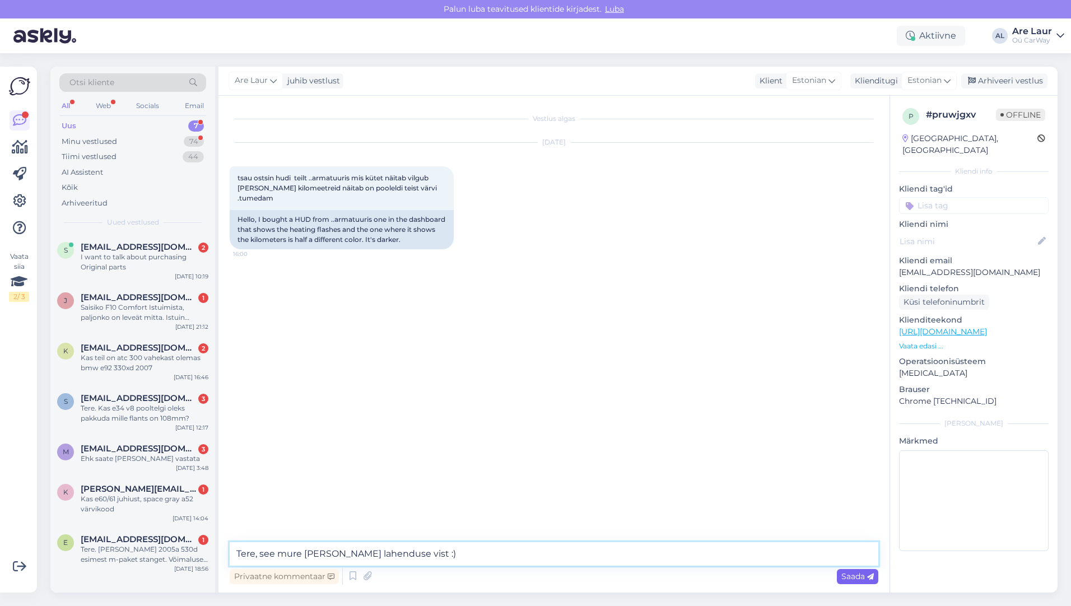
type textarea "Tere, see mure [PERSON_NAME] lahenduse vist :)"
click at [863, 574] on span "Saada" at bounding box center [857, 576] width 32 height 10
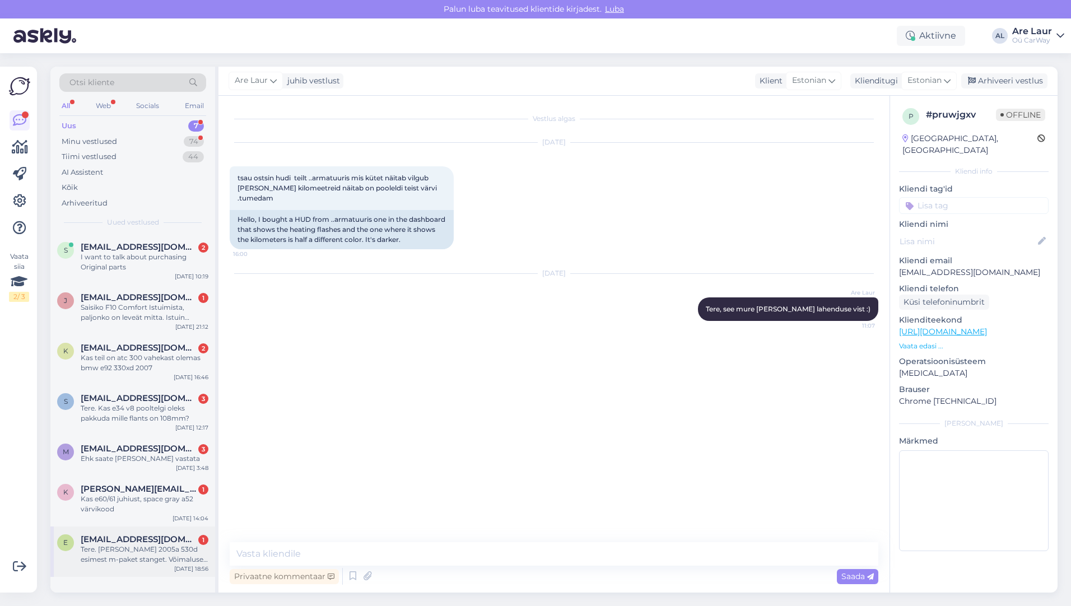
click at [136, 545] on div "Tere. [PERSON_NAME] 2005a 530d esimest m-paket stanget. Võimalusel komplektset." at bounding box center [145, 554] width 128 height 20
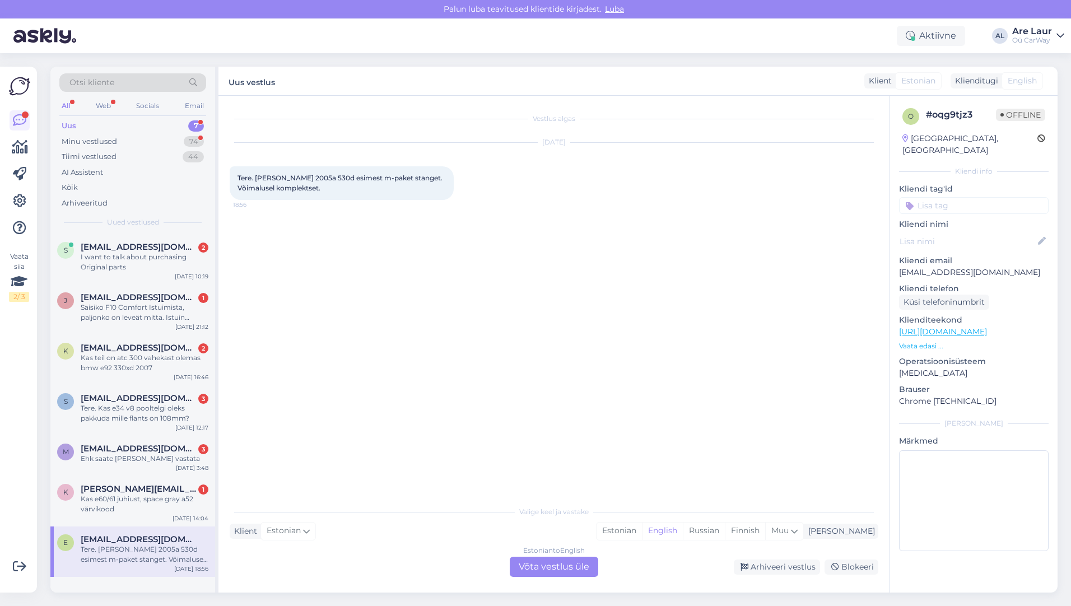
click at [548, 569] on div "Estonian to English Võta vestlus üle" at bounding box center [554, 567] width 88 height 20
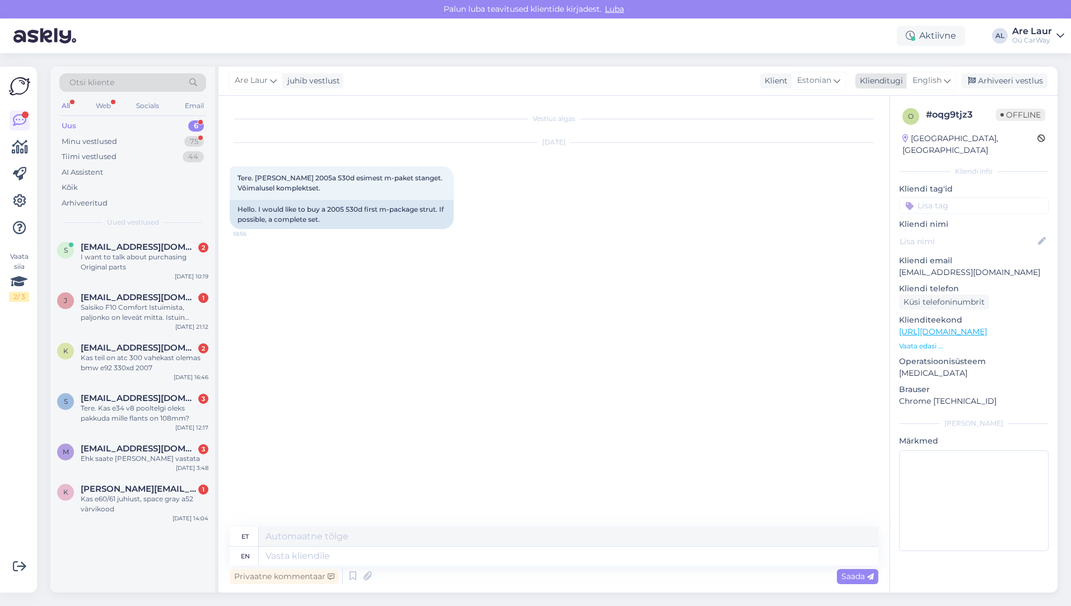
click at [930, 80] on span "English" at bounding box center [926, 80] width 29 height 12
click at [890, 133] on link "Estonian" at bounding box center [906, 131] width 123 height 18
click at [301, 557] on textarea at bounding box center [554, 554] width 649 height 24
type textarea "Tere, ei ole hetkel pakkuda sellist stanget."
click at [855, 579] on span "Saada" at bounding box center [857, 576] width 32 height 10
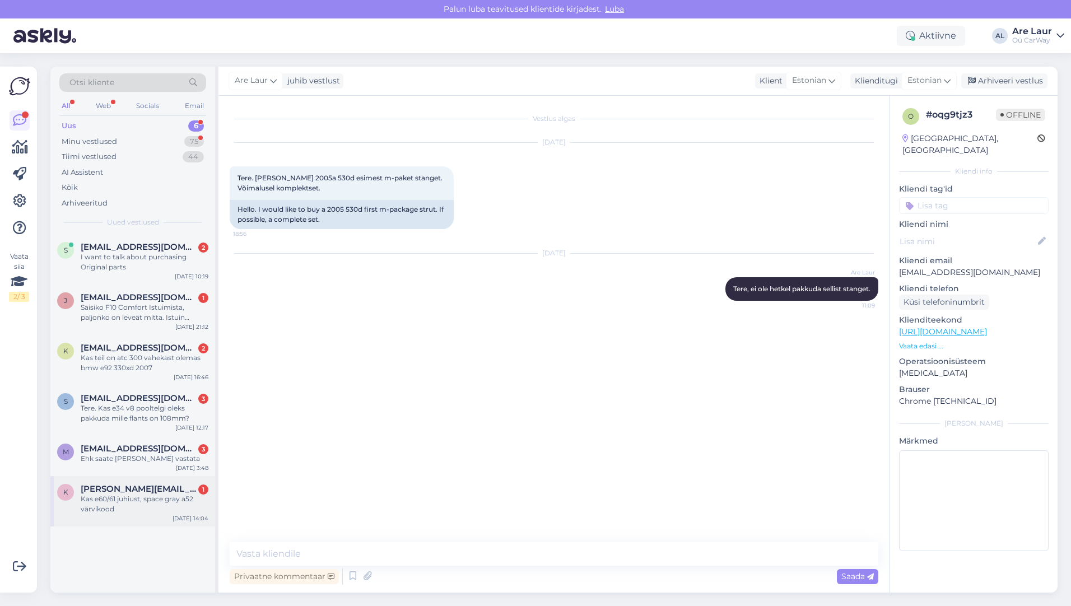
click at [88, 496] on div "Kas e60/61 juhiust, space gray a52 värvikood" at bounding box center [145, 504] width 128 height 20
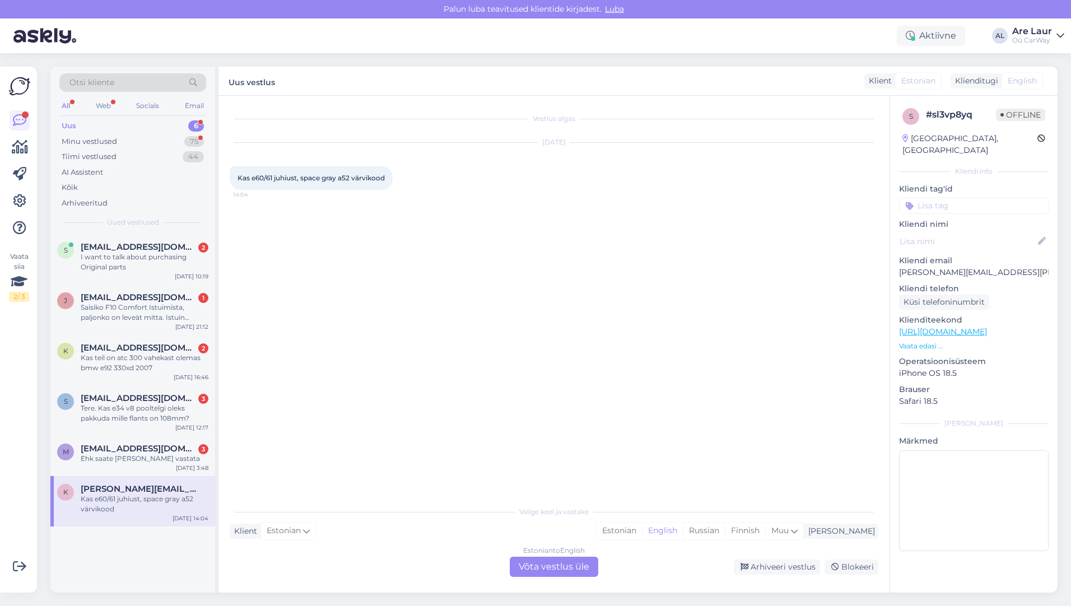
click at [548, 562] on div "Estonian to English Võta vestlus üle" at bounding box center [554, 567] width 88 height 20
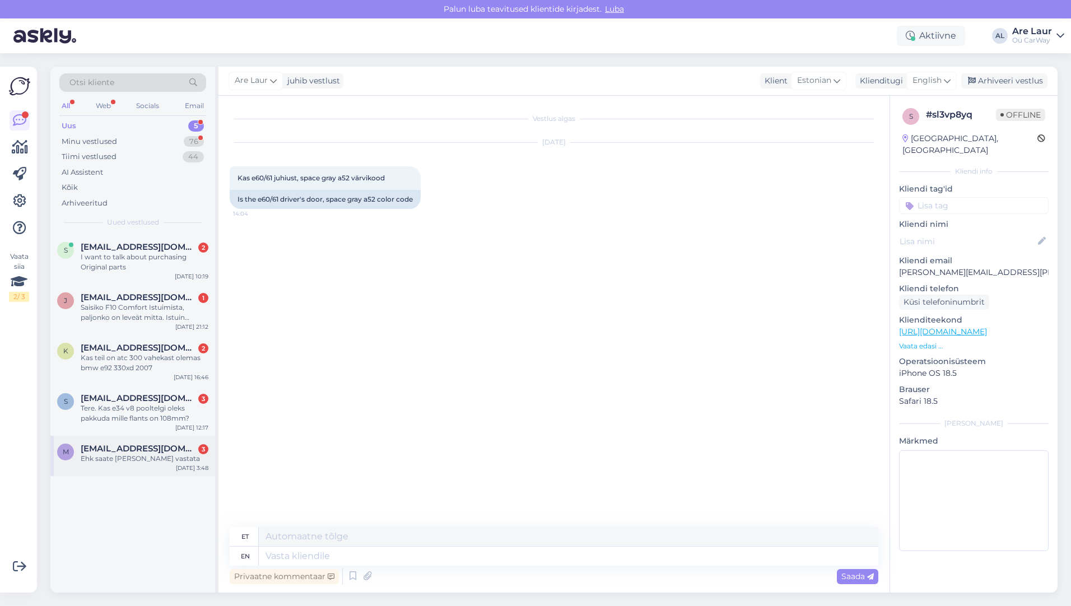
click at [141, 448] on span "[EMAIL_ADDRESS][DOMAIN_NAME]" at bounding box center [139, 449] width 117 height 10
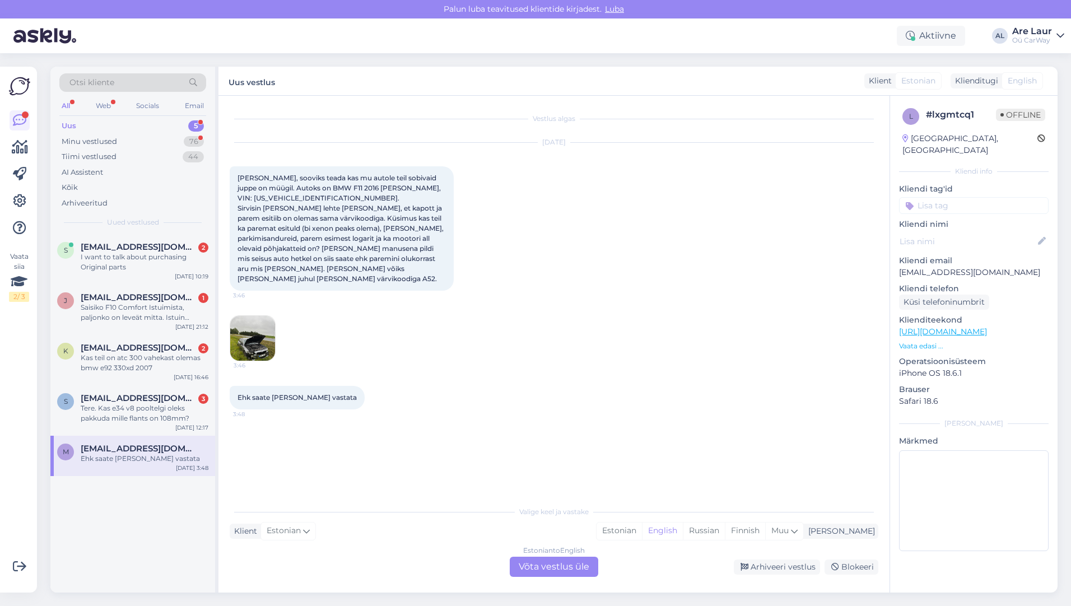
click at [263, 343] on img at bounding box center [252, 338] width 45 height 45
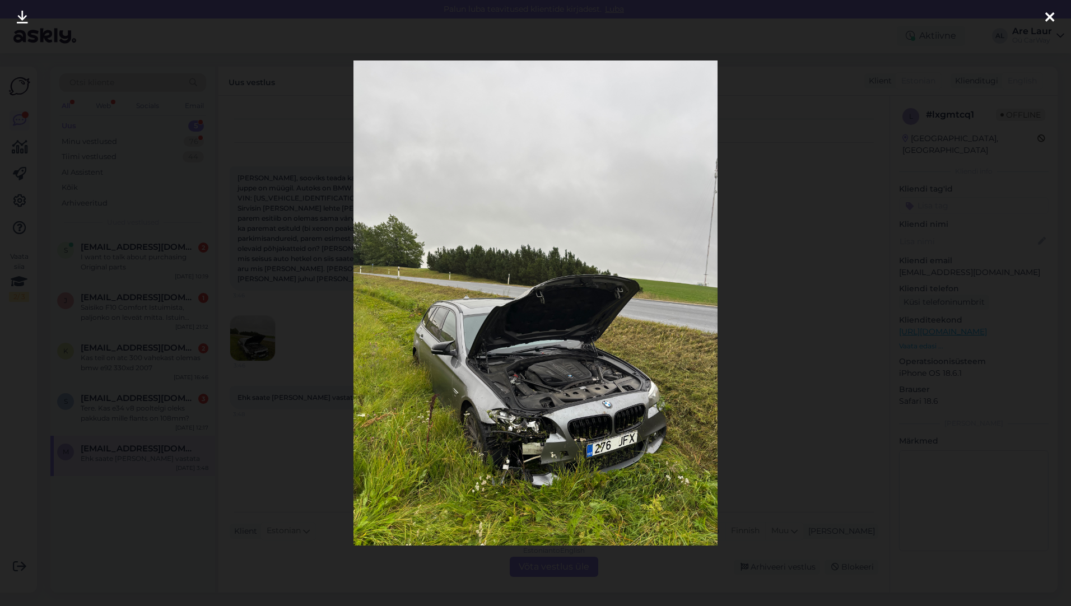
click at [1049, 14] on icon at bounding box center [1049, 18] width 9 height 15
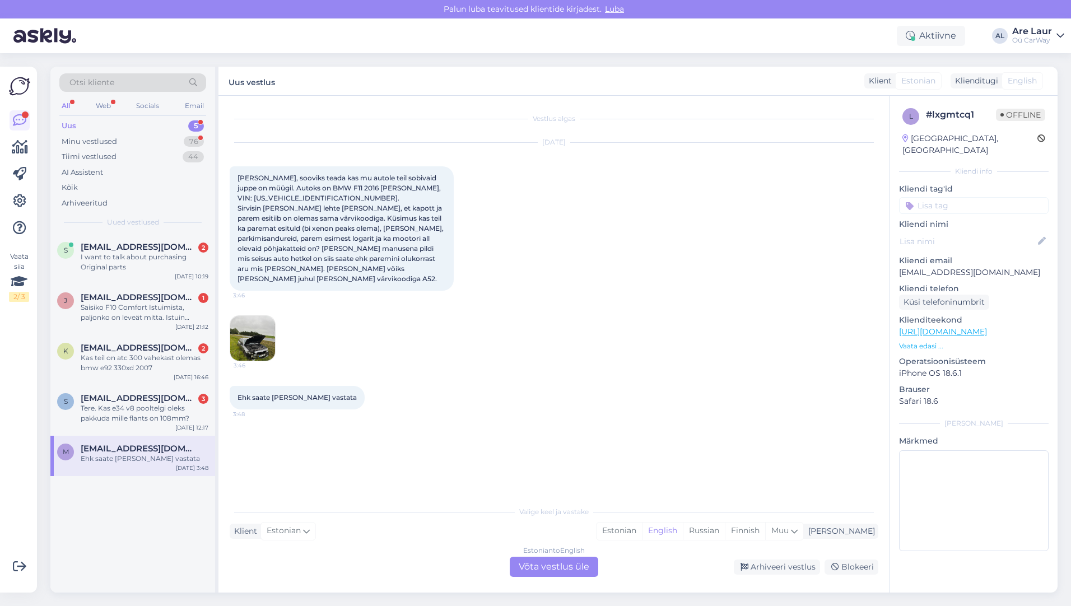
click at [255, 320] on img at bounding box center [252, 338] width 45 height 45
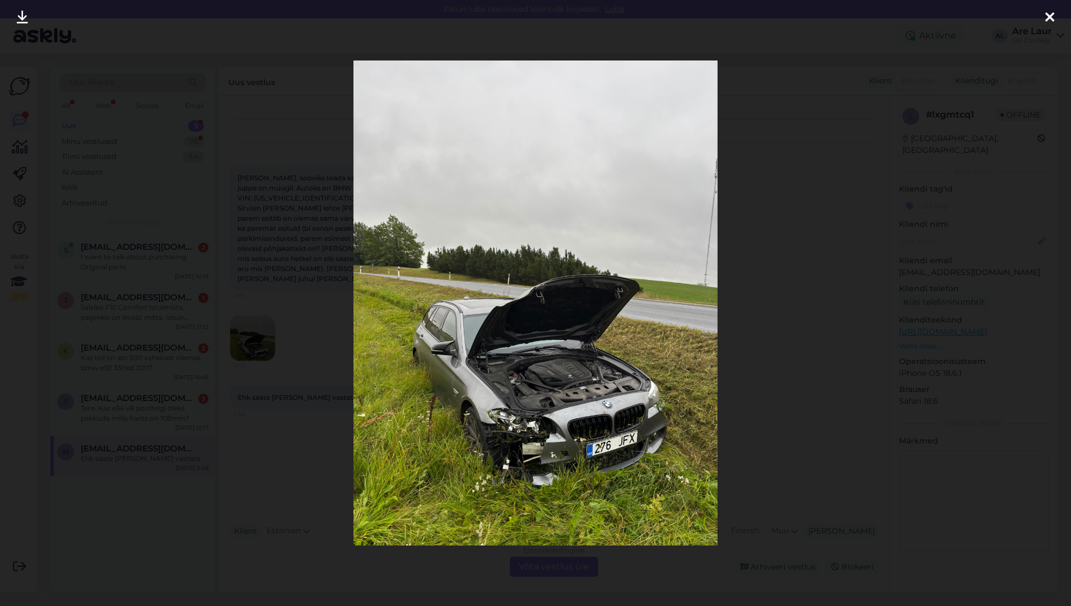
click at [1046, 14] on icon at bounding box center [1049, 18] width 9 height 15
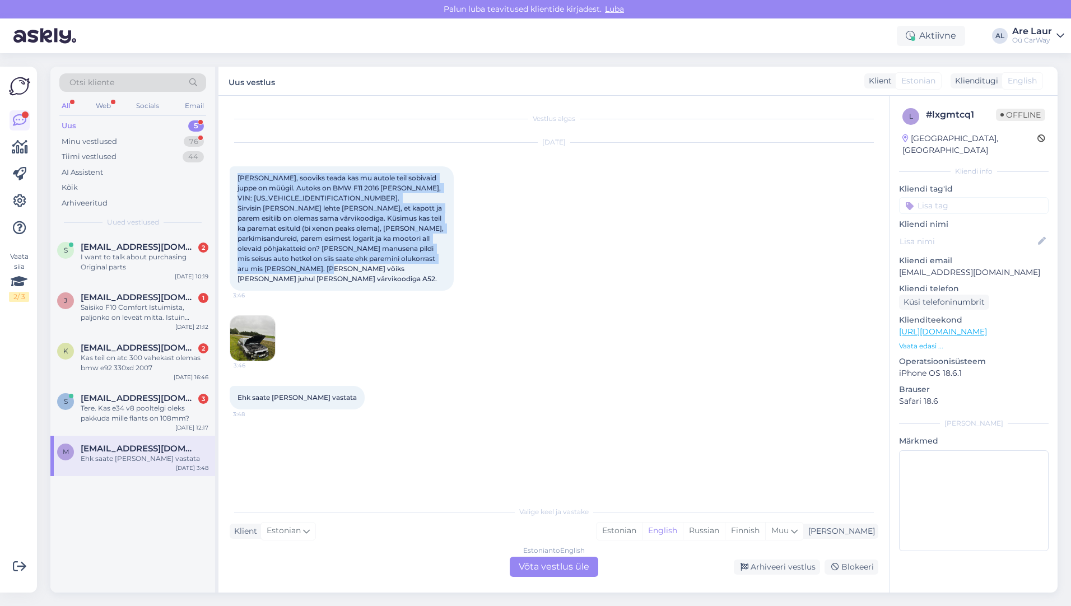
drag, startPoint x: 239, startPoint y: 175, endPoint x: 405, endPoint y: 268, distance: 190.3
click at [405, 268] on div "[PERSON_NAME], sooviks teada kas mu autole teil sobivaid juppe on müügil. Autok…" at bounding box center [342, 228] width 224 height 124
drag, startPoint x: 405, startPoint y: 268, endPoint x: 363, endPoint y: 249, distance: 46.1
copy span "[PERSON_NAME], sooviks teada kas mu autole teil sobivaid juppe on müügil. Autok…"
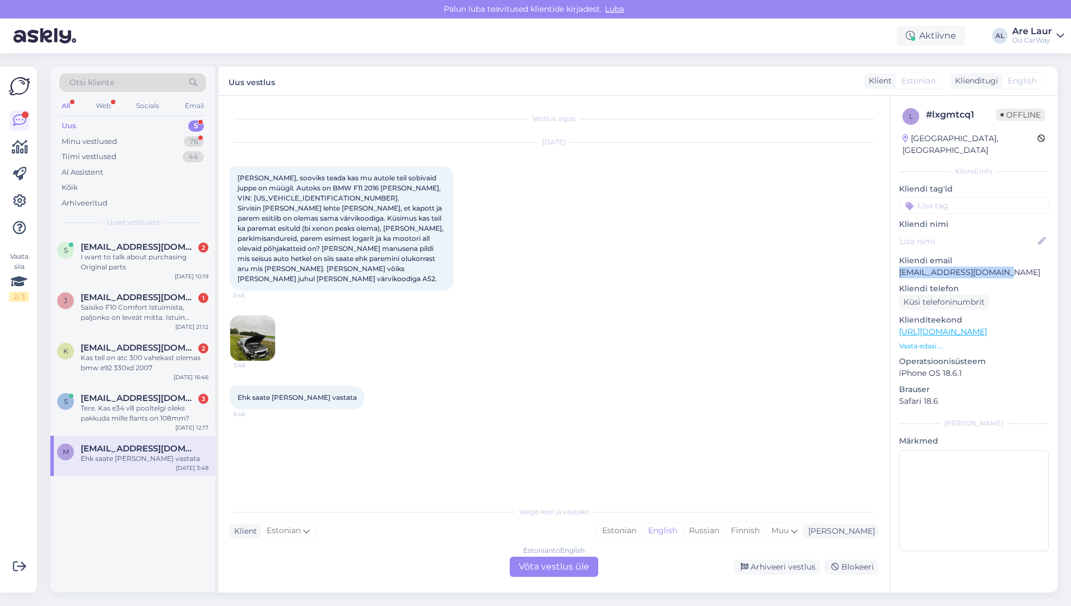
drag, startPoint x: 899, startPoint y: 260, endPoint x: 1007, endPoint y: 262, distance: 108.1
click at [1007, 267] on p "[EMAIL_ADDRESS][DOMAIN_NAME]" at bounding box center [974, 273] width 150 height 12
copy p "[EMAIL_ADDRESS][DOMAIN_NAME]"
click at [537, 562] on div "Estonian to English Võta vestlus üle" at bounding box center [554, 567] width 88 height 20
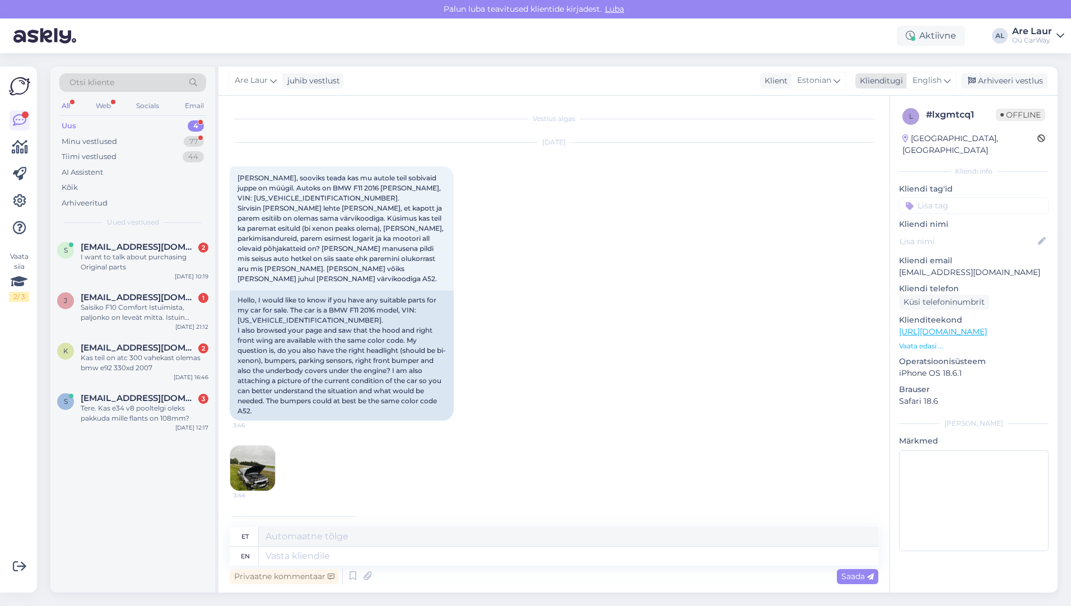
click at [934, 83] on span "English" at bounding box center [926, 80] width 29 height 12
click at [891, 131] on link "Estonian" at bounding box center [906, 131] width 123 height 18
click at [273, 553] on textarea at bounding box center [554, 554] width 649 height 24
paste textarea "Tere Andsin info edasi Arele. [PERSON_NAME] vastust pole tulnud siis helistage …"
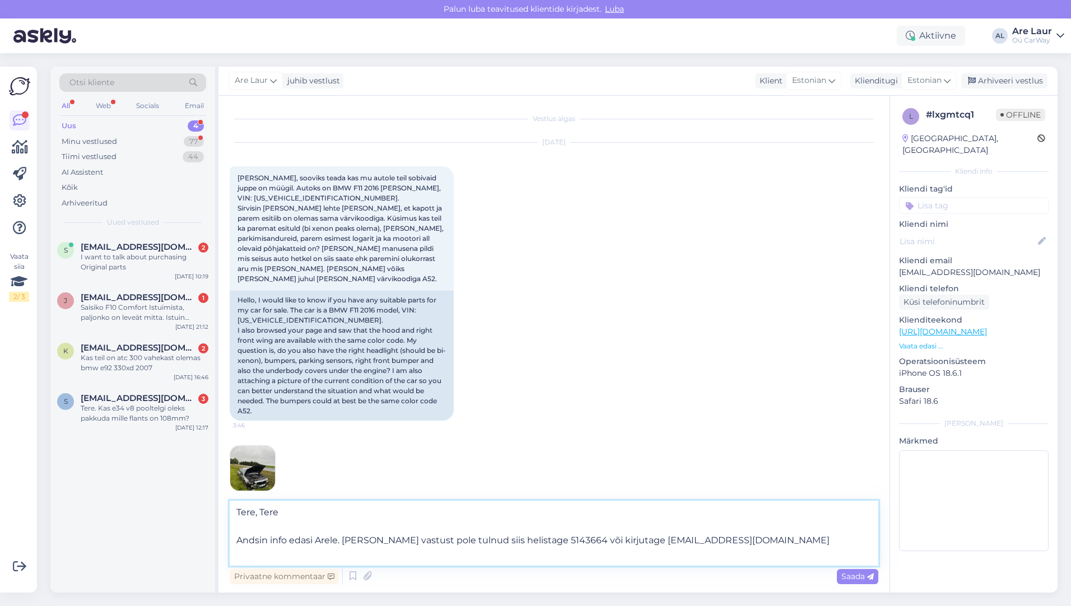
click at [339, 539] on textarea "Tere, Tere Andsin info edasi Arele. [PERSON_NAME] vastust pole tulnud siis heli…" at bounding box center [554, 533] width 649 height 65
click at [571, 539] on textarea "Tere, Tere Andsin info edasi stenile. [PERSON_NAME] vastust pole tulnud siis he…" at bounding box center [554, 533] width 649 height 65
click at [649, 541] on textarea "Tere, Tere Andsin info edasi stenile. [PERSON_NAME] vastust pole tulnud siis he…" at bounding box center [554, 533] width 649 height 65
type textarea "Tere, Tere Andsin info edasi stenile. [PERSON_NAME] vastust pole tulnud siis he…"
click at [846, 575] on span "Saada" at bounding box center [857, 576] width 32 height 10
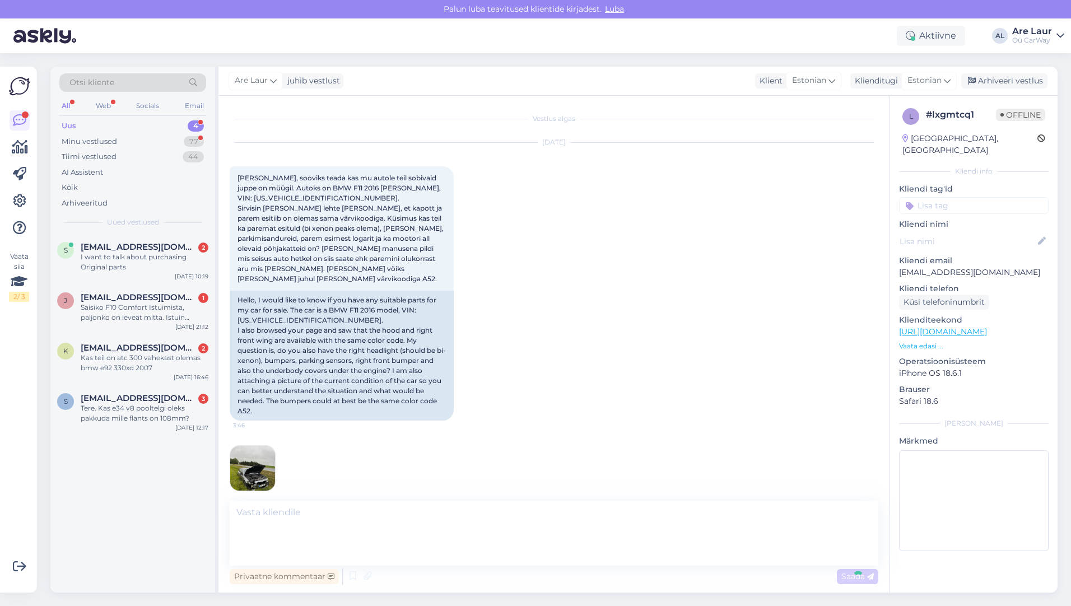
scroll to position [131, 0]
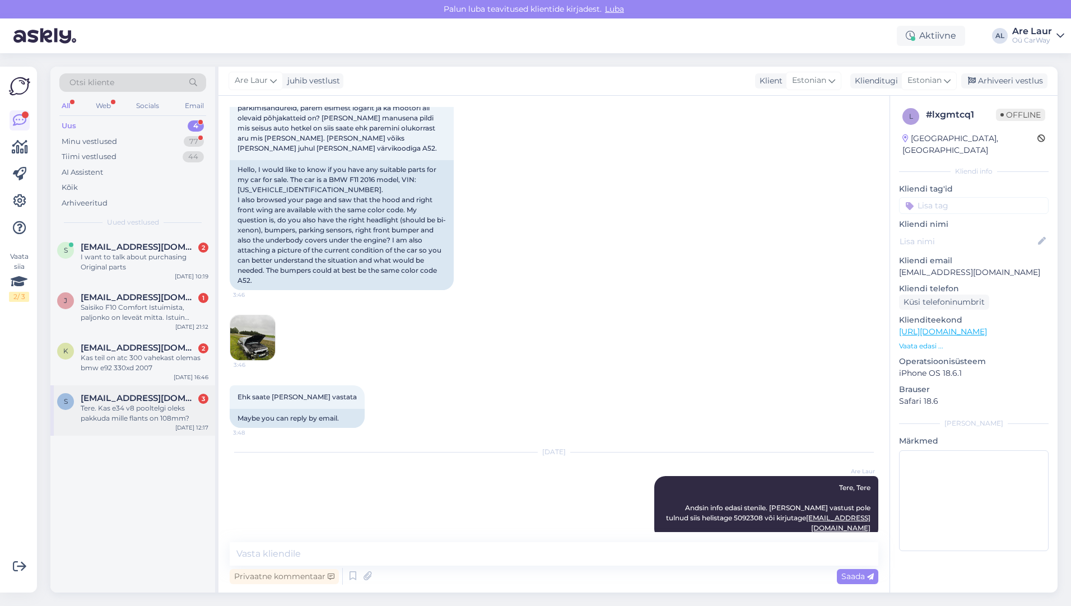
click at [117, 412] on div "Tere. Kas e34 v8 pooltelgi oleks pakkuda mille flants on 108mm?" at bounding box center [145, 413] width 128 height 20
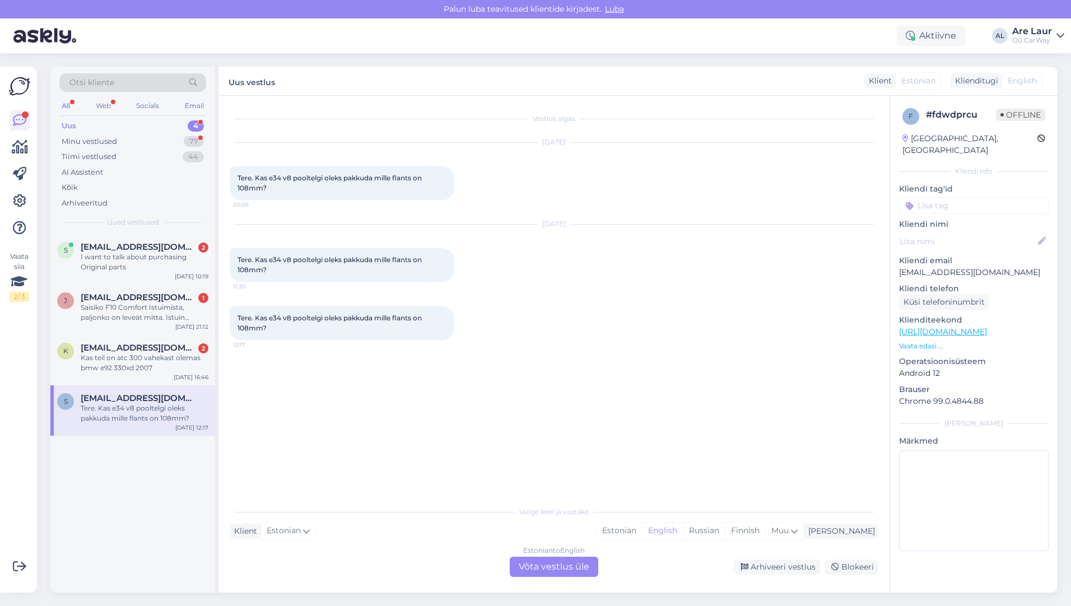
scroll to position [0, 0]
click at [567, 564] on div "Estonian to English Võta vestlus üle" at bounding box center [554, 567] width 88 height 20
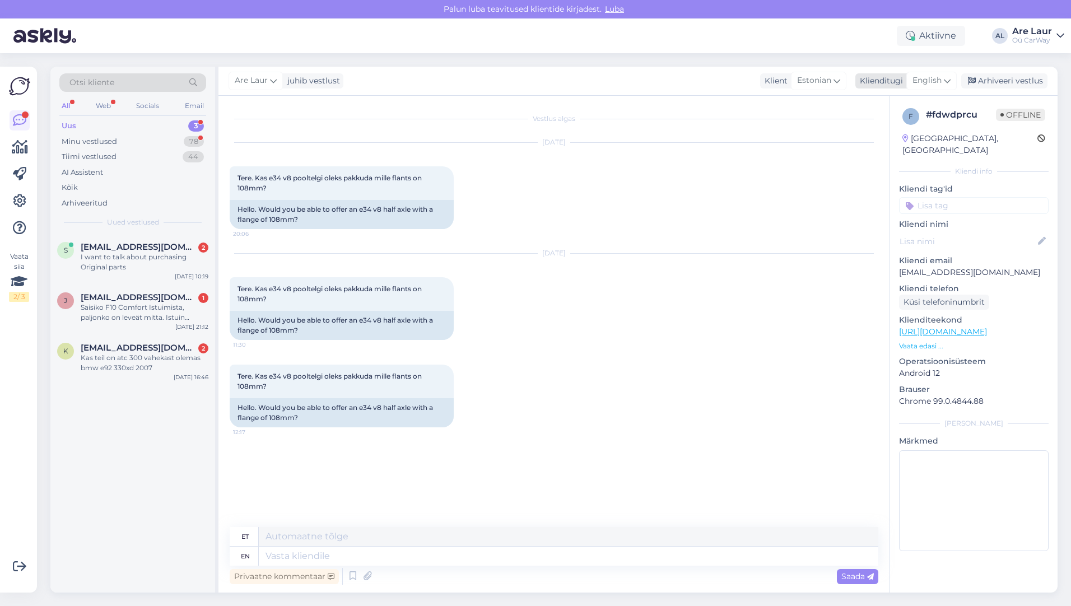
click at [929, 77] on span "English" at bounding box center [926, 80] width 29 height 12
click at [891, 133] on link "Estonian" at bounding box center [906, 131] width 123 height 18
click at [313, 553] on textarea at bounding box center [554, 554] width 649 height 24
type textarea "Tere, Ei ole pakkuda selliseid detaile."
click at [861, 577] on span "Saada" at bounding box center [857, 576] width 32 height 10
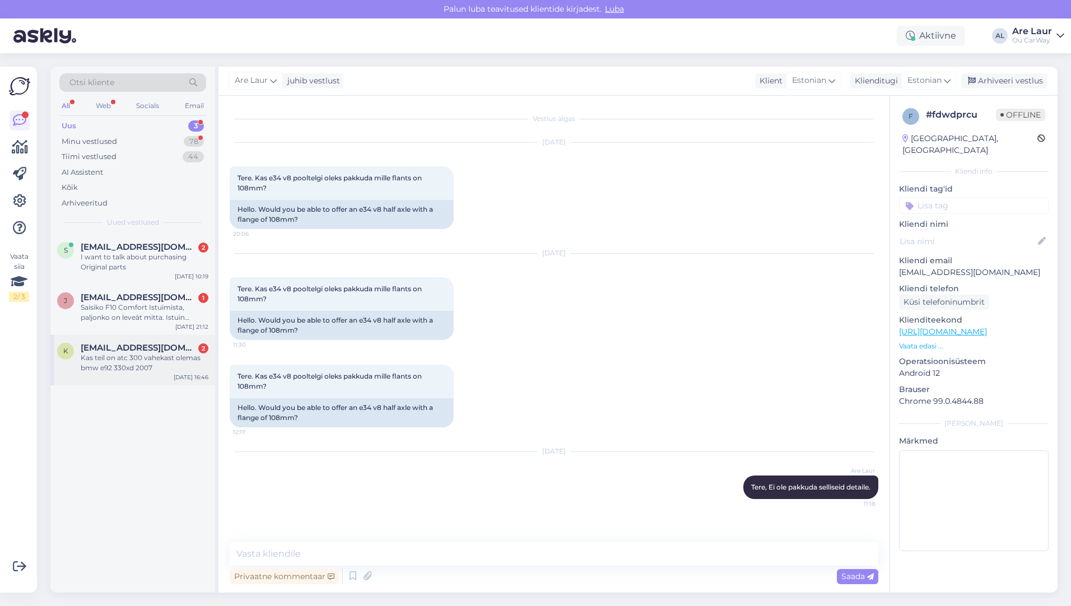
click at [123, 363] on div "Kas teil on atc 300 vahekast olemas bmw e92 330xd 2007" at bounding box center [145, 363] width 128 height 20
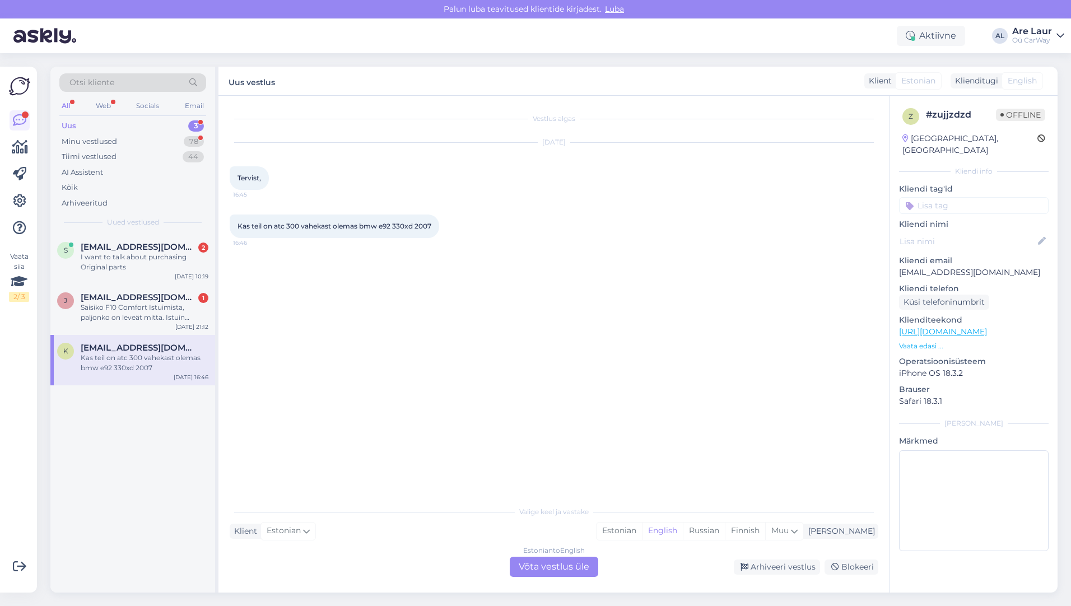
click at [534, 563] on div "Estonian to English Võta vestlus üle" at bounding box center [554, 567] width 88 height 20
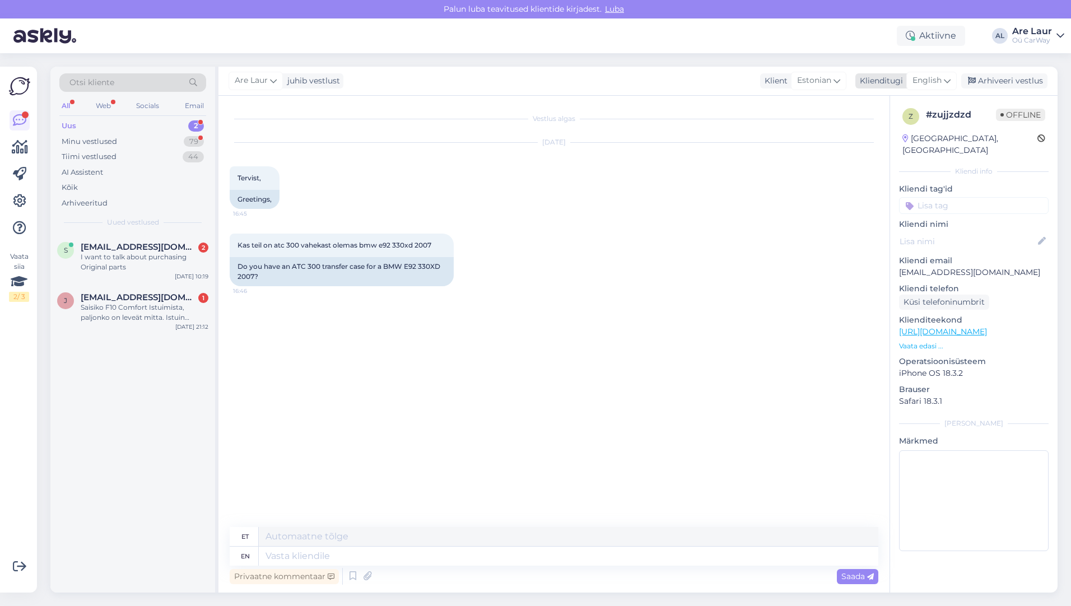
click at [928, 80] on span "English" at bounding box center [926, 80] width 29 height 12
click at [870, 131] on link "Estonian" at bounding box center [906, 131] width 123 height 18
click at [329, 558] on textarea at bounding box center [554, 554] width 649 height 24
click at [621, 555] on textarea "Tere, hetkel ei ole demonteerituna aga on auto olemas mille pealt [PERSON_NAME]" at bounding box center [554, 554] width 649 height 24
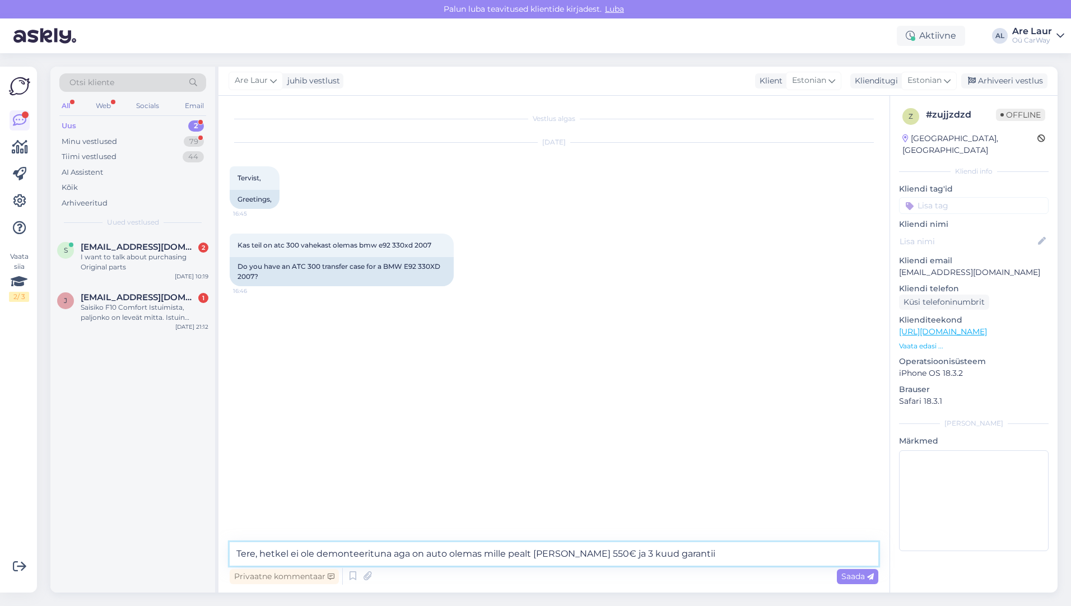
click at [557, 552] on textarea "Tere, hetkel ei ole demonteerituna aga on auto olemas mille pealt [PERSON_NAME]…" at bounding box center [554, 554] width 649 height 24
type textarea "Tere, hetkel ei ole demonteerituna aga on auto olemas mille pealt [PERSON_NAME]…"
click at [850, 576] on span "Saada" at bounding box center [857, 576] width 32 height 10
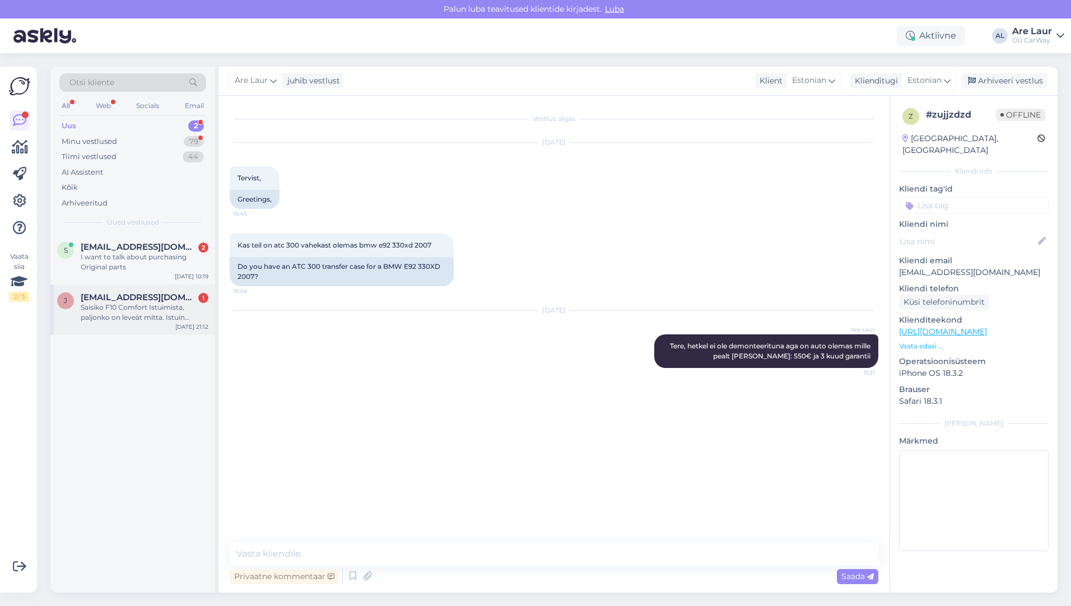
click at [118, 302] on div "Saisiko F10 Comfort Istuimista, paljonko on leveät mitta. Istuin [PERSON_NAME] …" at bounding box center [145, 312] width 128 height 20
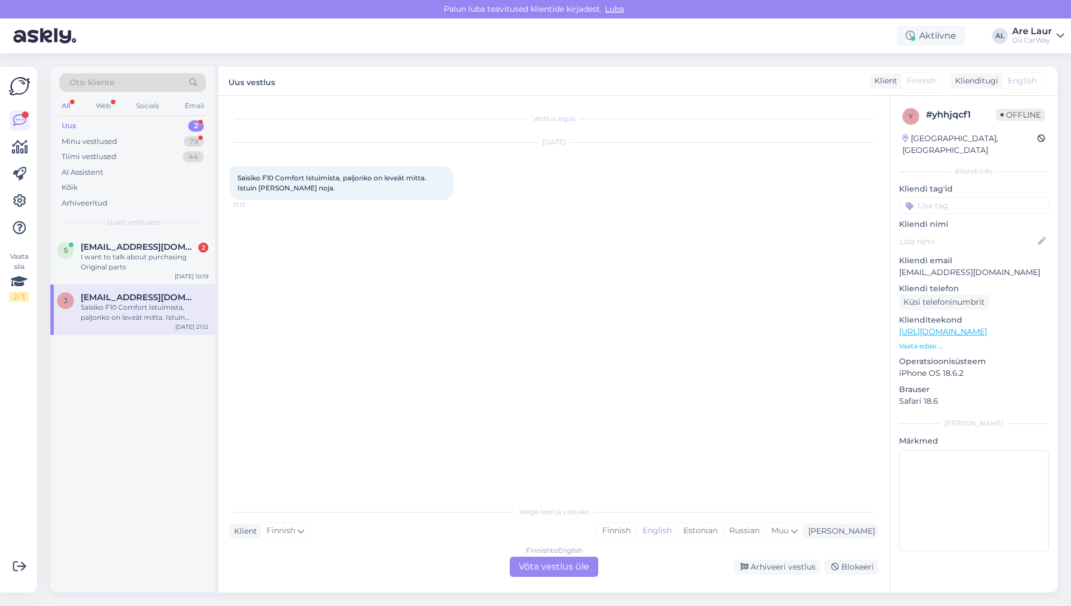
click at [535, 569] on div "Finnish to English Võta vestlus üle" at bounding box center [554, 567] width 88 height 20
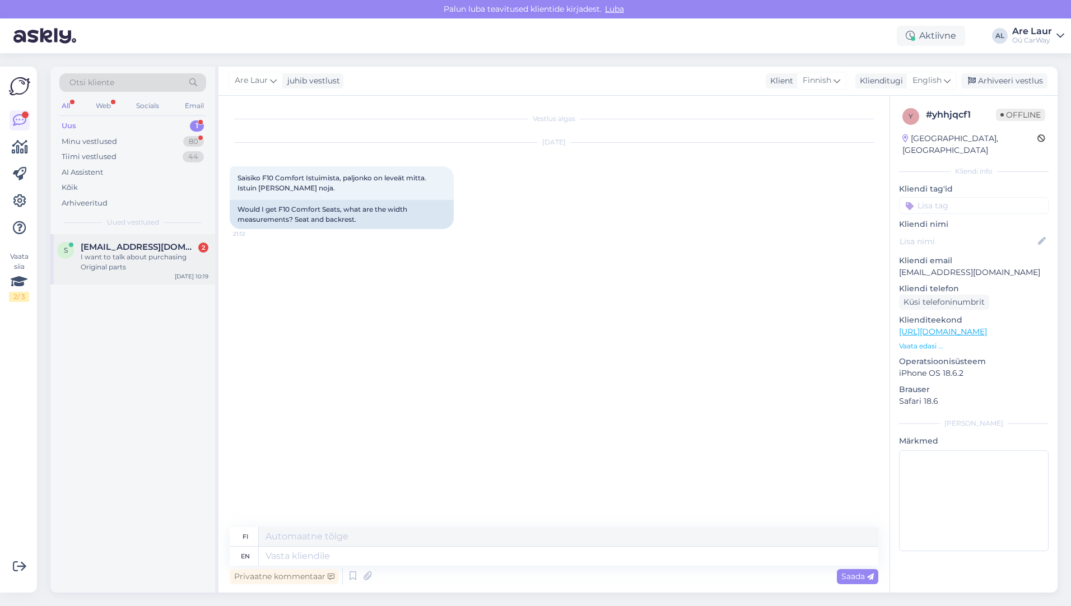
click at [115, 259] on div "I want to talk about purchasing Original parts" at bounding box center [145, 262] width 128 height 20
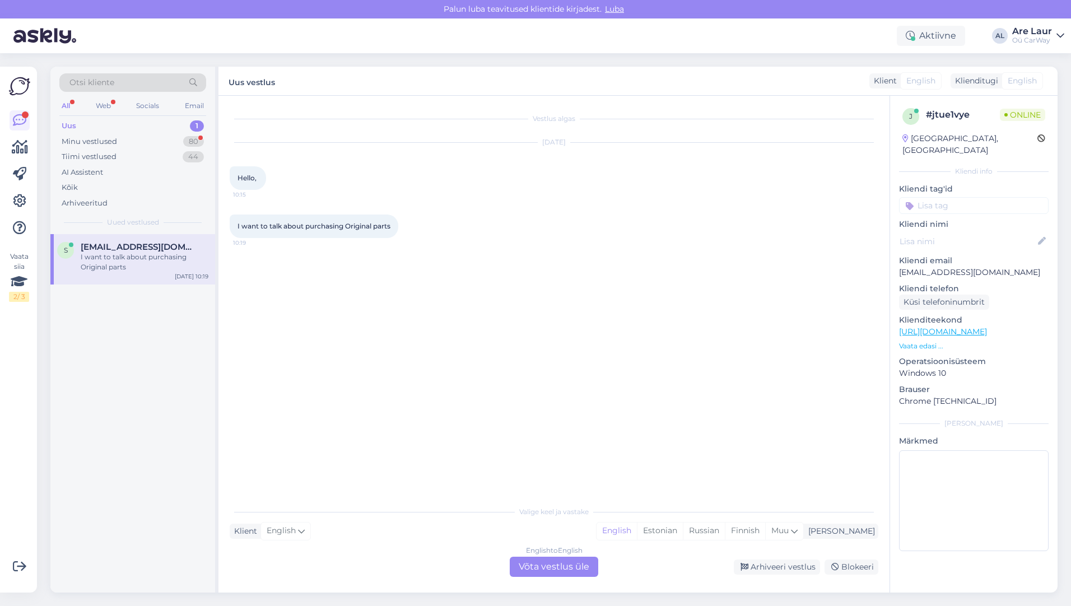
click at [545, 566] on div "English to English Võta vestlus üle" at bounding box center [554, 567] width 88 height 20
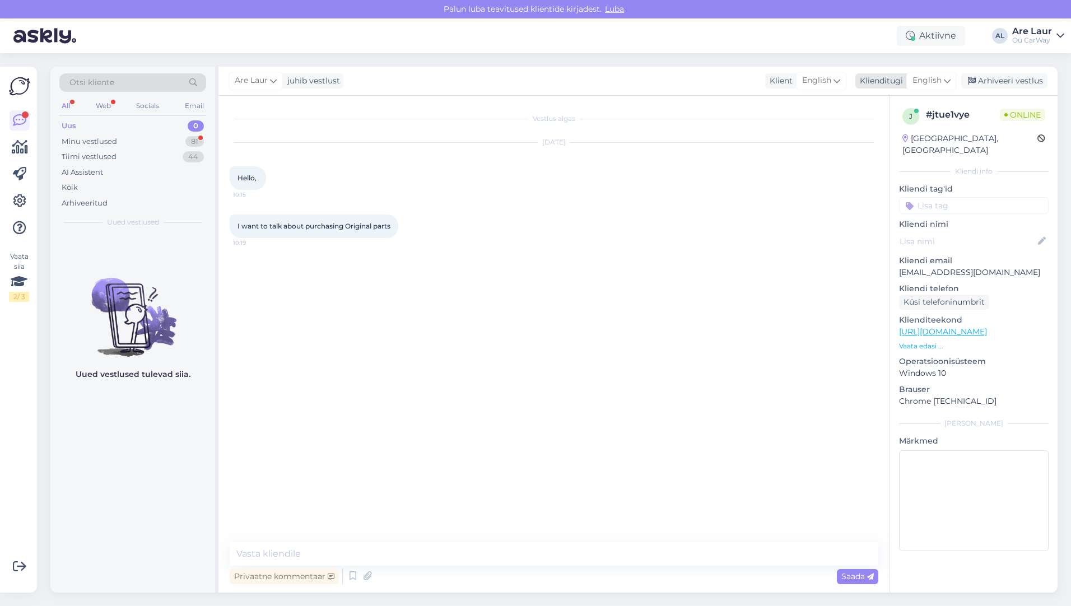
click at [924, 76] on span "English" at bounding box center [926, 80] width 29 height 12
click at [877, 103] on input "[GEOGRAPHIC_DATA]" at bounding box center [906, 104] width 105 height 17
click at [931, 104] on input "estoenglishnia" at bounding box center [906, 104] width 105 height 17
type input "e"
type input "en"
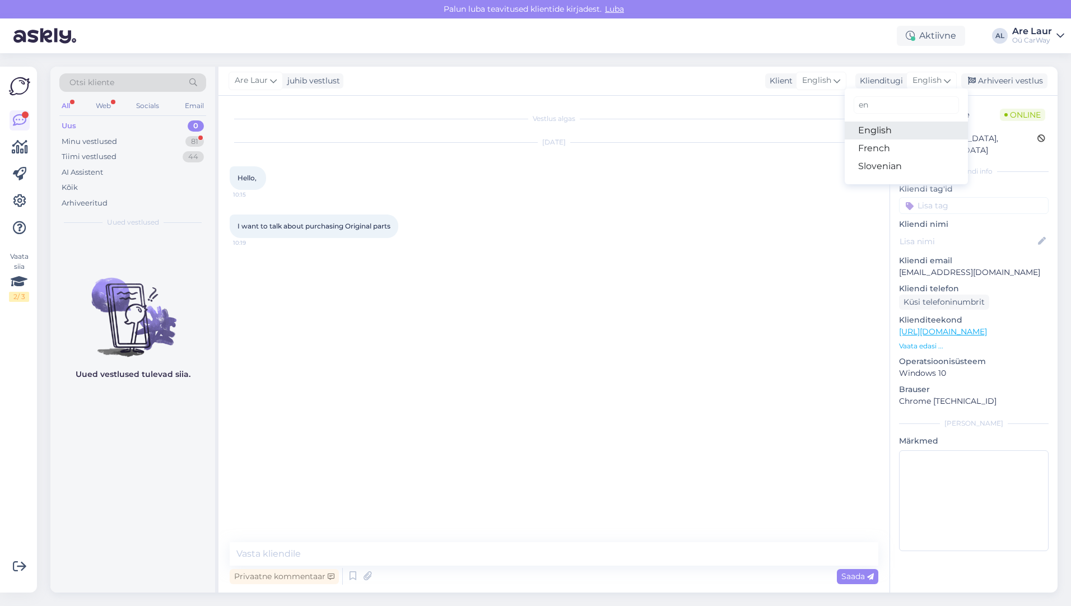
click at [895, 130] on link "English" at bounding box center [906, 131] width 123 height 18
click at [358, 555] on textarea at bounding box center [554, 554] width 649 height 24
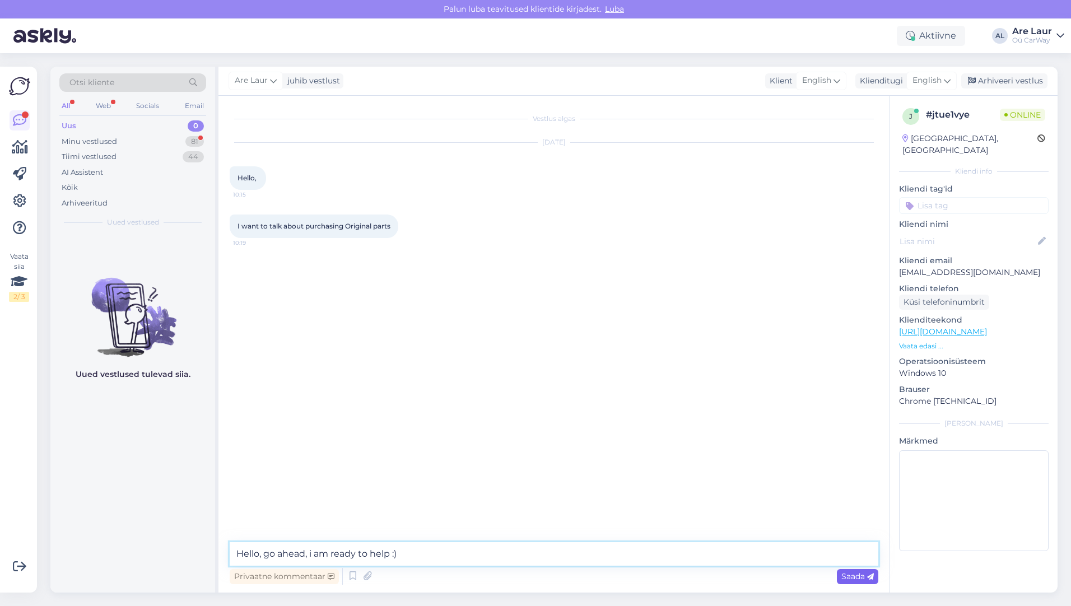
type textarea "Hello, go ahead, i am ready to help :)"
click at [854, 572] on span "Saada" at bounding box center [857, 576] width 32 height 10
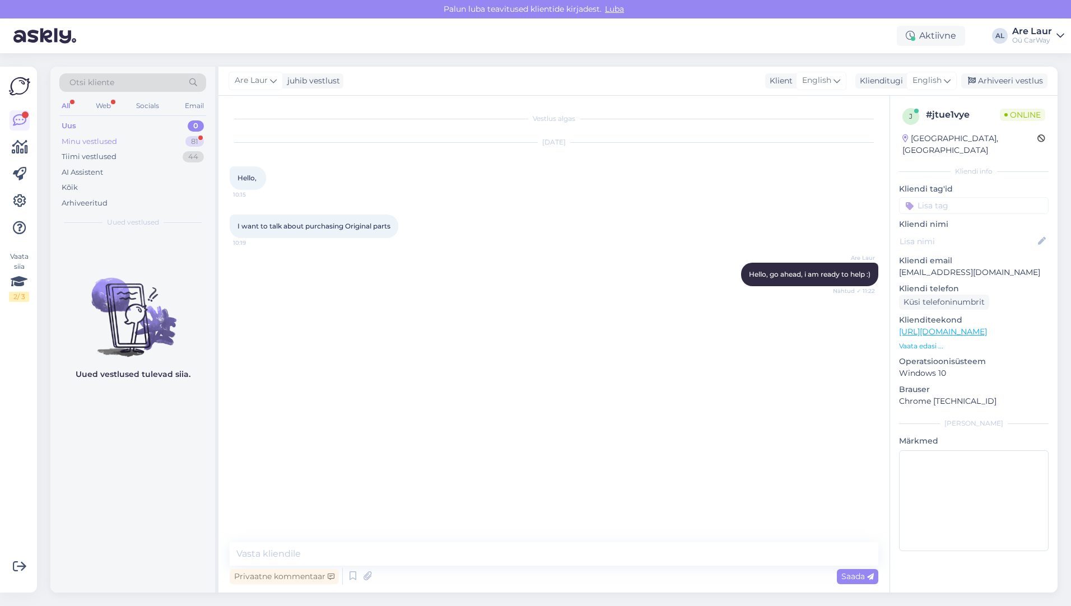
click at [109, 141] on div "Minu vestlused" at bounding box center [89, 141] width 55 height 11
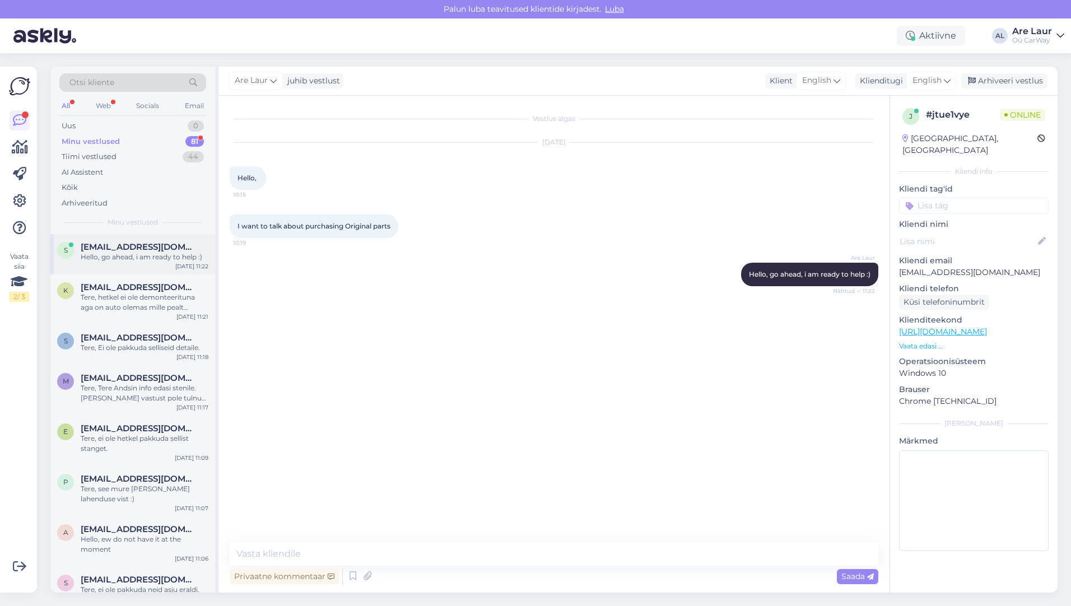
click at [139, 253] on div "Hello, go ahead, i am ready to help :)" at bounding box center [145, 257] width 128 height 10
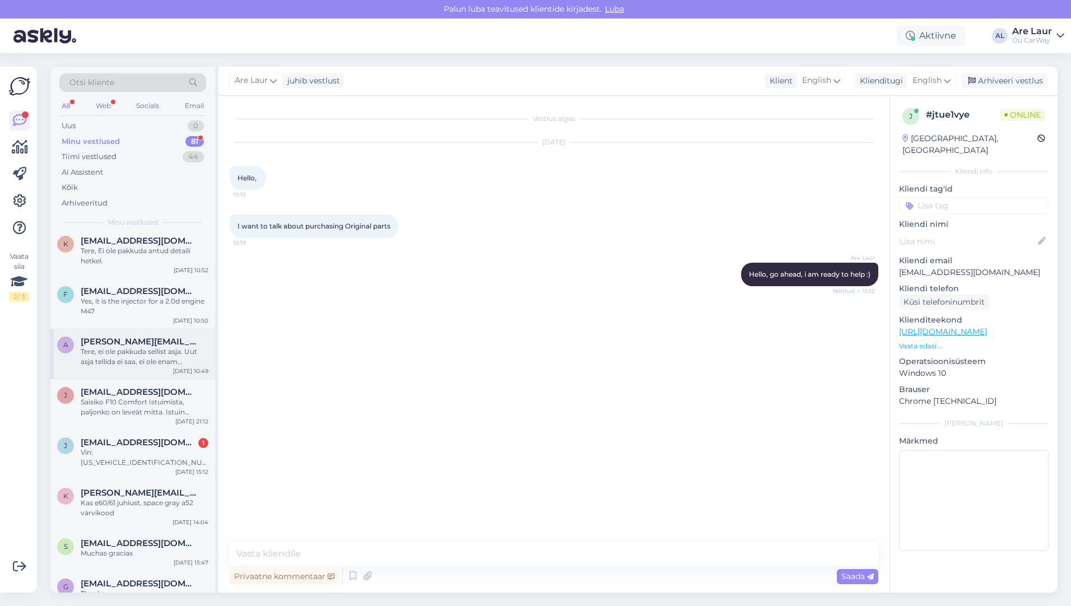
scroll to position [560, 0]
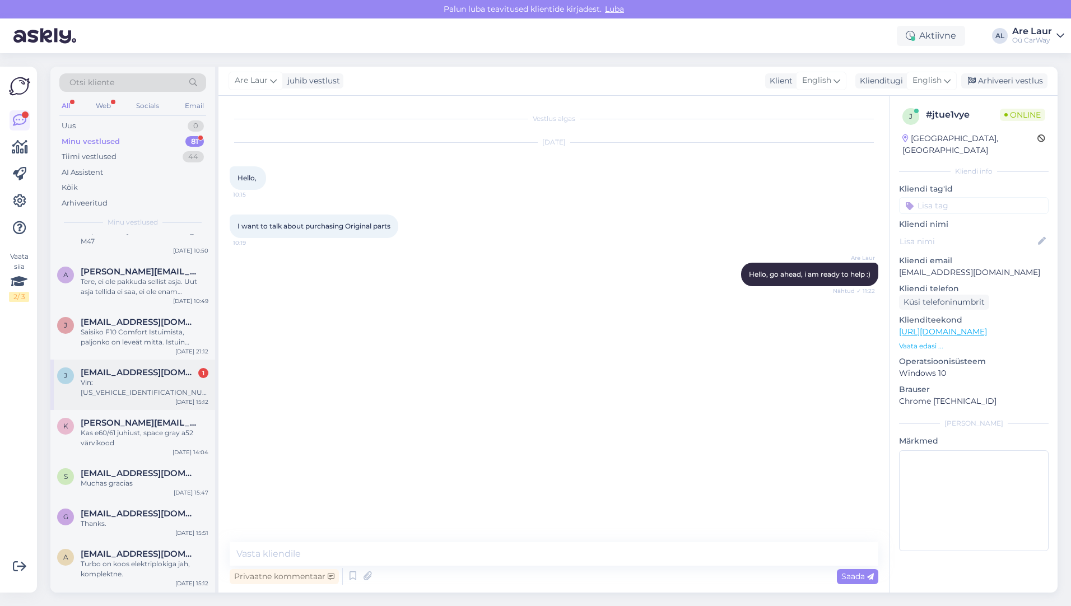
click at [133, 380] on div "Vin:[US_VEHICLE_IDENTIFICATION_NUMBER] tere [PERSON_NAME] tagumist stanget ja t…" at bounding box center [145, 388] width 128 height 20
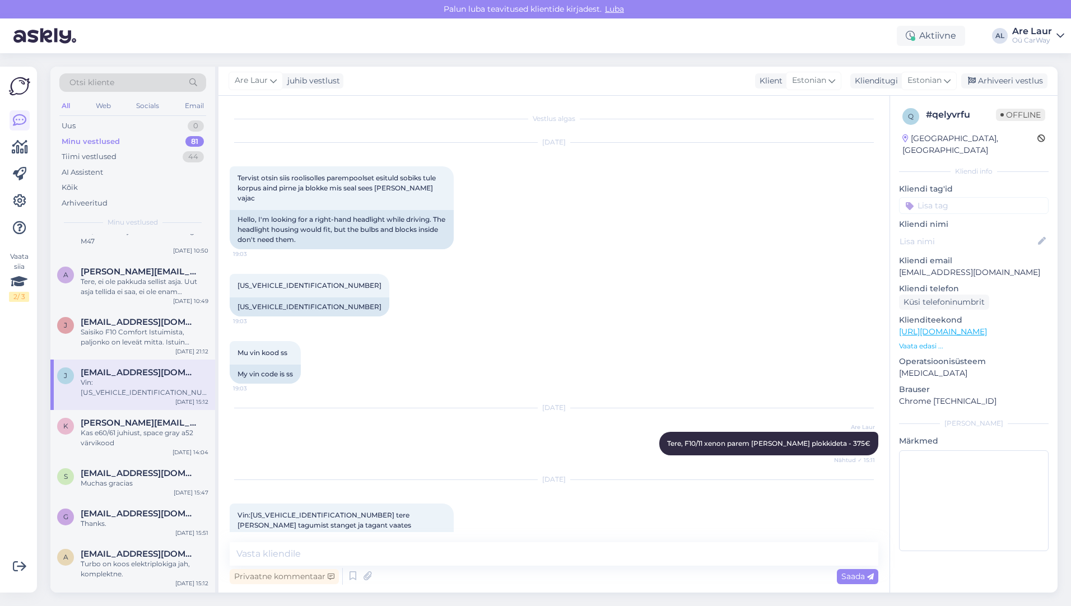
scroll to position [88, 0]
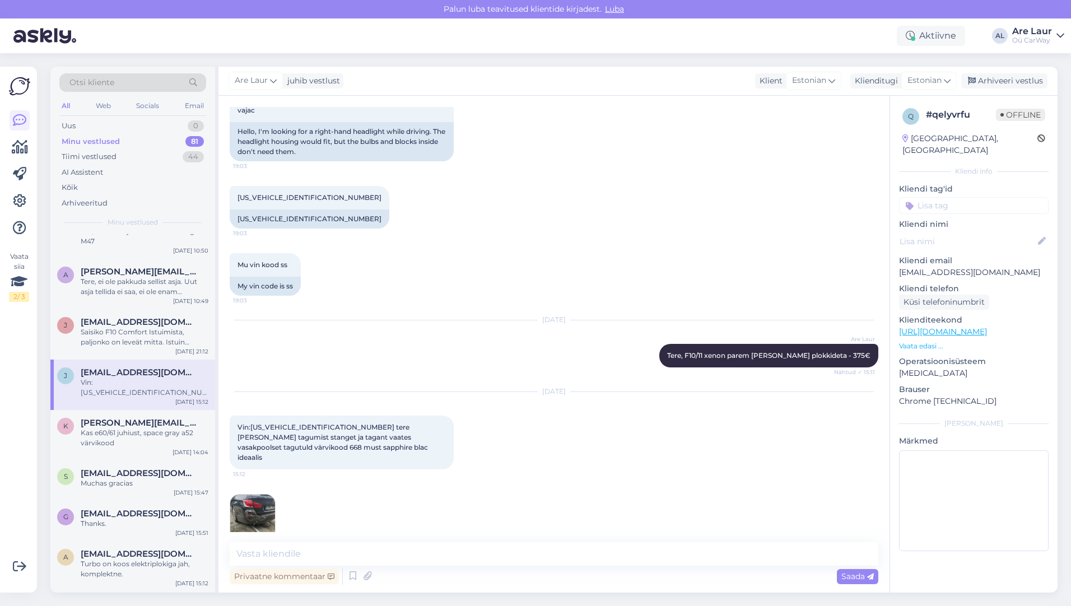
click at [255, 495] on img at bounding box center [252, 517] width 45 height 45
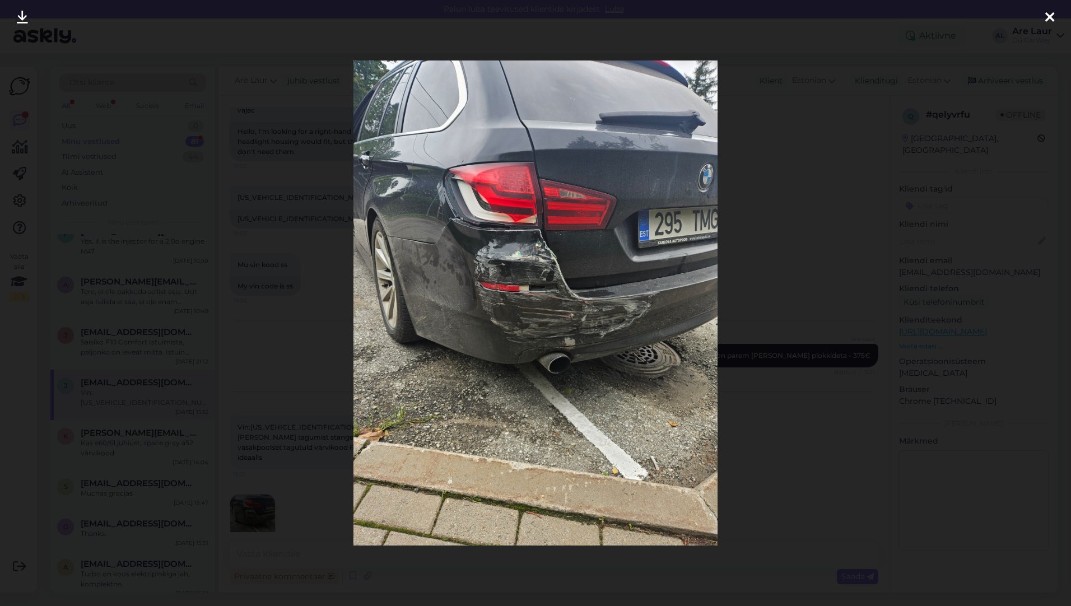
scroll to position [570, 0]
drag, startPoint x: 1051, startPoint y: 16, endPoint x: 1043, endPoint y: 18, distance: 8.2
click at [1051, 16] on icon at bounding box center [1049, 18] width 9 height 15
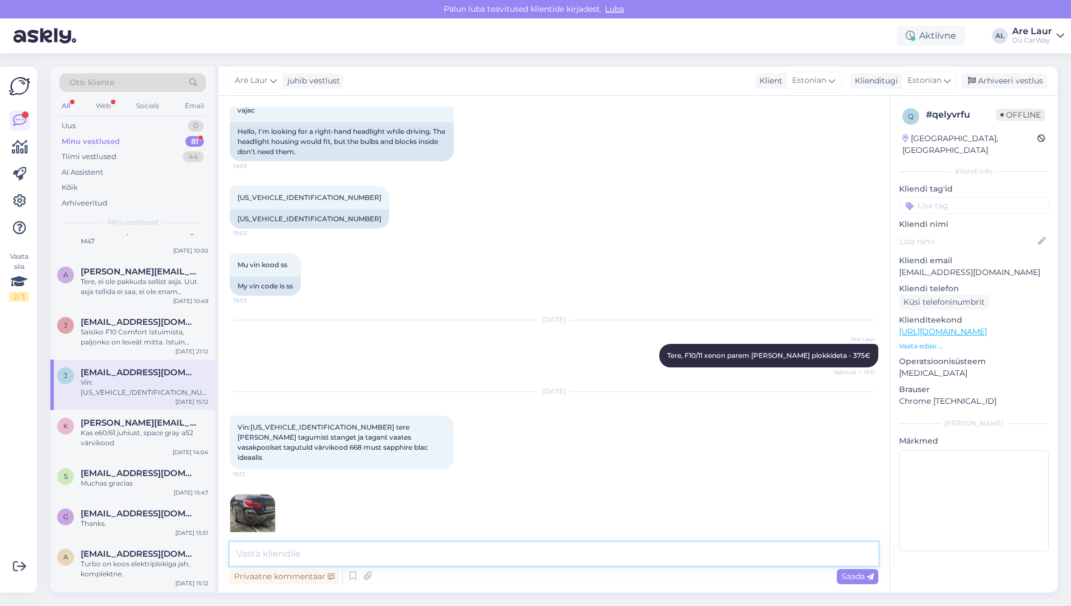
click at [312, 556] on textarea at bounding box center [554, 554] width 649 height 24
type textarea "Tere, tagatuli - 75€, [PERSON_NAME] [PERSON_NAME] on ainult demonteeritaval aut…"
click at [845, 577] on span "Saada" at bounding box center [857, 576] width 32 height 10
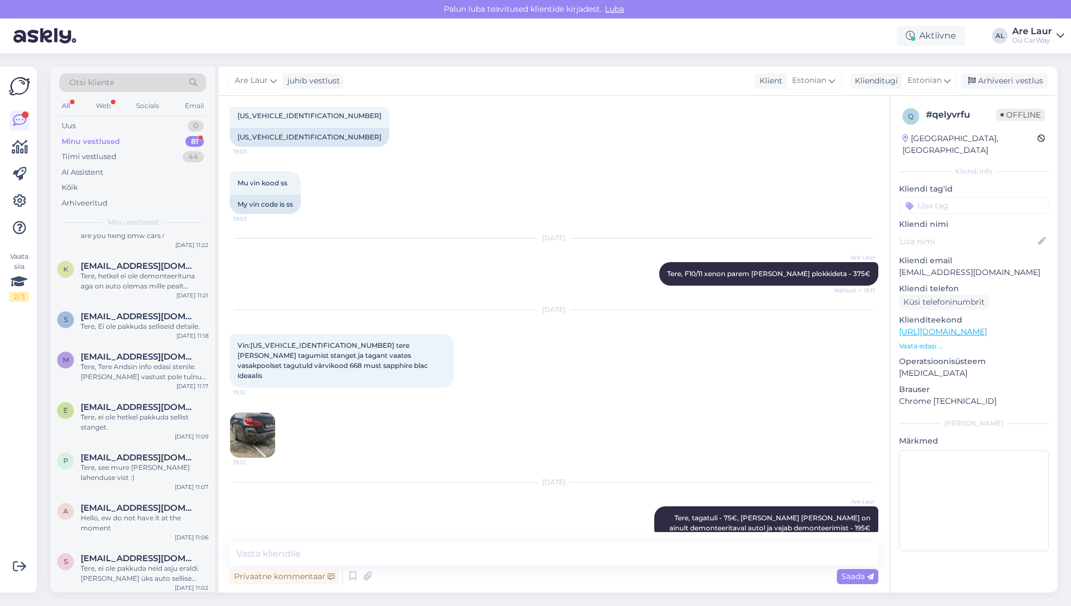
scroll to position [0, 0]
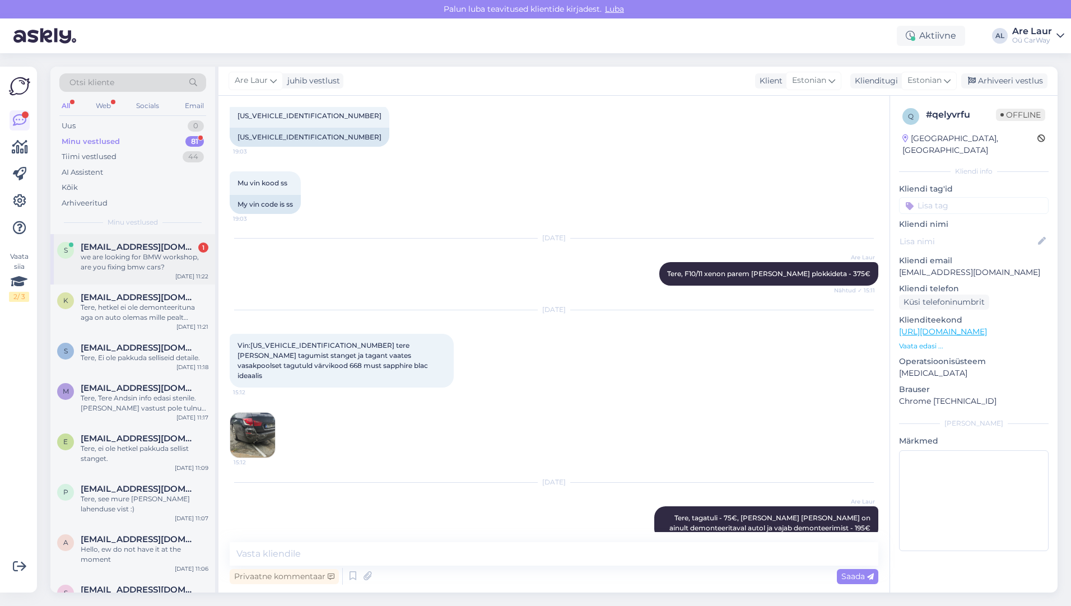
click at [128, 266] on div "we are looking for BMW workshop, are you fixing bmw cars?" at bounding box center [145, 262] width 128 height 20
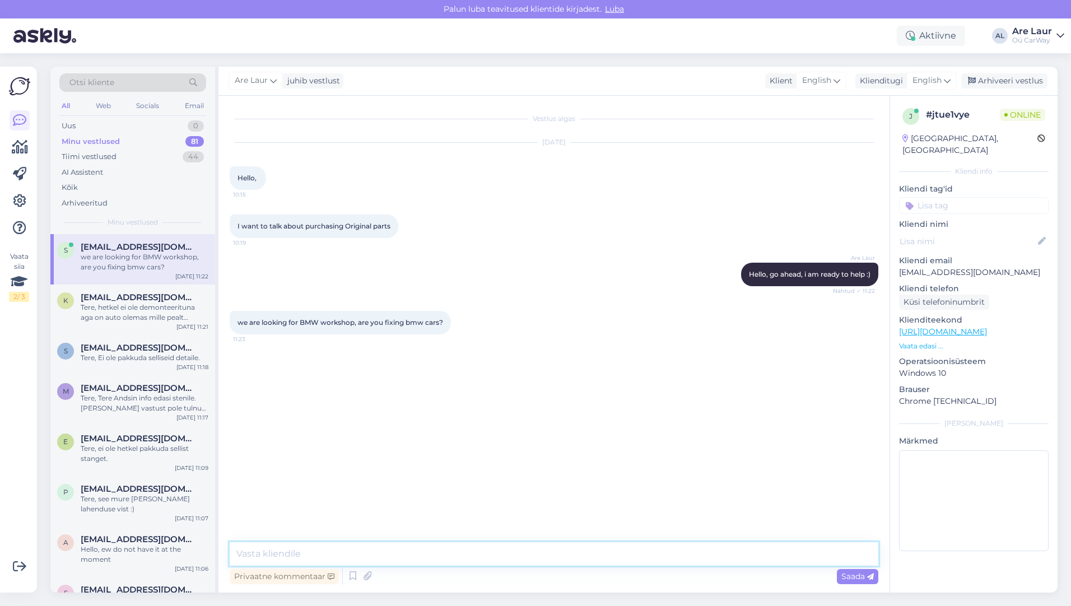
click at [284, 553] on textarea at bounding box center [554, 554] width 649 height 24
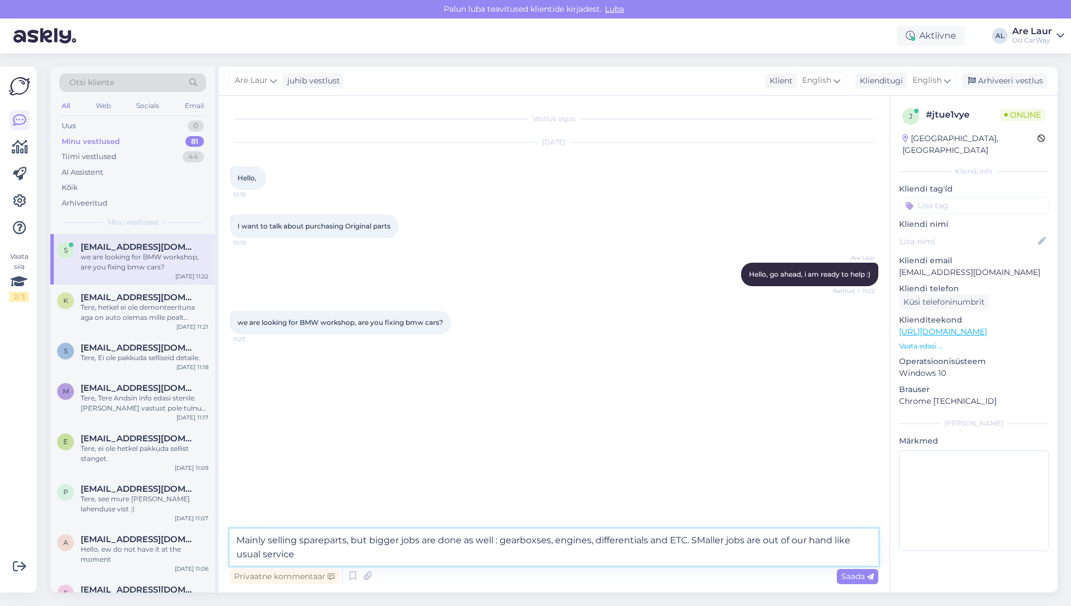
click at [706, 542] on textarea "Mainly selling spareparts, but bigger jobs are done as well : gearboxses, engin…" at bounding box center [554, 547] width 649 height 37
click at [861, 540] on textarea "Mainly selling spareparts, but bigger jobs are done as well : gearboxses, engin…" at bounding box center [554, 547] width 649 height 37
type textarea "Mainly selling spareparts, but bigger jobs are done as well : gearboxses, engin…"
click at [858, 574] on span "Saada" at bounding box center [857, 576] width 32 height 10
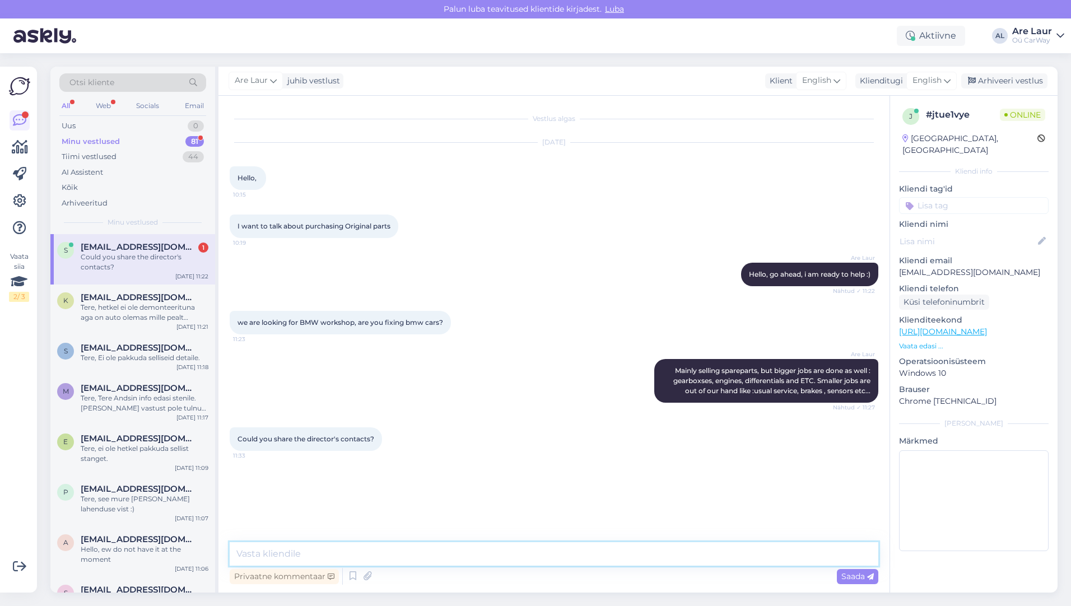
click at [291, 551] on textarea at bounding box center [554, 554] width 649 height 24
paste textarea "[URL][DOMAIN_NAME]"
type textarea "[URL][DOMAIN_NAME]"
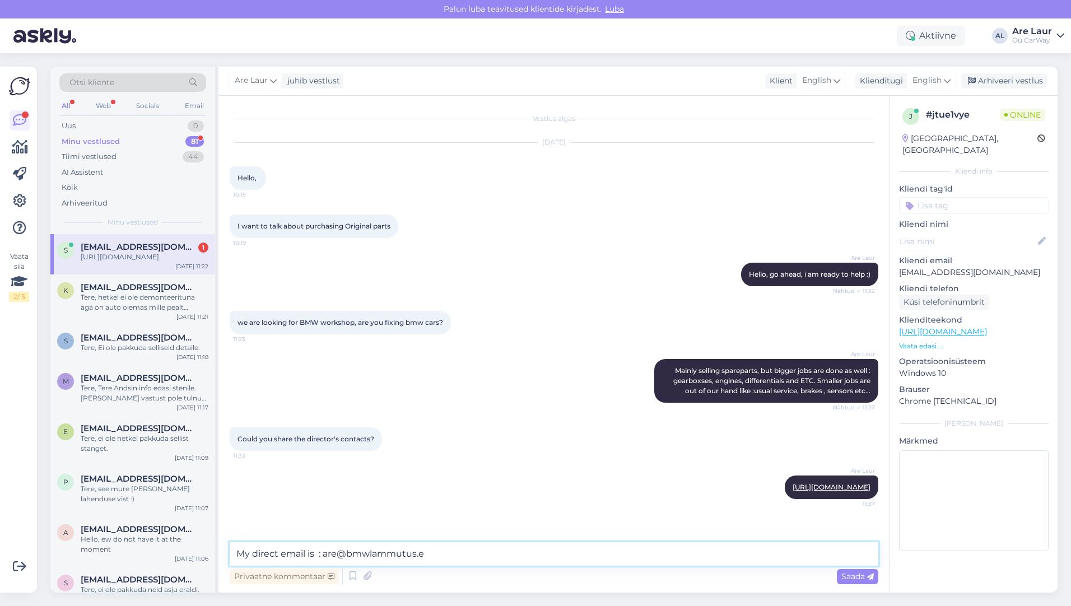
type textarea "My direct email is : [EMAIL_ADDRESS][DOMAIN_NAME]"
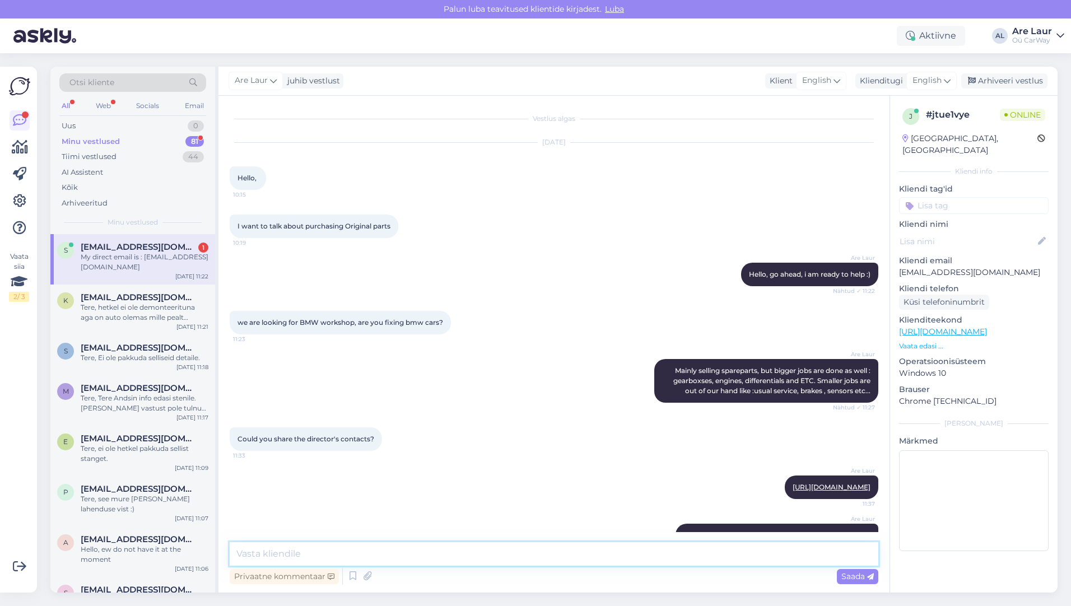
scroll to position [27, 0]
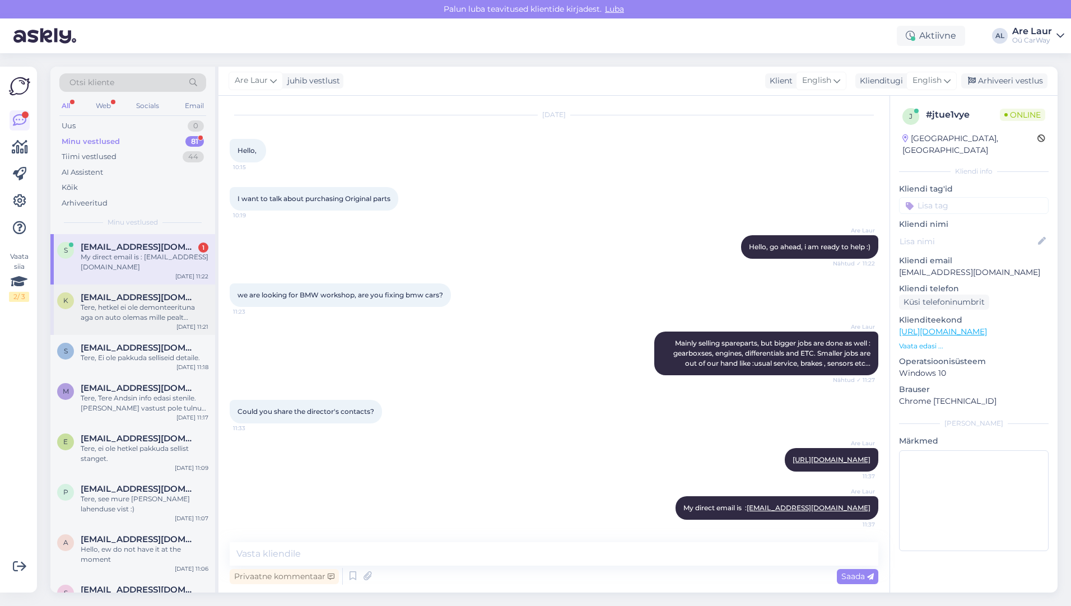
click at [128, 313] on div "Tere, hetkel ei ole demonteerituna aga on auto olemas mille pealt [PERSON_NAME]…" at bounding box center [145, 312] width 128 height 20
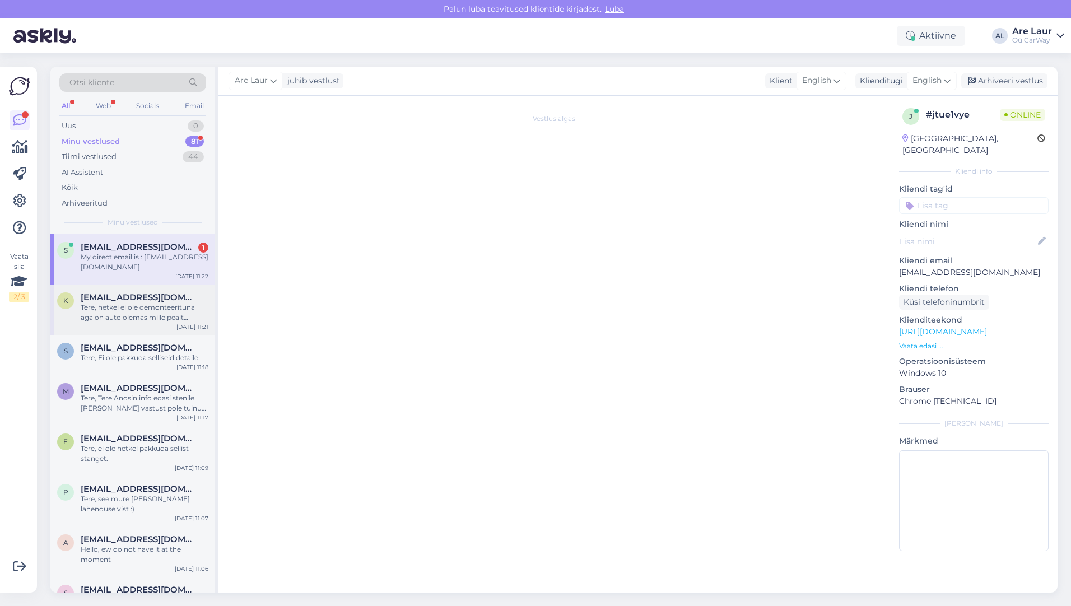
scroll to position [0, 0]
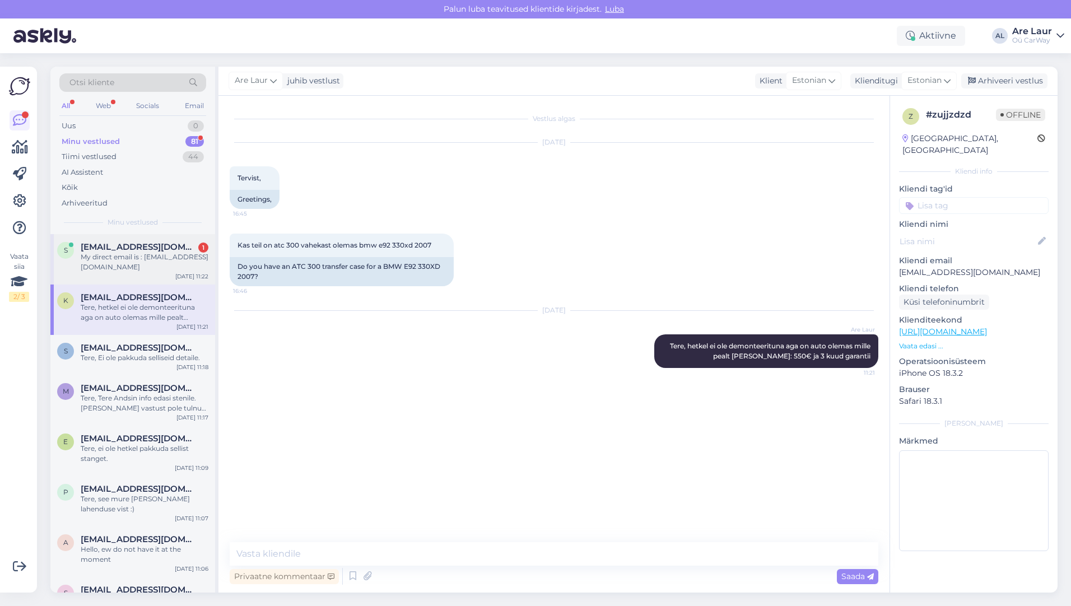
click at [128, 260] on div "My direct email is : [EMAIL_ADDRESS][DOMAIN_NAME]" at bounding box center [145, 262] width 128 height 20
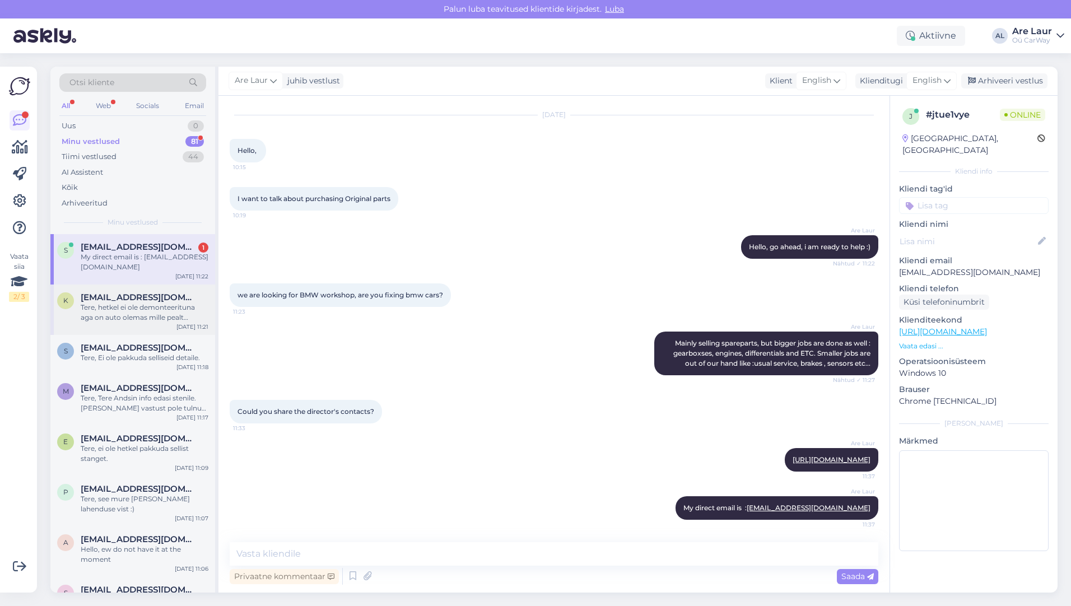
click at [129, 312] on div "Tere, hetkel ei ole demonteerituna aga on auto olemas mille pealt [PERSON_NAME]…" at bounding box center [145, 312] width 128 height 20
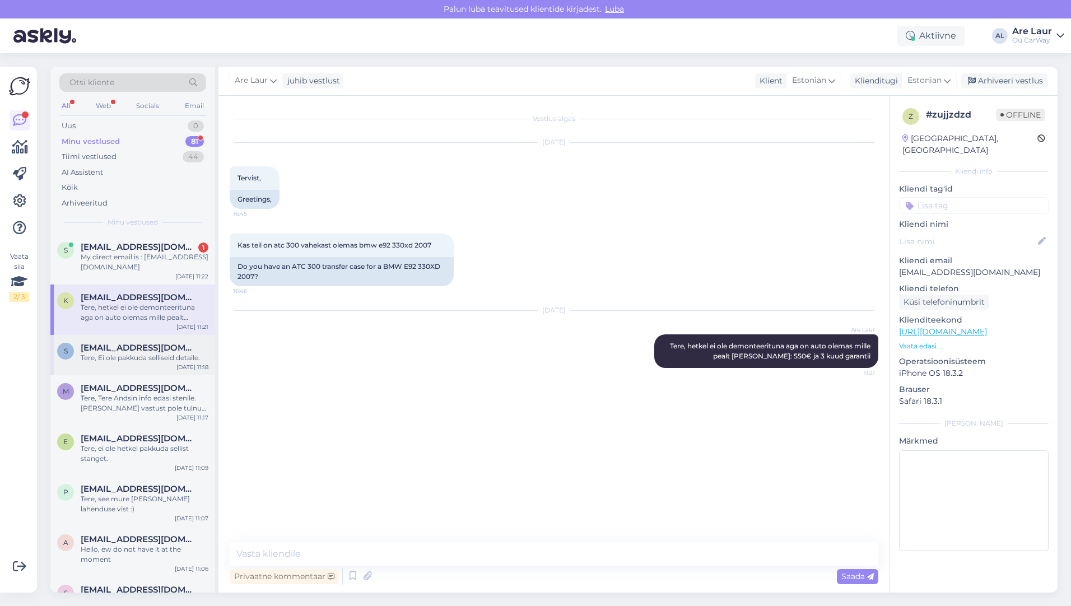
click at [129, 347] on span "[EMAIL_ADDRESS][DOMAIN_NAME]" at bounding box center [139, 348] width 117 height 10
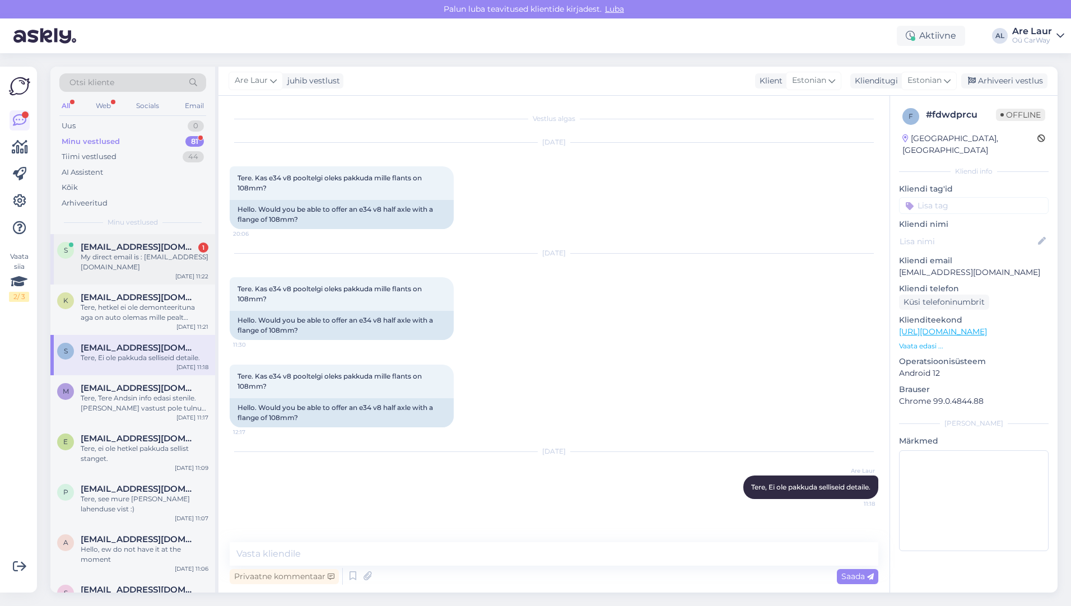
click at [129, 246] on span "[EMAIL_ADDRESS][DOMAIN_NAME]" at bounding box center [139, 247] width 117 height 10
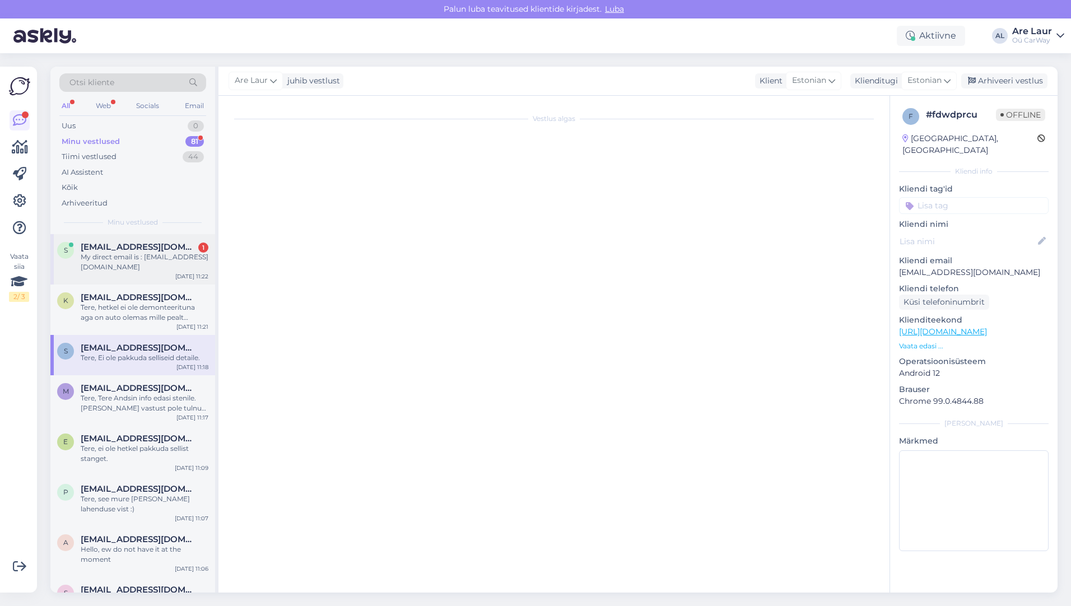
scroll to position [27, 0]
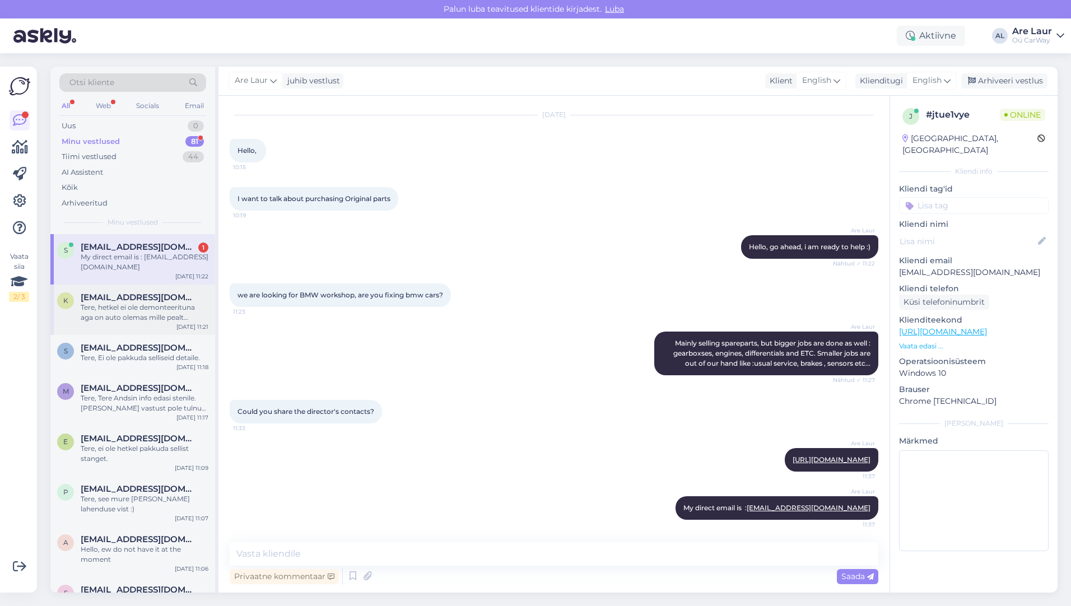
click at [132, 301] on span "[EMAIL_ADDRESS][DOMAIN_NAME]" at bounding box center [139, 297] width 117 height 10
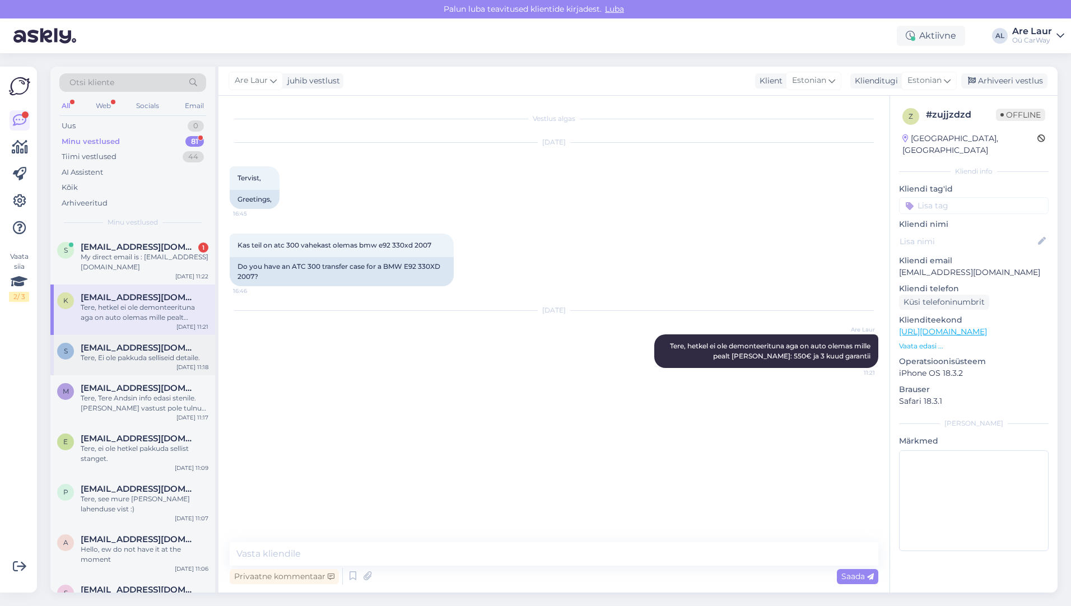
click at [133, 350] on span "[EMAIL_ADDRESS][DOMAIN_NAME]" at bounding box center [139, 348] width 117 height 10
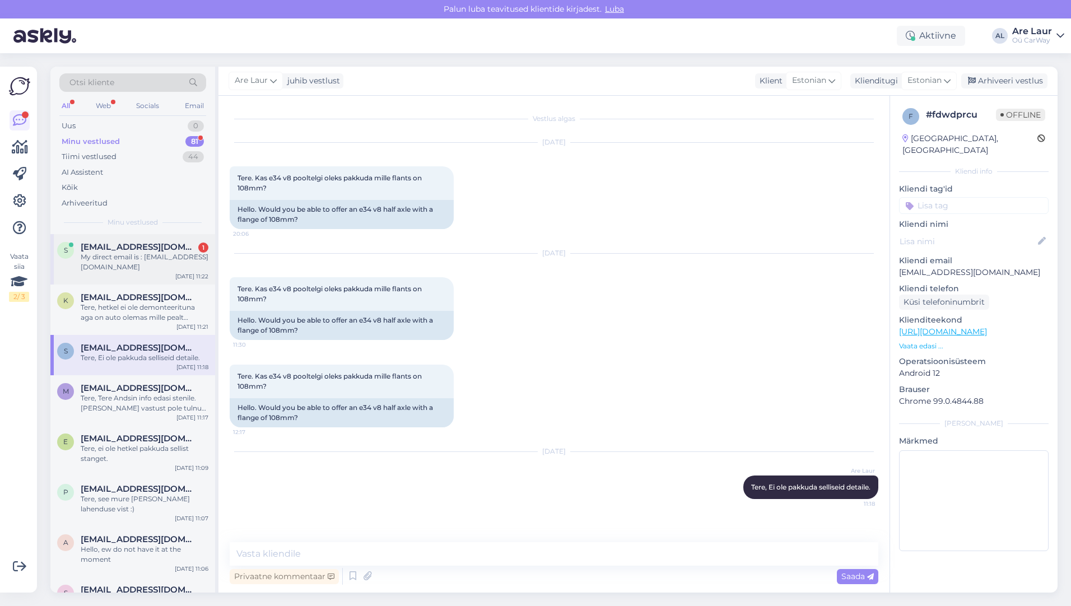
click at [127, 254] on div "My direct email is : [EMAIL_ADDRESS][DOMAIN_NAME]" at bounding box center [145, 262] width 128 height 20
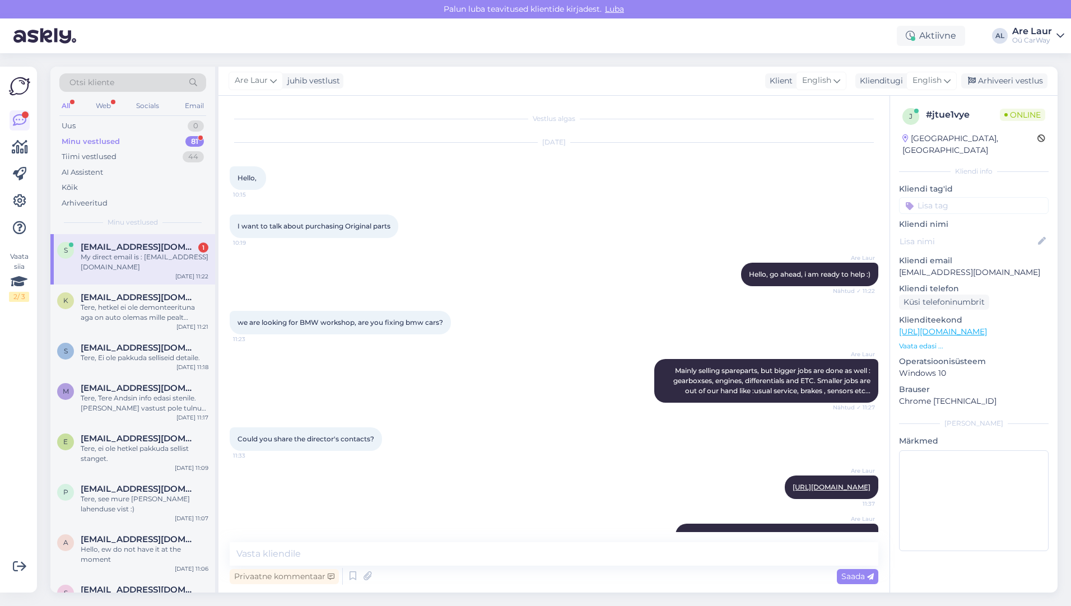
scroll to position [27, 0]
